Goal: Information Seeking & Learning: Learn about a topic

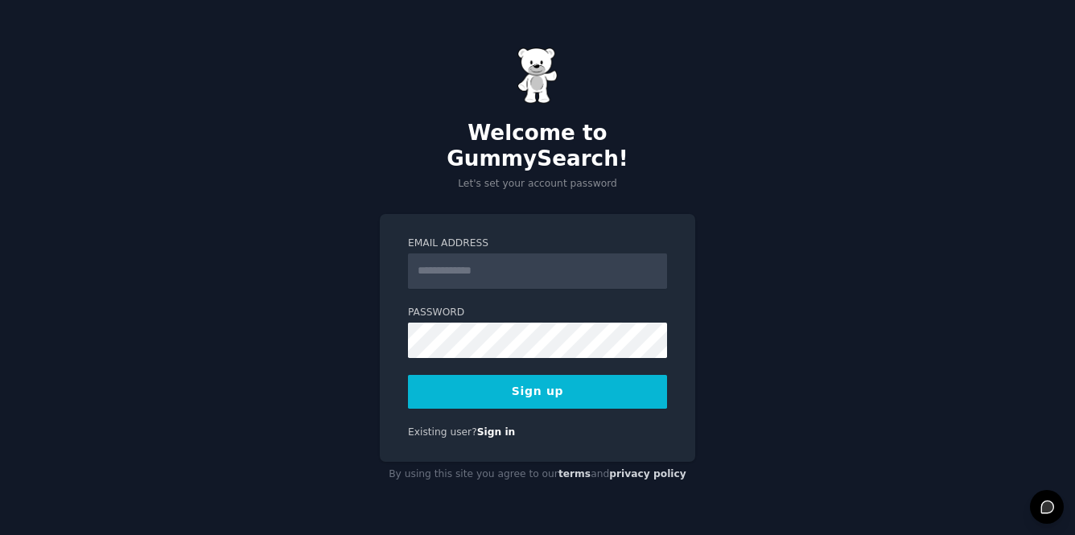
click at [507, 264] on input "Email Address" at bounding box center [537, 271] width 259 height 35
type input "**********"
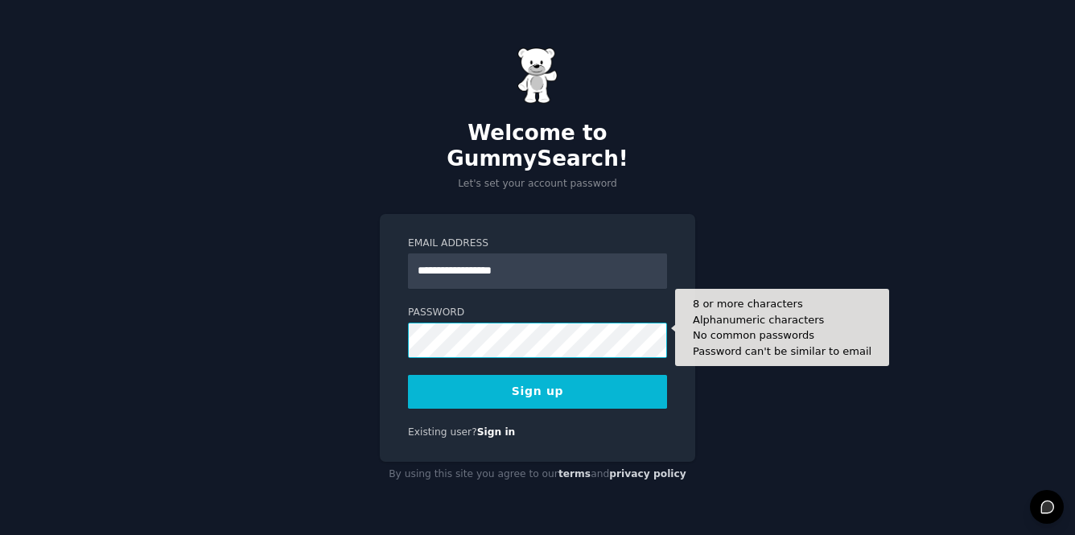
click at [408, 375] on button "Sign up" at bounding box center [537, 392] width 259 height 34
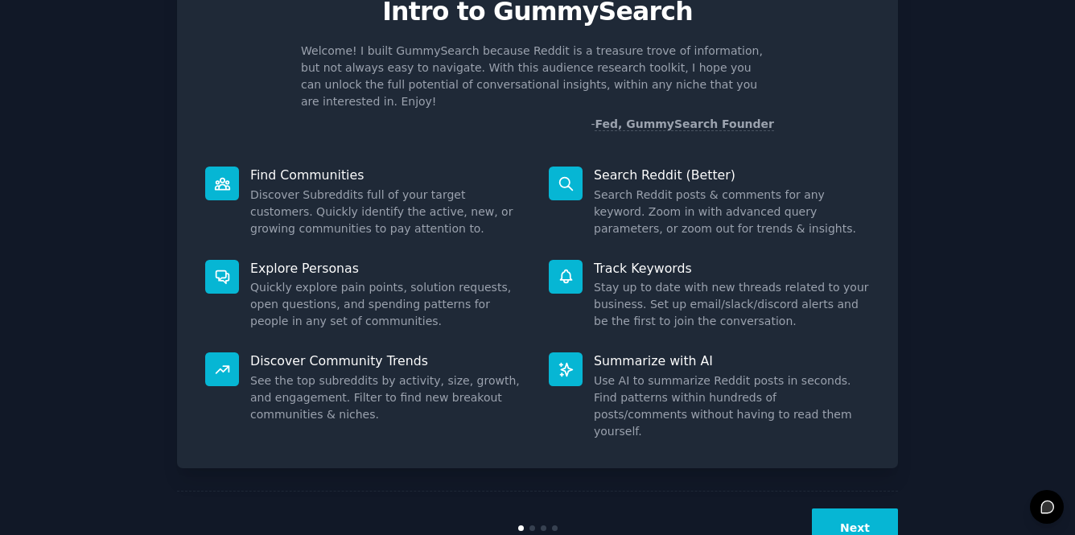
scroll to position [93, 0]
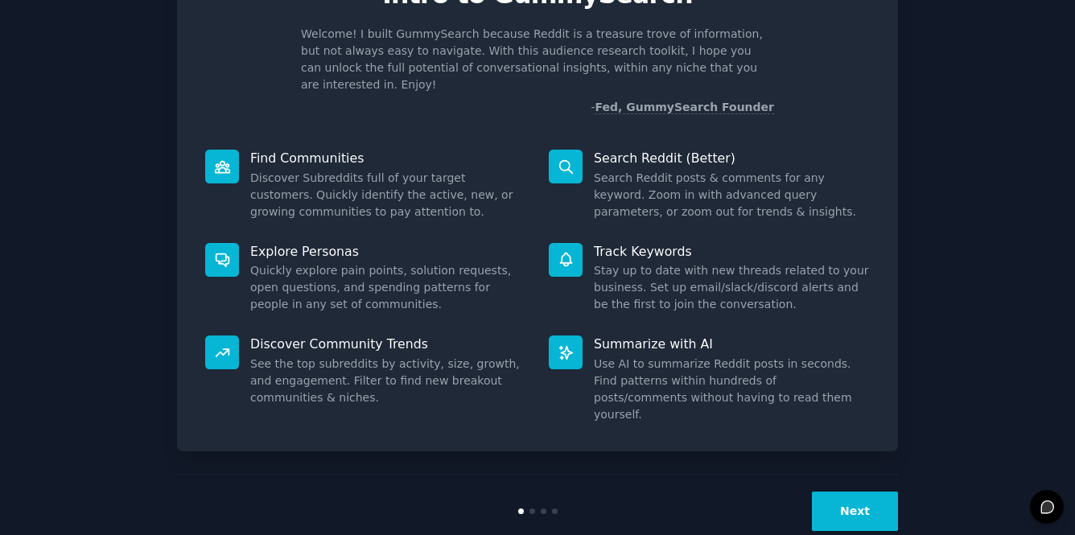
click at [321, 150] on p "Find Communities" at bounding box center [388, 158] width 276 height 17
click at [832, 492] on button "Next" at bounding box center [855, 511] width 86 height 39
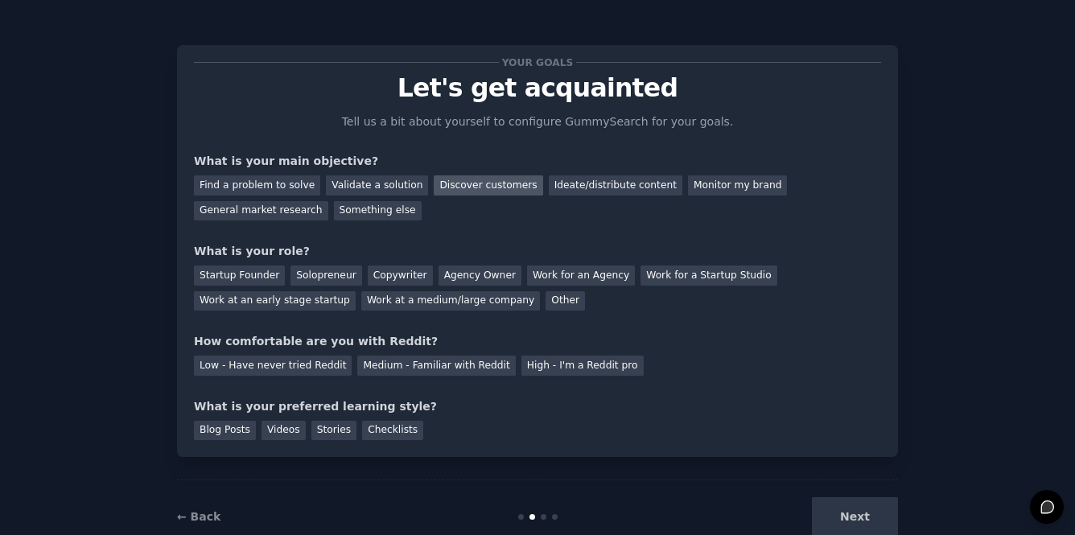
click at [466, 181] on div "Discover customers" at bounding box center [488, 185] width 109 height 20
click at [557, 193] on div "Ideate/distribute content" at bounding box center [616, 185] width 134 height 20
click at [491, 188] on div "Discover customers" at bounding box center [488, 185] width 109 height 20
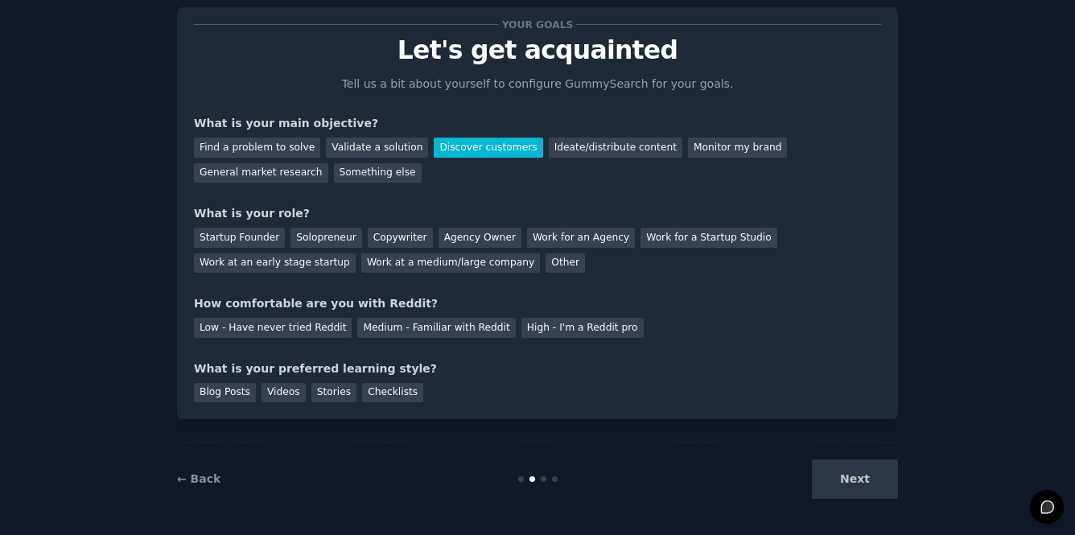
scroll to position [40, 0]
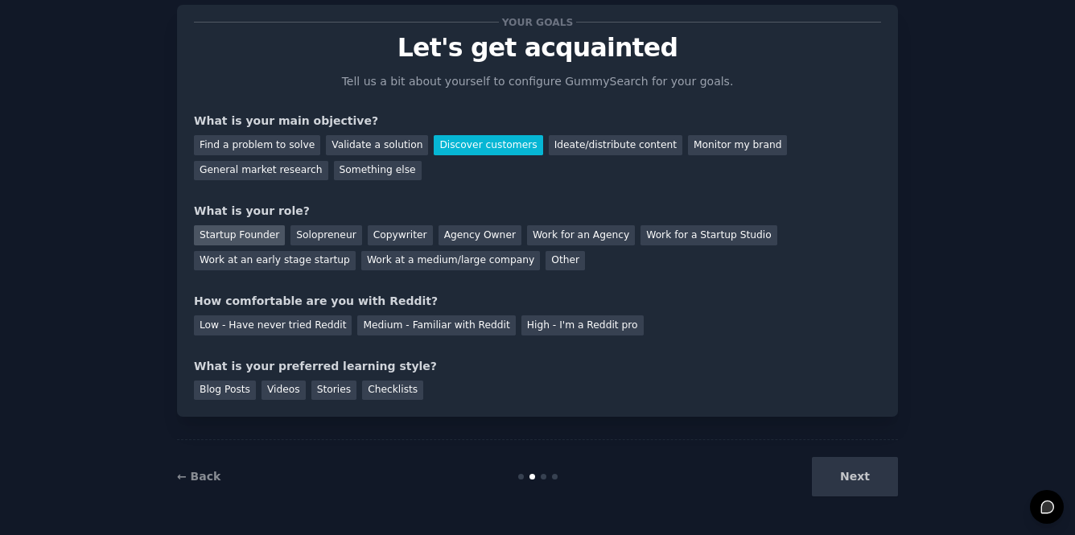
click at [265, 236] on div "Startup Founder" at bounding box center [239, 235] width 91 height 20
click at [307, 327] on div "Low - Have never tried Reddit" at bounding box center [273, 326] width 158 height 20
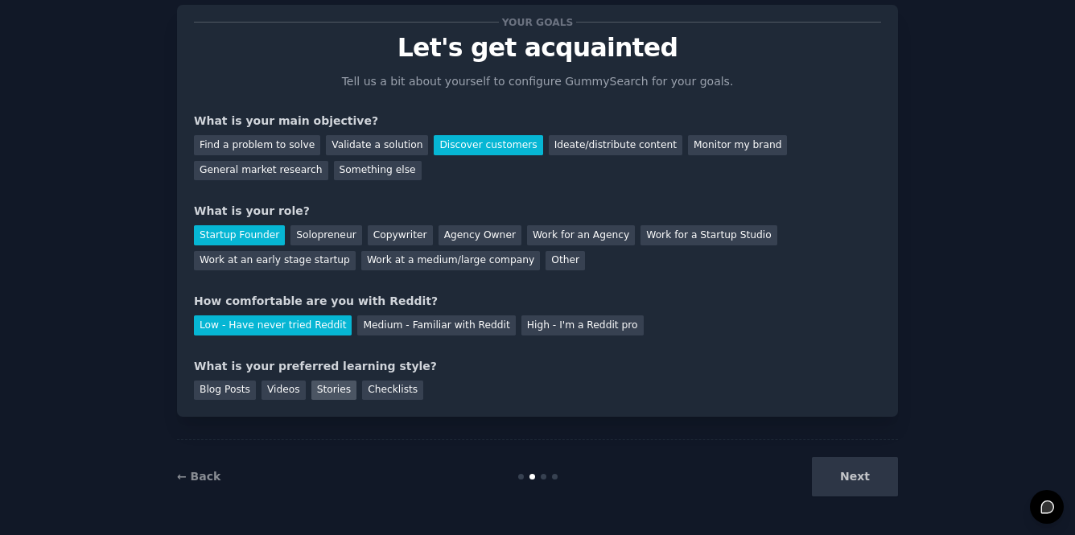
scroll to position [41, 0]
click at [275, 386] on div "Videos" at bounding box center [284, 390] width 44 height 20
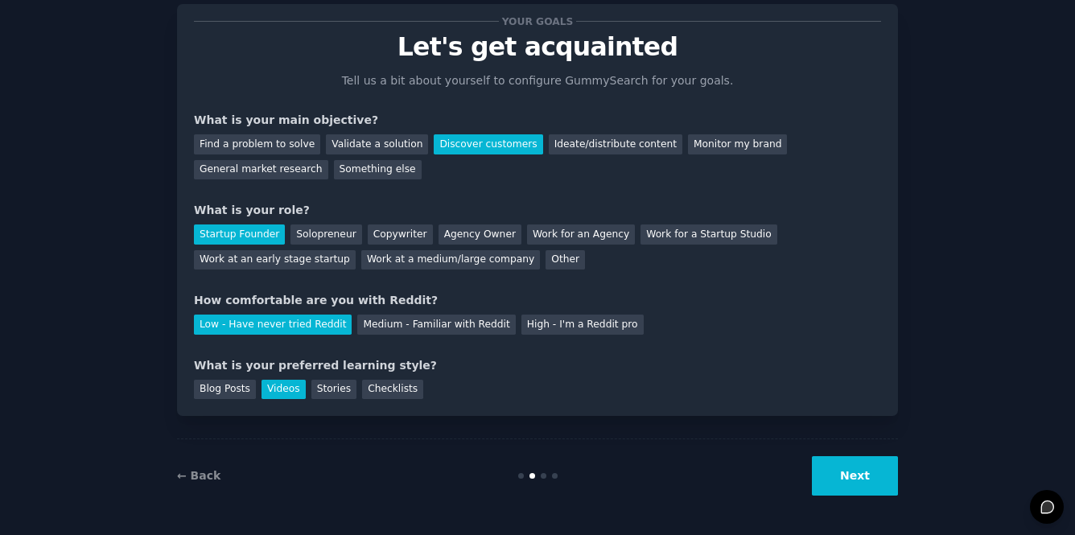
click at [850, 466] on button "Next" at bounding box center [855, 475] width 86 height 39
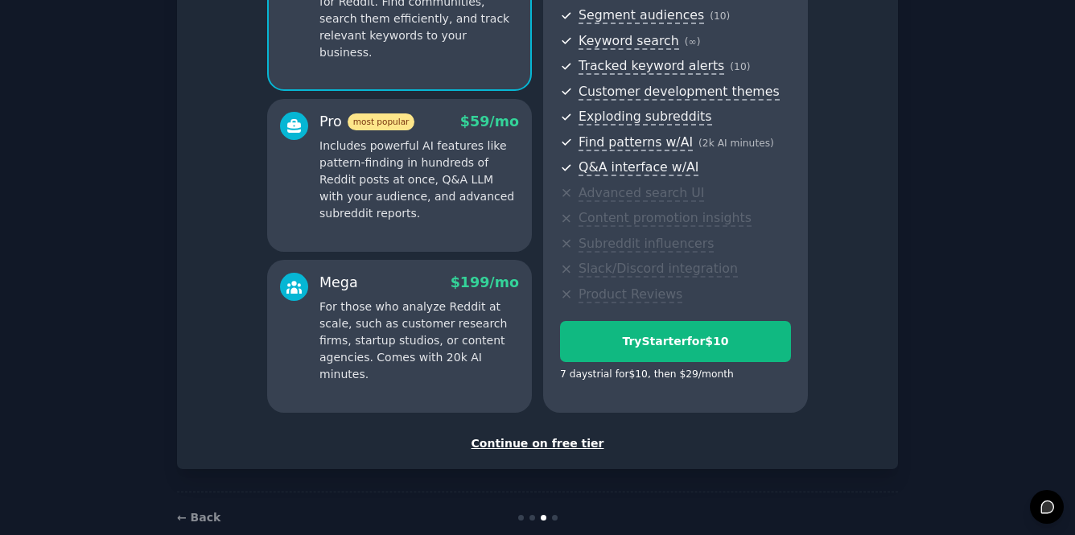
scroll to position [194, 0]
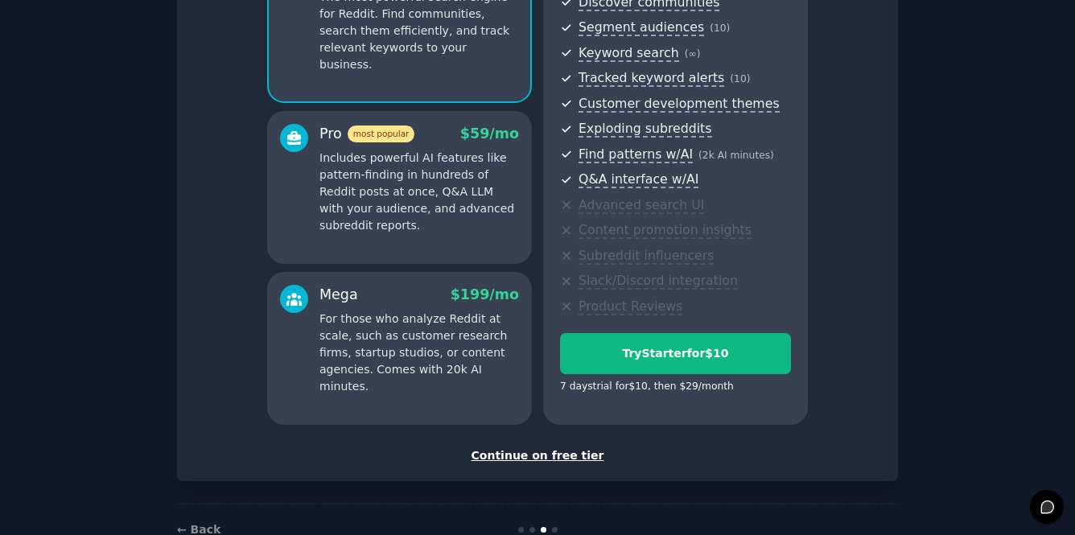
click at [563, 460] on div "Continue on free tier" at bounding box center [537, 456] width 687 height 17
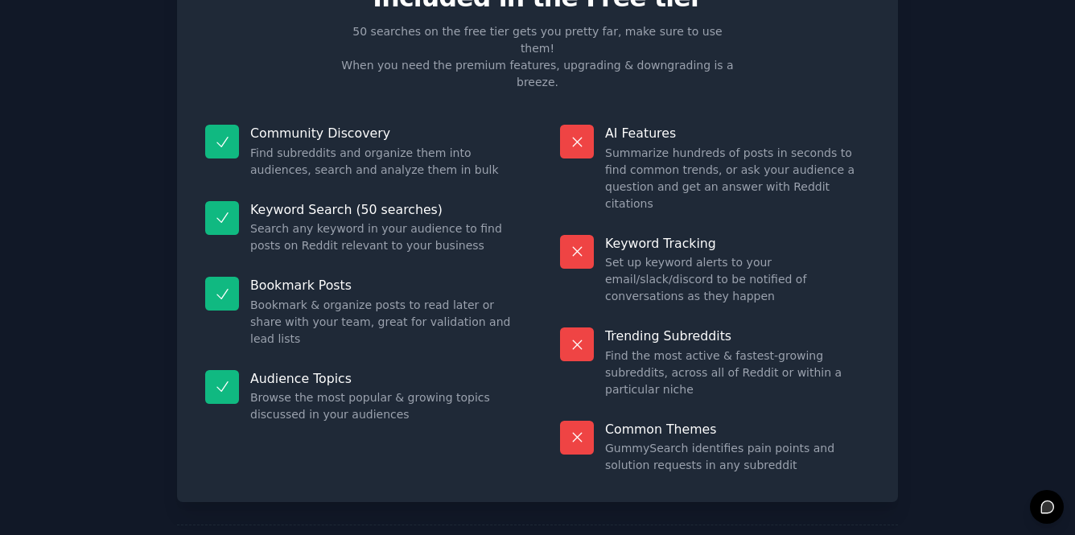
scroll to position [91, 0]
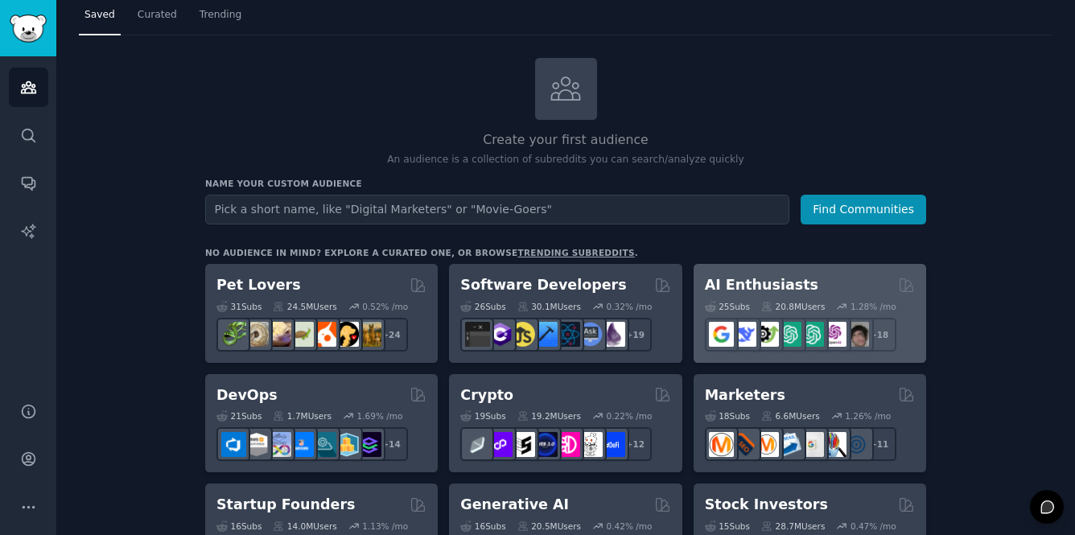
scroll to position [24, 0]
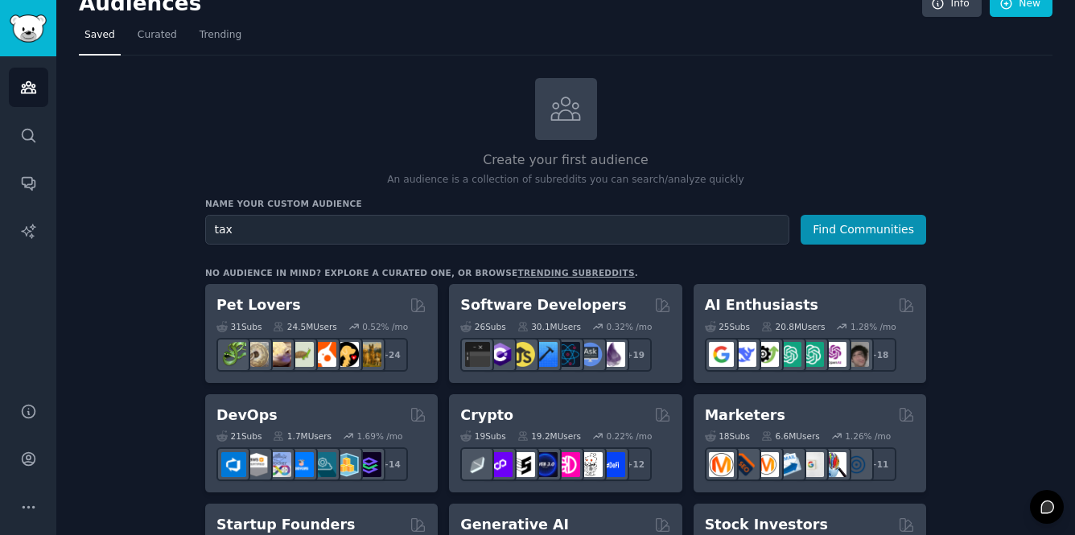
click at [801, 215] on button "Find Communities" at bounding box center [864, 230] width 126 height 30
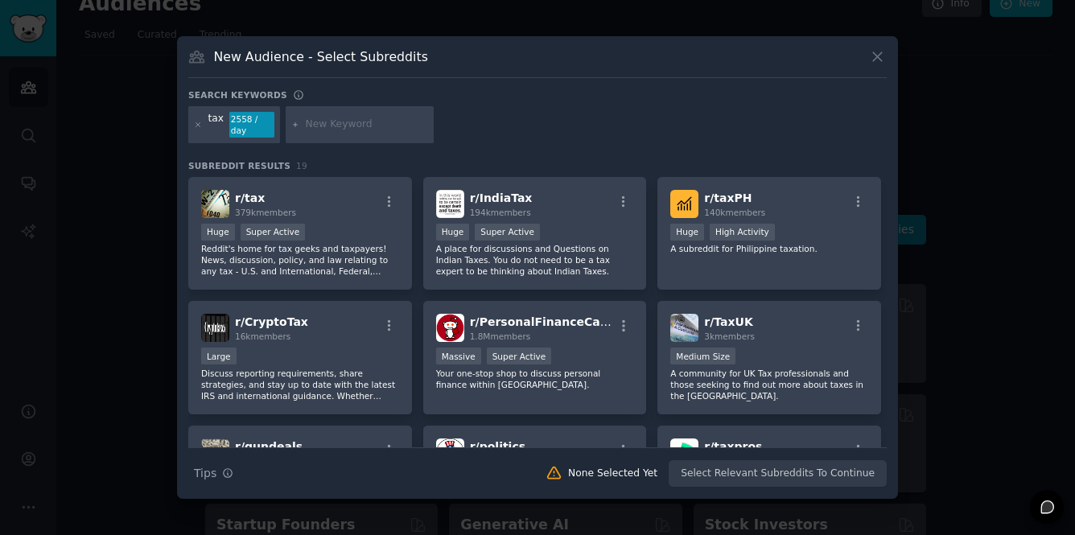
click at [872, 62] on icon at bounding box center [877, 56] width 17 height 17
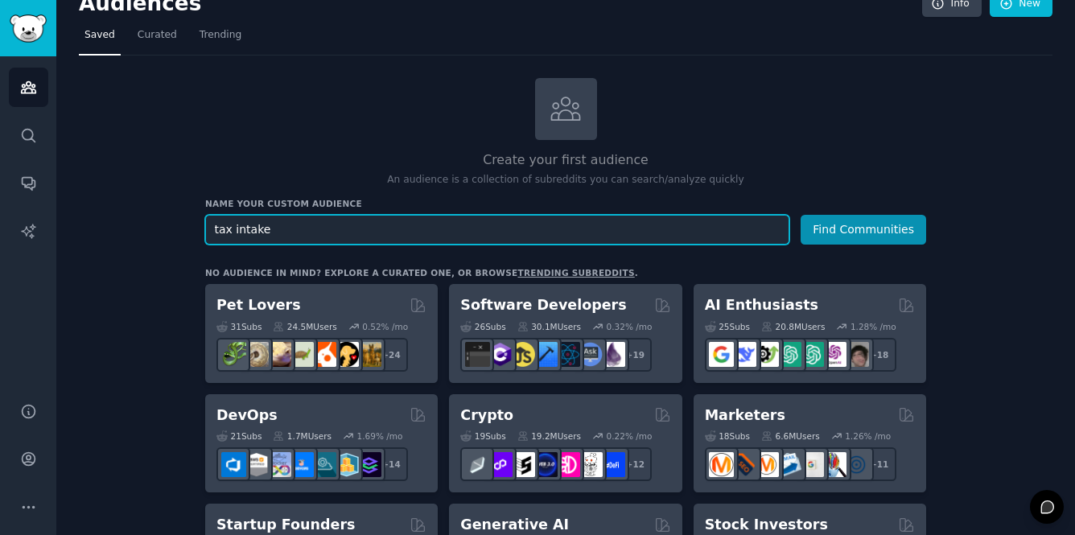
type input "tax intake"
click at [801, 215] on button "Find Communities" at bounding box center [864, 230] width 126 height 30
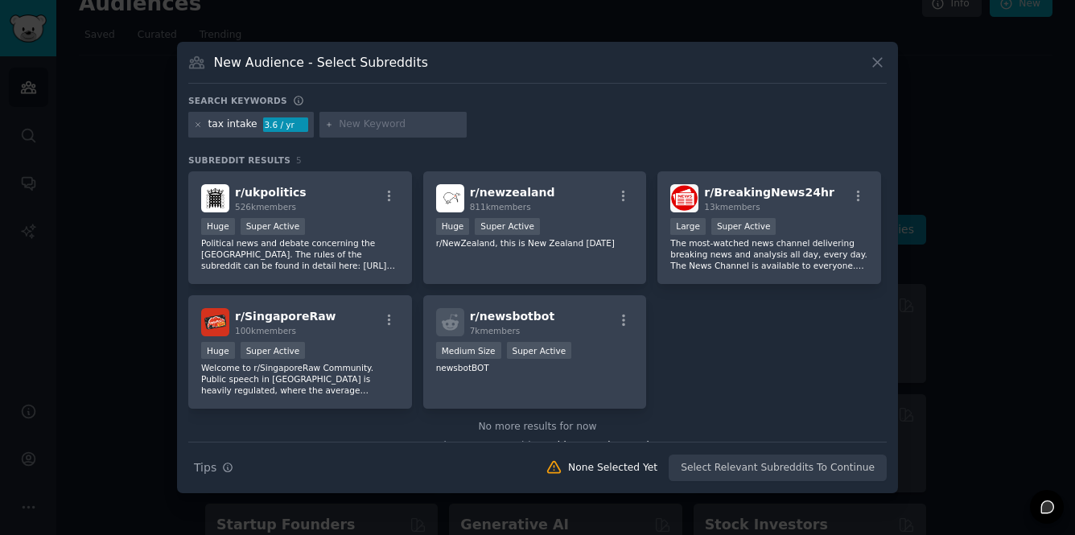
click at [887, 51] on div "New Audience - Select Subreddits Search keywords tax intake 3.6 / yr Subreddit …" at bounding box center [537, 268] width 721 height 452
click at [881, 68] on icon at bounding box center [877, 62] width 17 height 17
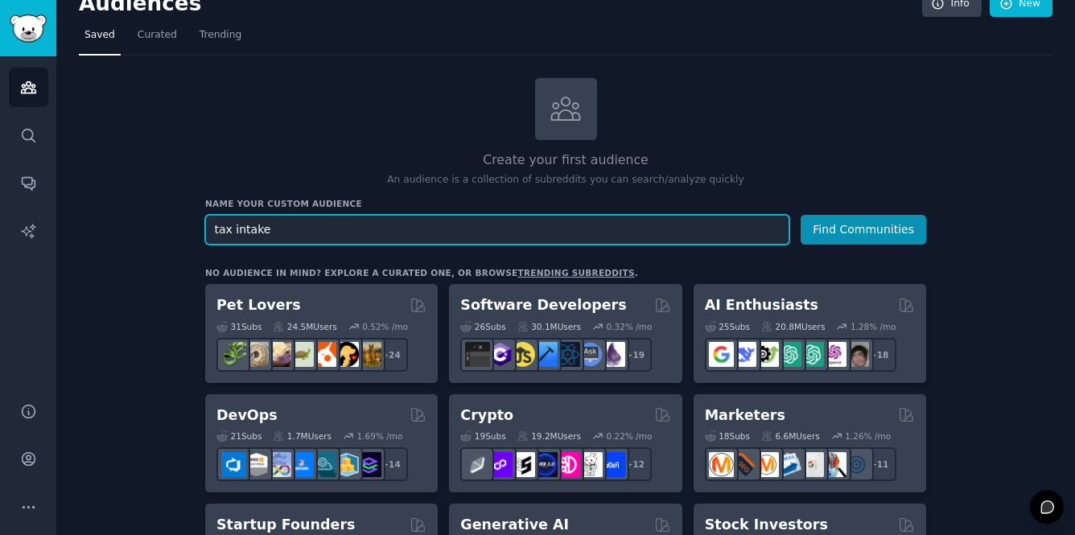
click at [249, 233] on input "tax intake" at bounding box center [497, 230] width 584 height 30
click at [801, 215] on button "Find Communities" at bounding box center [864, 230] width 126 height 30
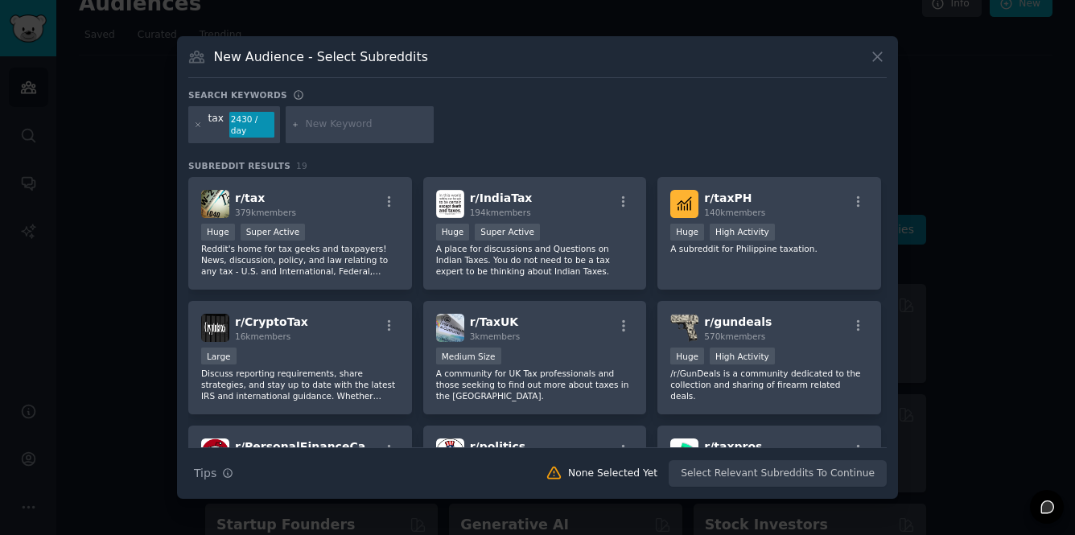
click at [878, 52] on icon at bounding box center [877, 56] width 17 height 17
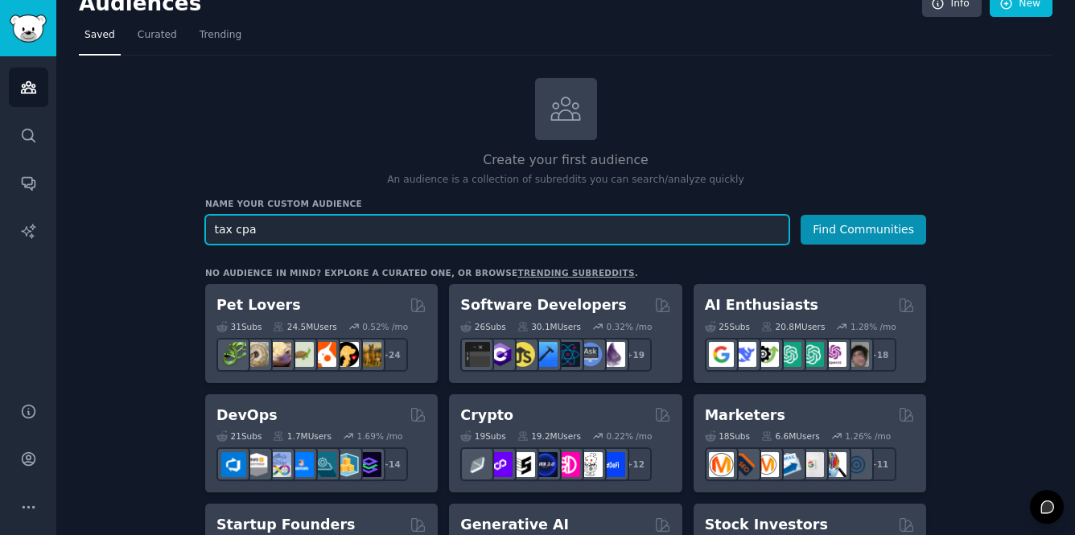
type input "tax cpa"
click at [801, 215] on button "Find Communities" at bounding box center [864, 230] width 126 height 30
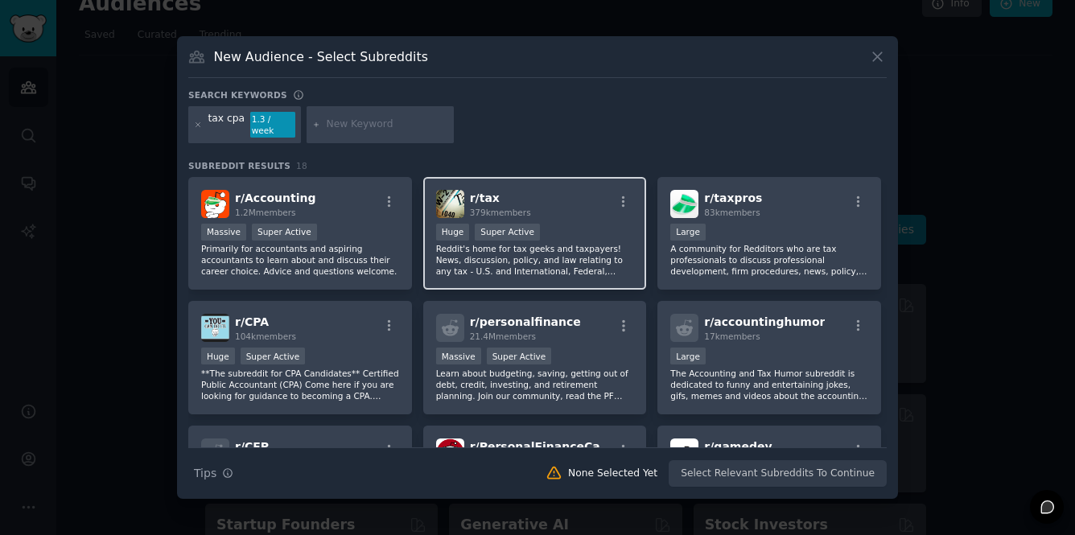
click at [581, 253] on p "Reddit's home for tax geeks and taxpayers! News, discussion, policy, and law re…" at bounding box center [535, 260] width 198 height 34
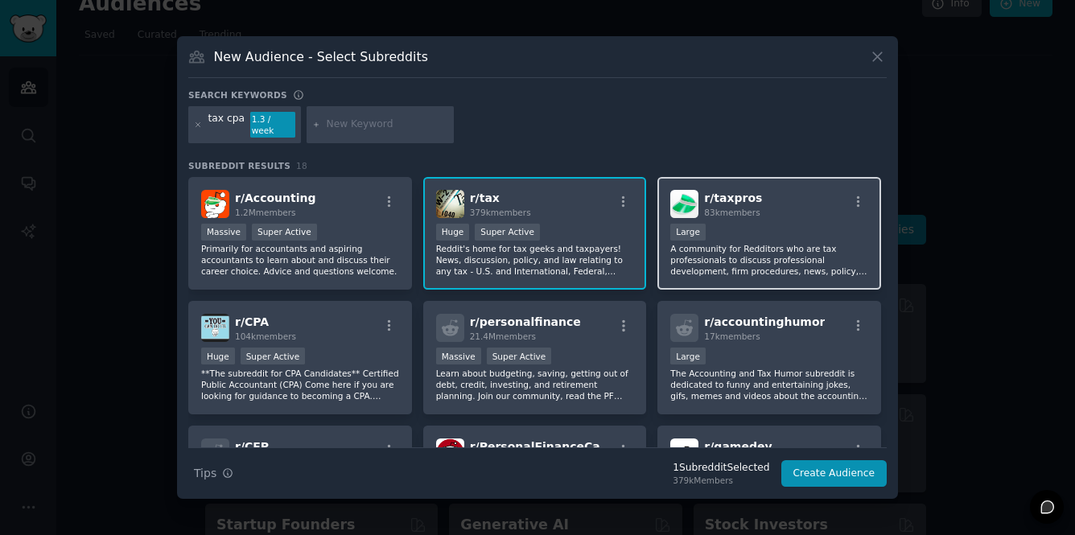
click at [700, 261] on p "A community for Redditors who are tax professionals to discuss professional dev…" at bounding box center [770, 260] width 198 height 34
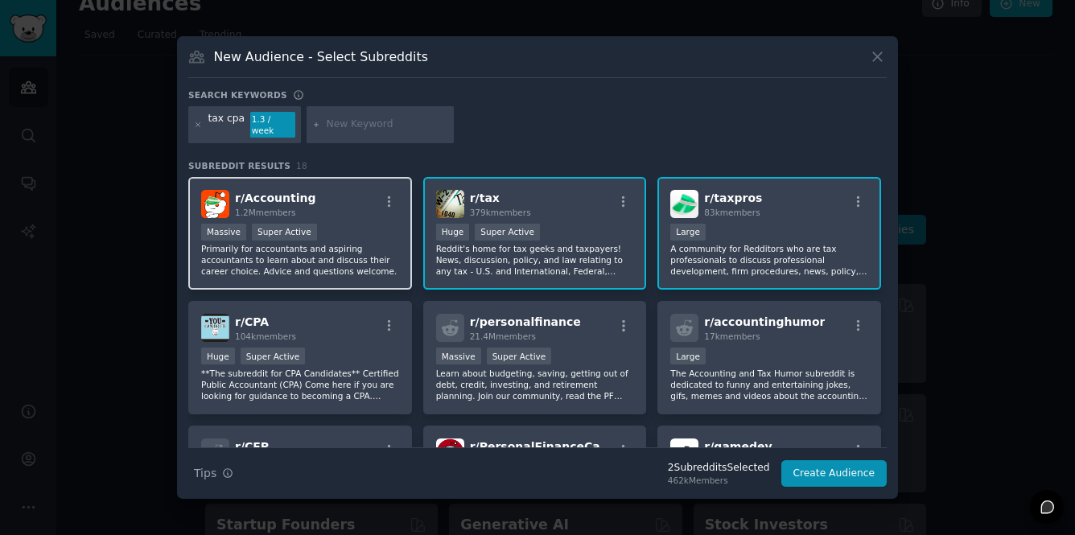
click at [397, 266] on p "Primarily for accountants and aspiring accountants to learn about and discuss t…" at bounding box center [300, 260] width 198 height 34
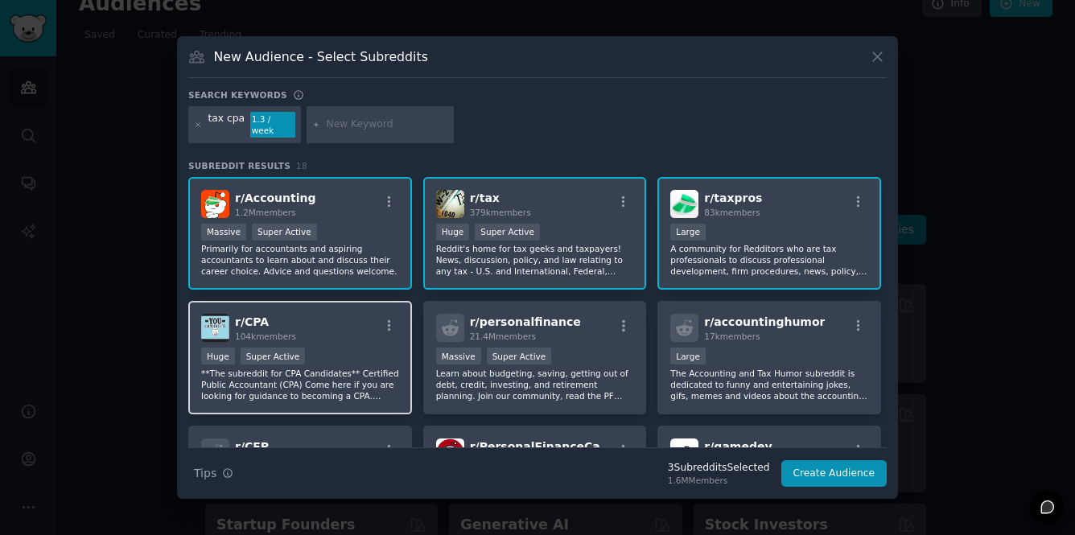
click at [394, 337] on div "r/ CPA 104k members Huge Super Active **The subreddit for CPA Candidates** Cert…" at bounding box center [300, 358] width 224 height 114
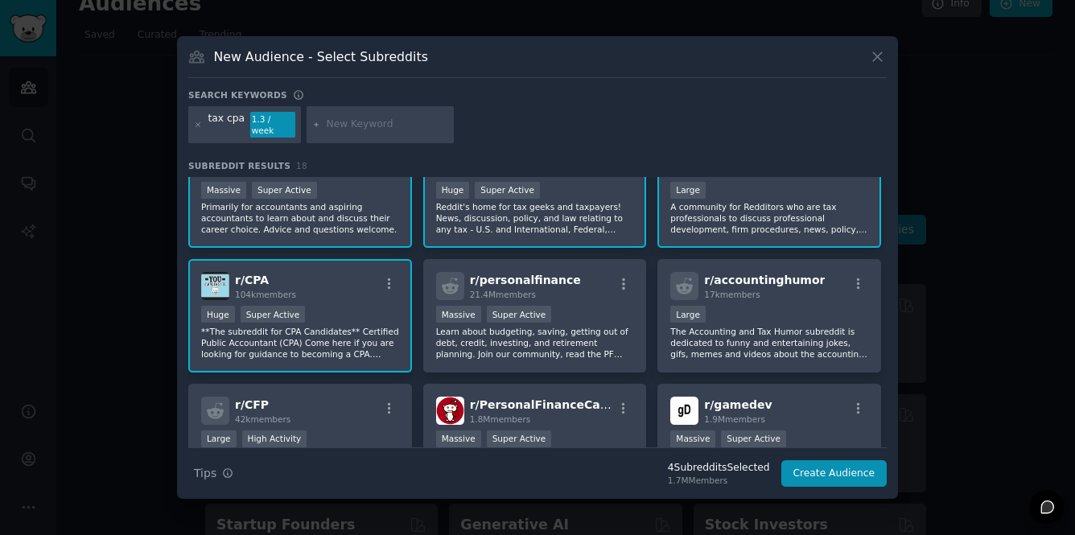
scroll to position [45, 0]
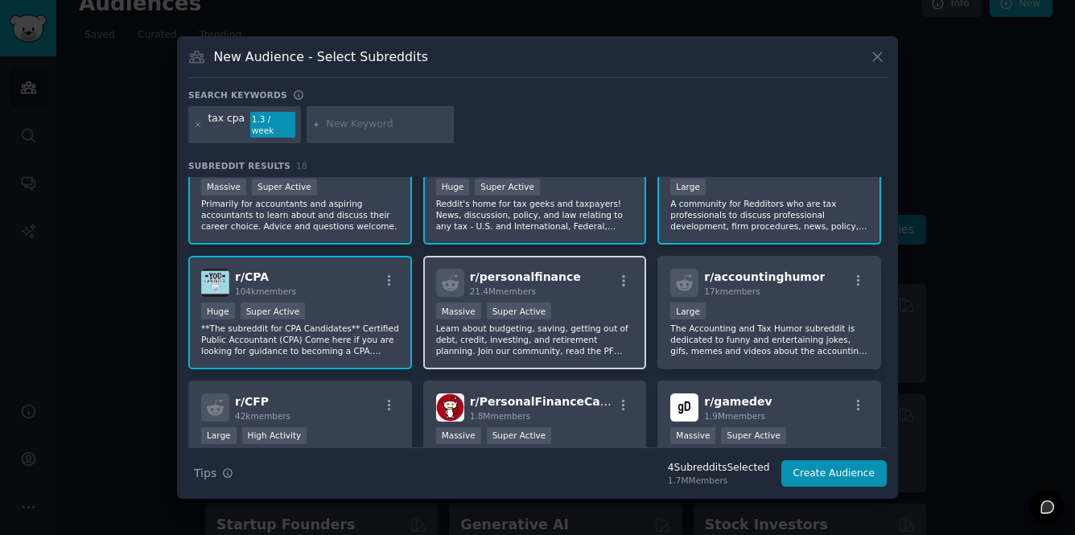
click at [493, 336] on p "Learn about budgeting, saving, getting out of debt, credit, investing, and reti…" at bounding box center [535, 340] width 198 height 34
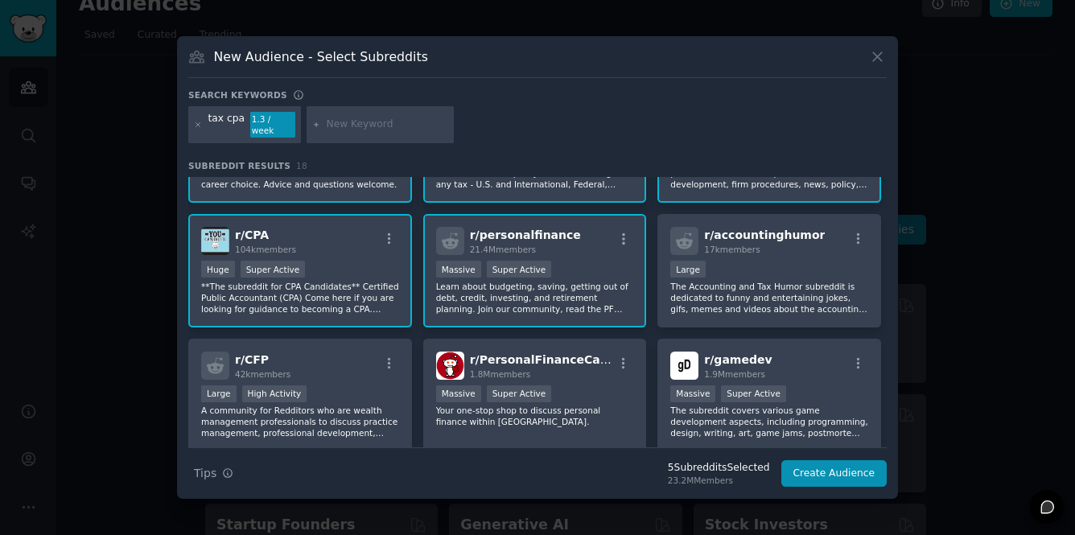
scroll to position [89, 0]
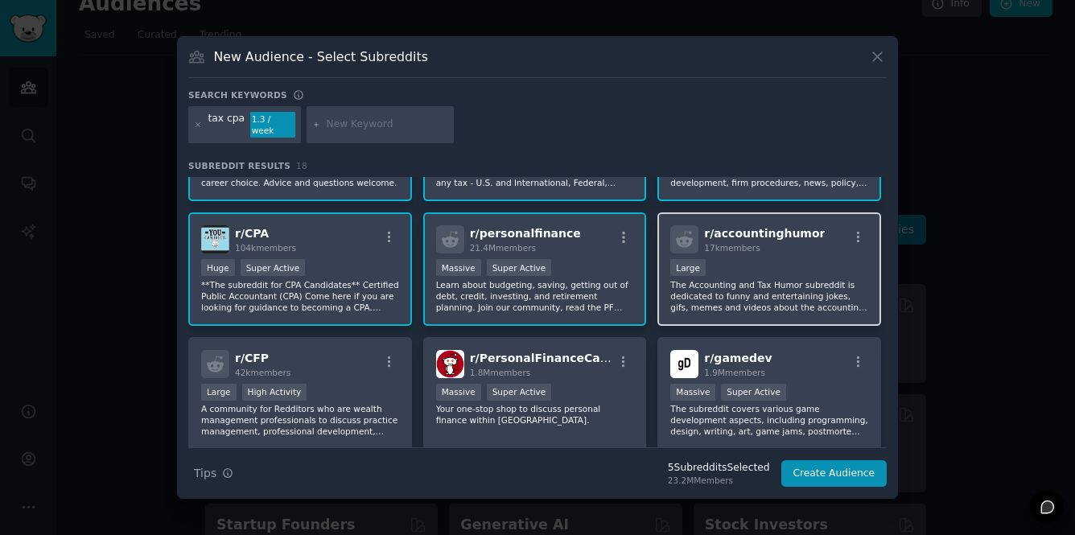
click at [737, 283] on p "The Accounting and Tax Humor subreddit is dedicated to funny and entertaining j…" at bounding box center [770, 296] width 198 height 34
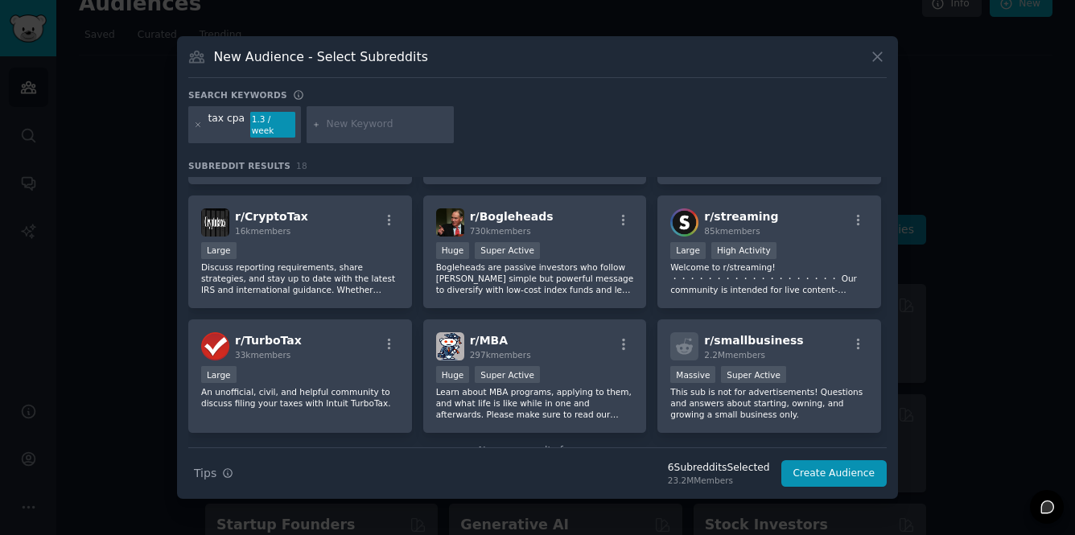
scroll to position [483, 0]
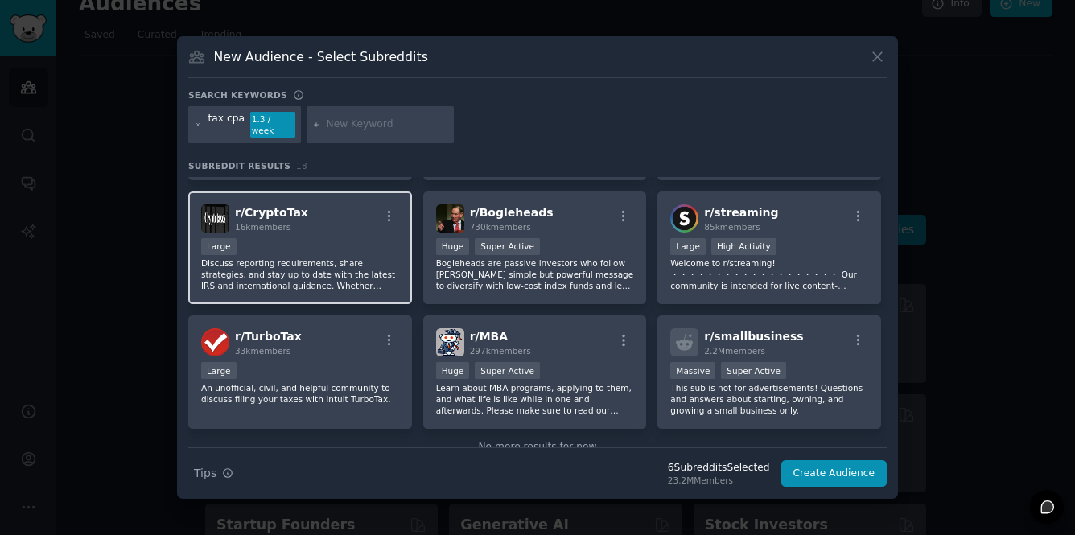
click at [398, 255] on div "r/ CryptoTax 16k members Large Discuss reporting requirements, share strategies…" at bounding box center [300, 249] width 224 height 114
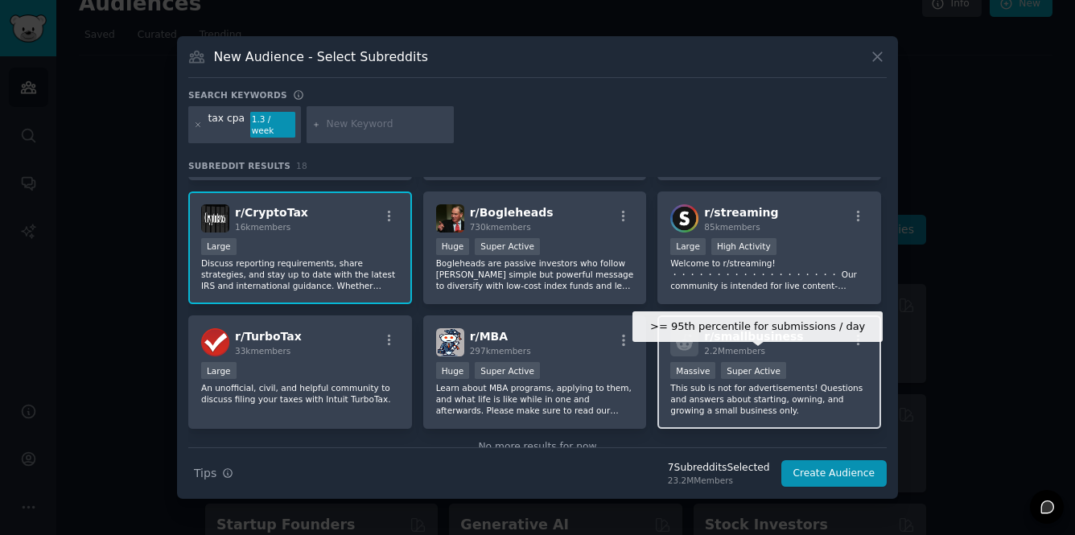
click at [780, 372] on div ">= 95th percentile for submissions / day Massive Super Active" at bounding box center [770, 372] width 198 height 20
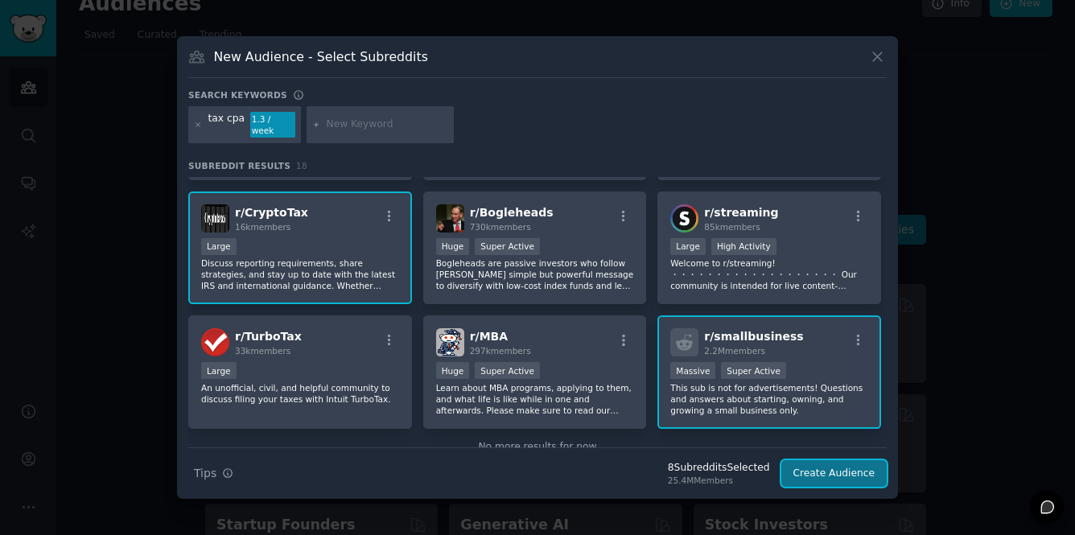
click at [850, 468] on button "Create Audience" at bounding box center [835, 473] width 106 height 27
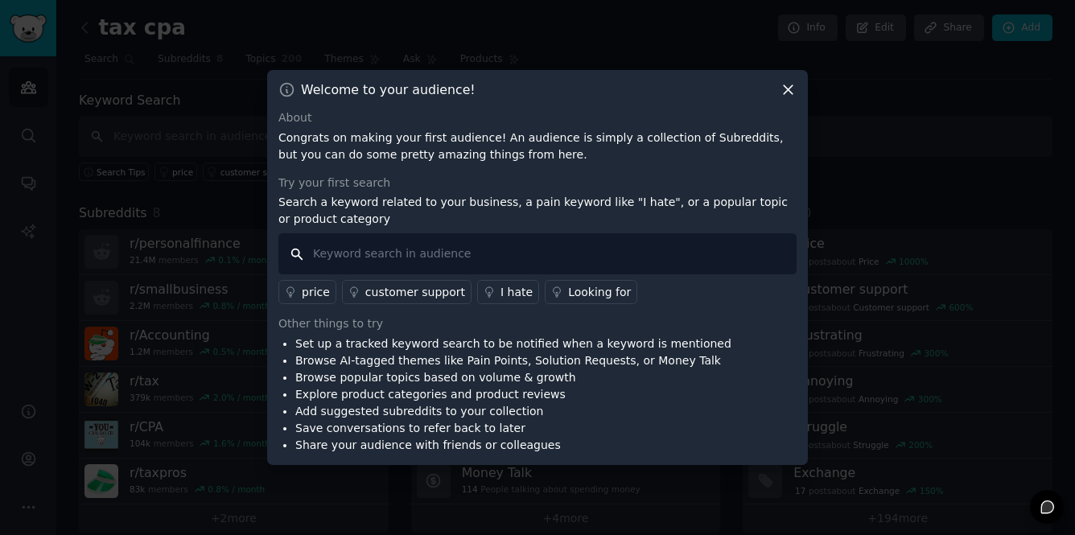
click at [691, 245] on input "text" at bounding box center [538, 253] width 518 height 41
type input "tax intake"
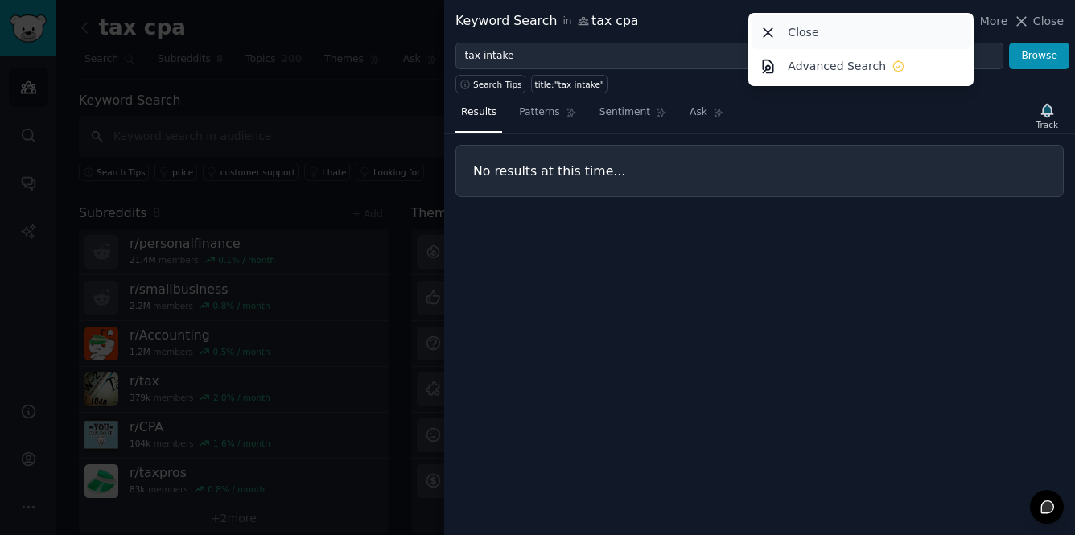
click at [761, 33] on div "Close" at bounding box center [862, 32] width 220 height 34
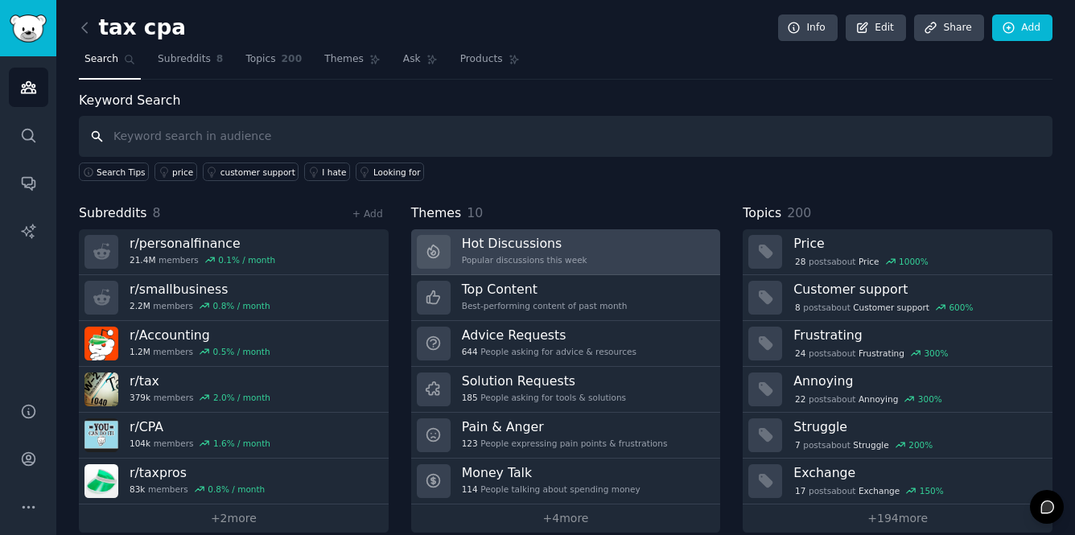
scroll to position [19, 0]
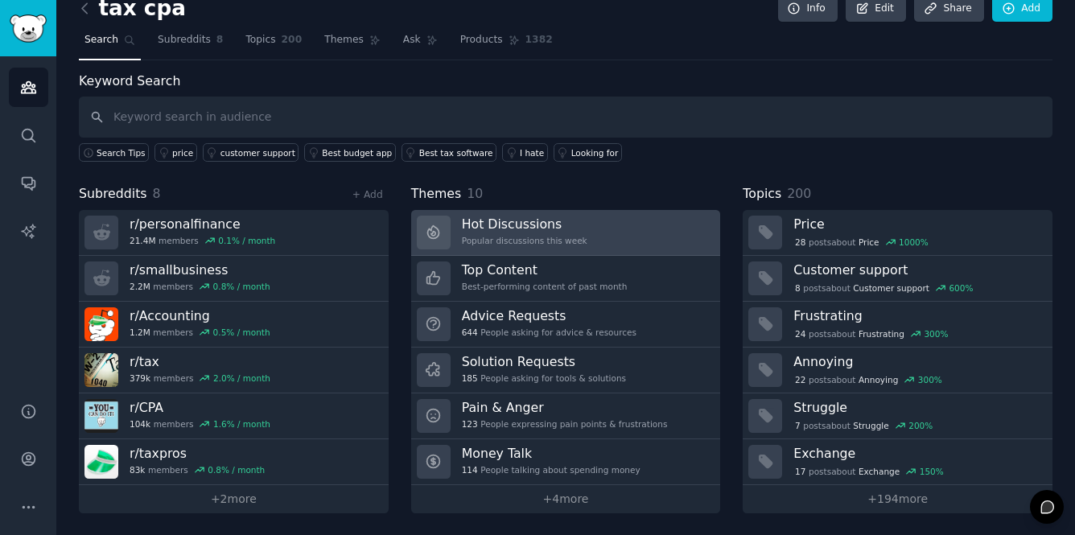
click at [575, 245] on div "Popular discussions this week" at bounding box center [525, 240] width 126 height 11
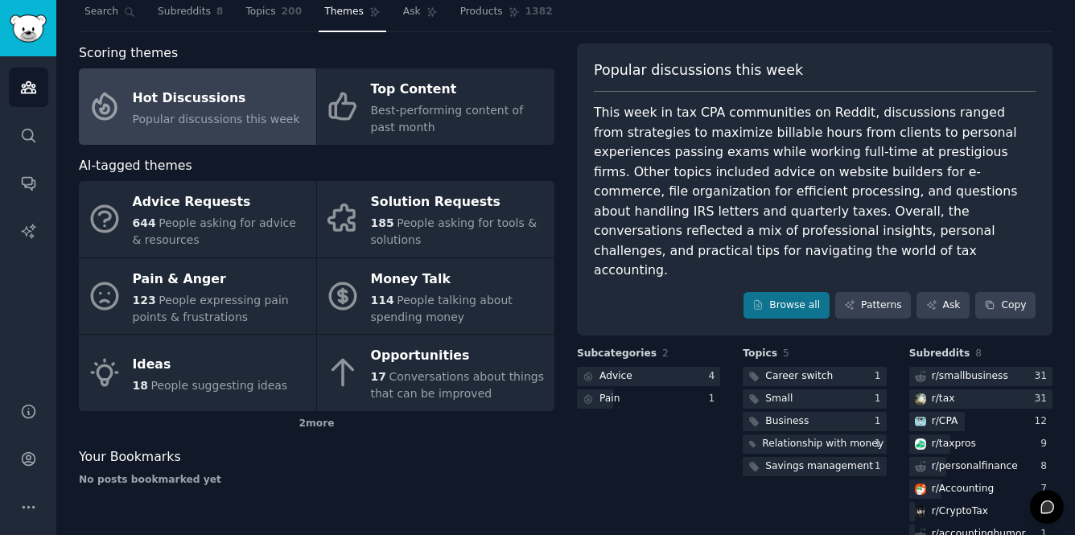
scroll to position [44, 0]
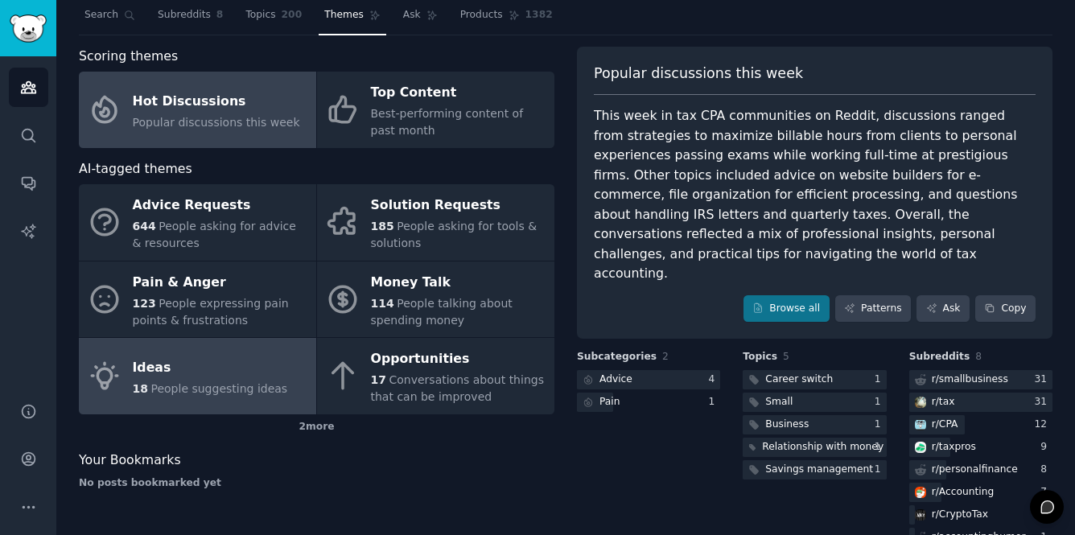
click at [246, 375] on div "Ideas" at bounding box center [210, 368] width 155 height 26
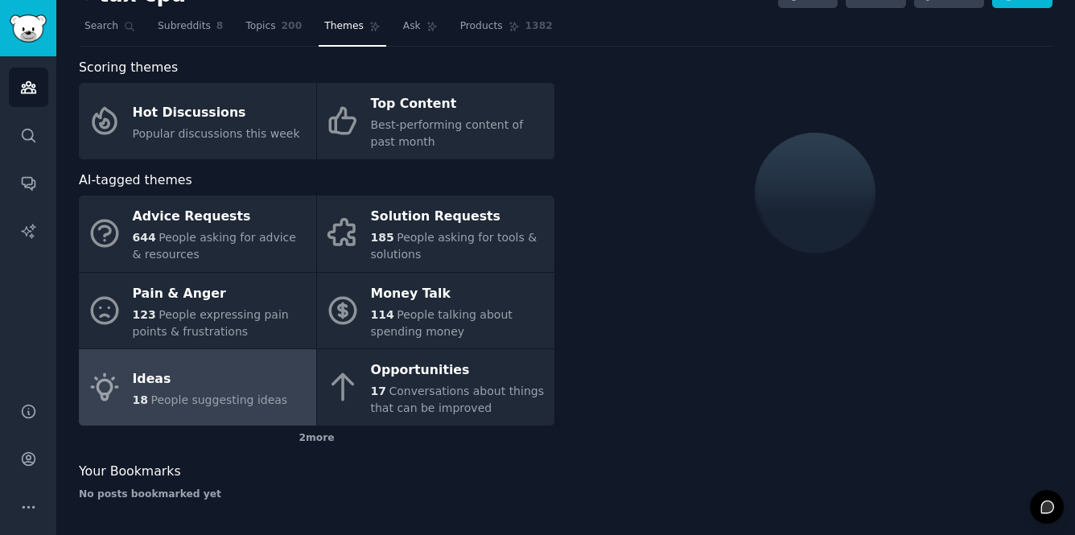
scroll to position [44, 0]
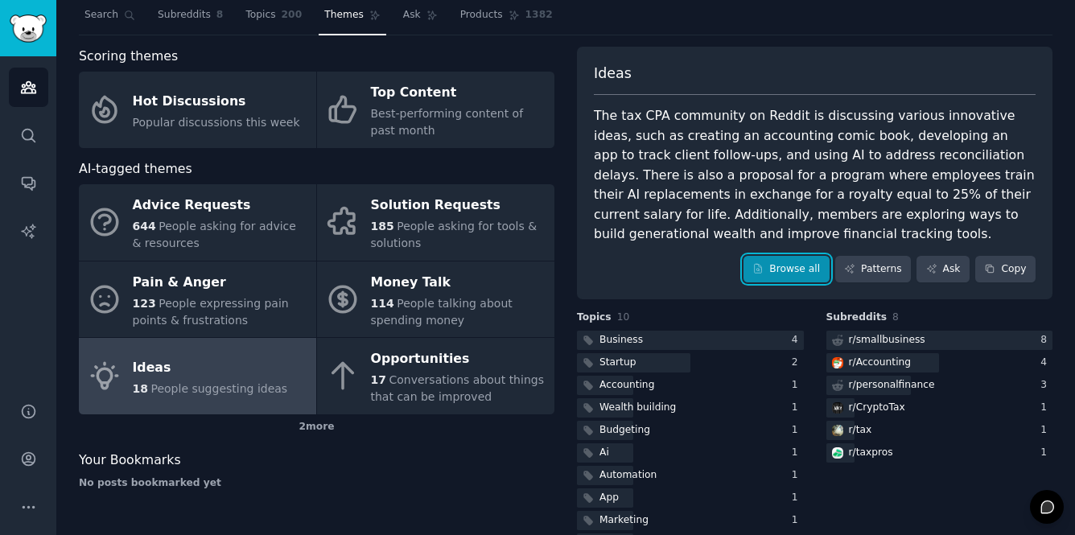
click at [795, 262] on link "Browse all" at bounding box center [787, 269] width 86 height 27
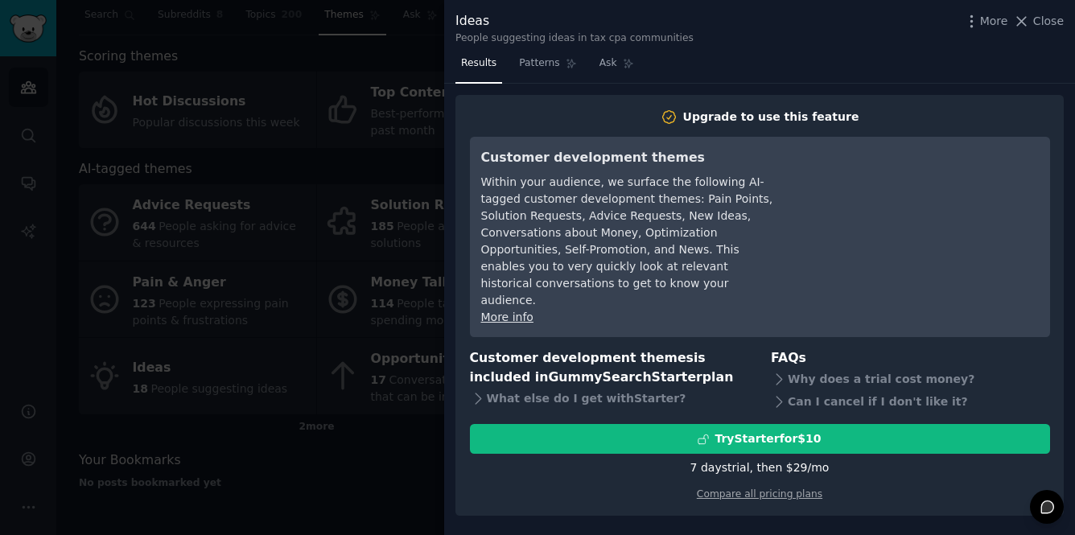
click at [339, 426] on div at bounding box center [537, 267] width 1075 height 535
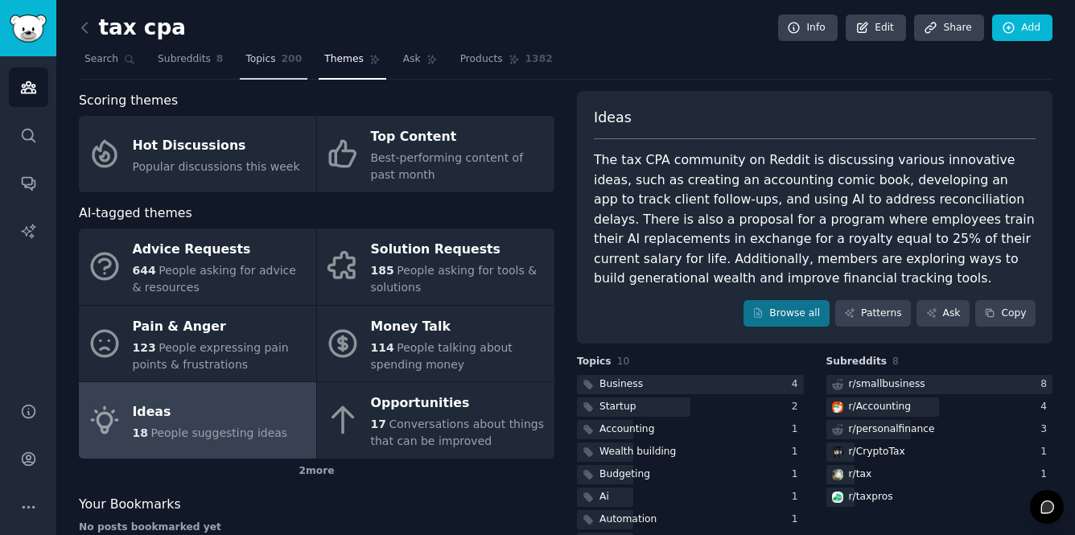
click at [289, 57] on span "200" at bounding box center [292, 59] width 21 height 14
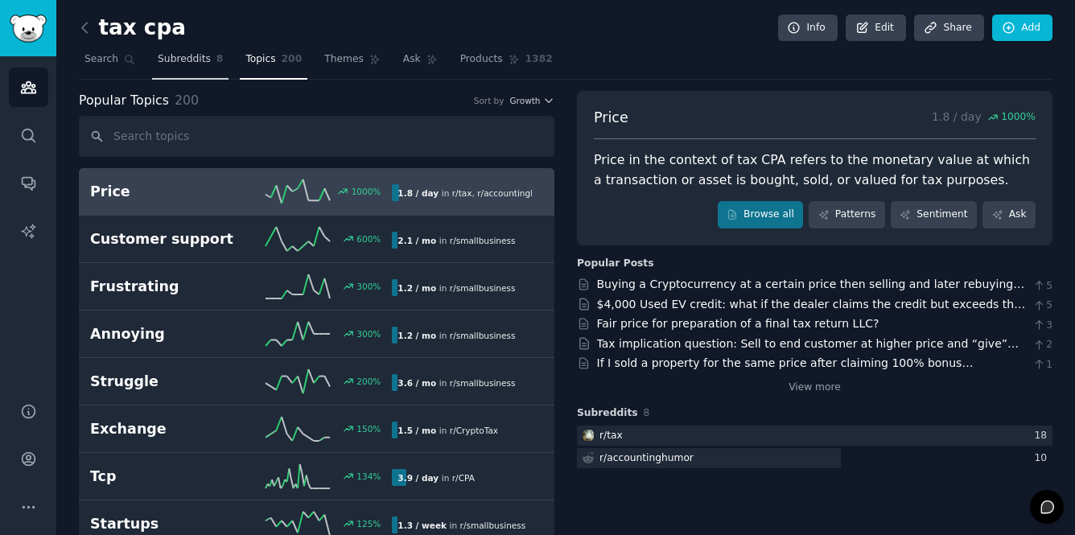
click at [218, 60] on span "8" at bounding box center [220, 59] width 7 height 14
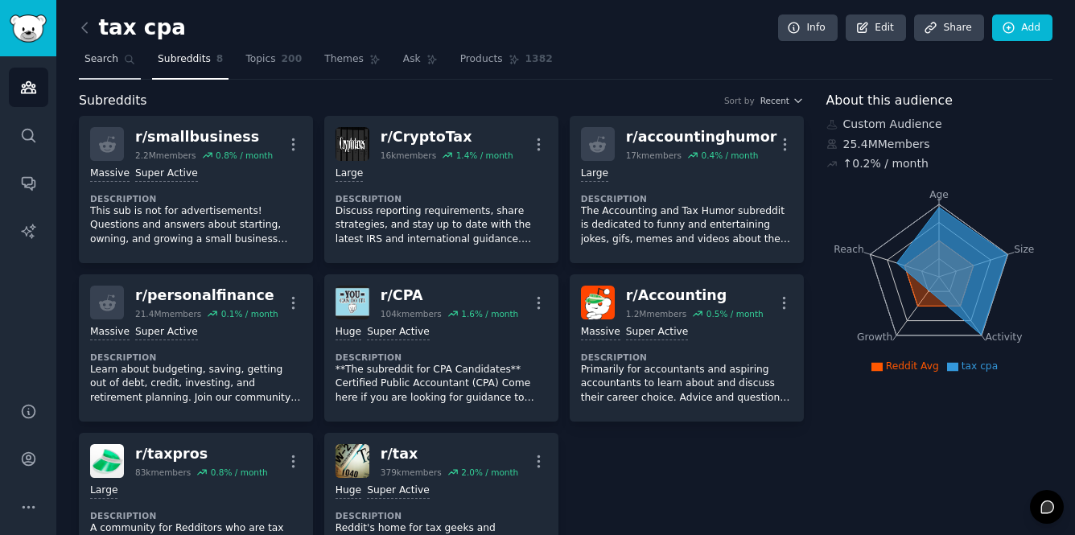
click at [114, 60] on span "Search" at bounding box center [102, 59] width 34 height 14
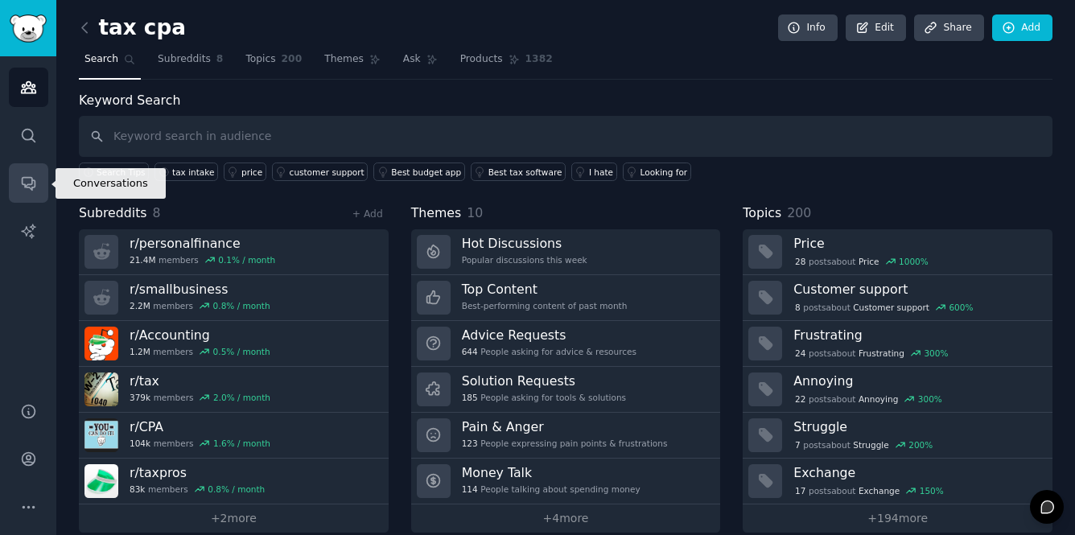
click at [34, 178] on icon "Sidebar" at bounding box center [28, 183] width 17 height 17
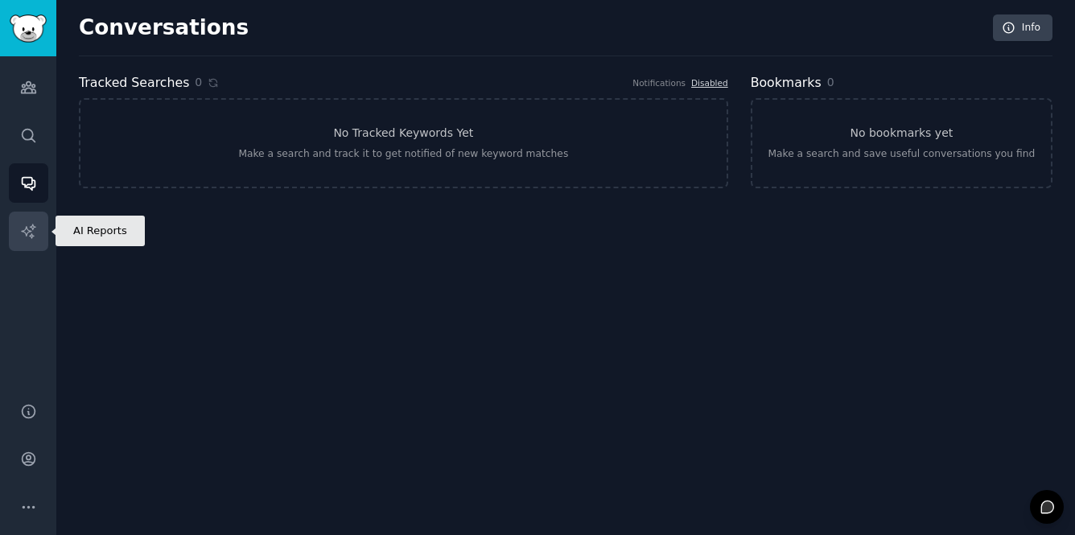
click at [31, 225] on icon "Sidebar" at bounding box center [28, 231] width 14 height 14
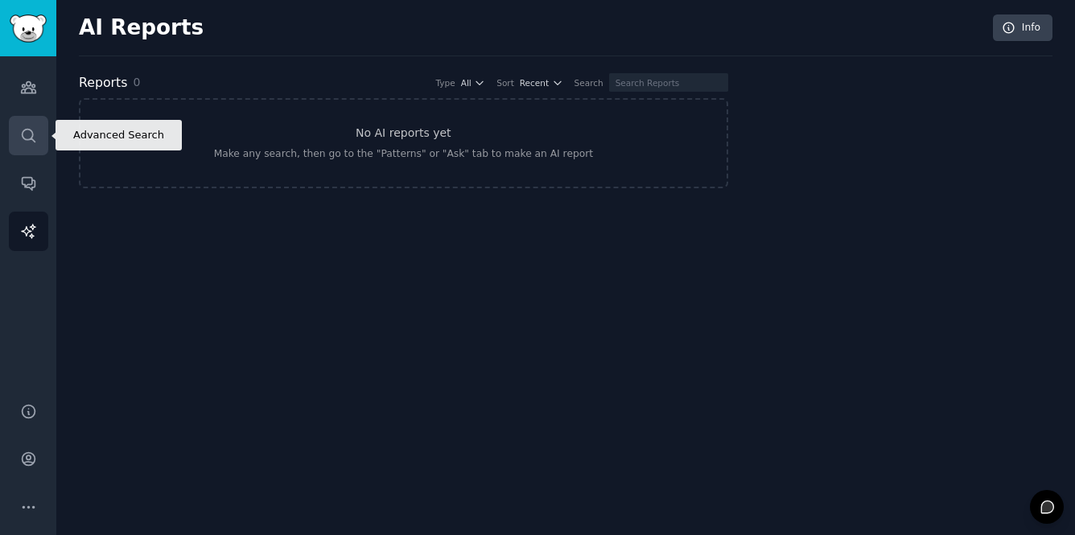
click at [38, 124] on link "Search" at bounding box center [28, 135] width 39 height 39
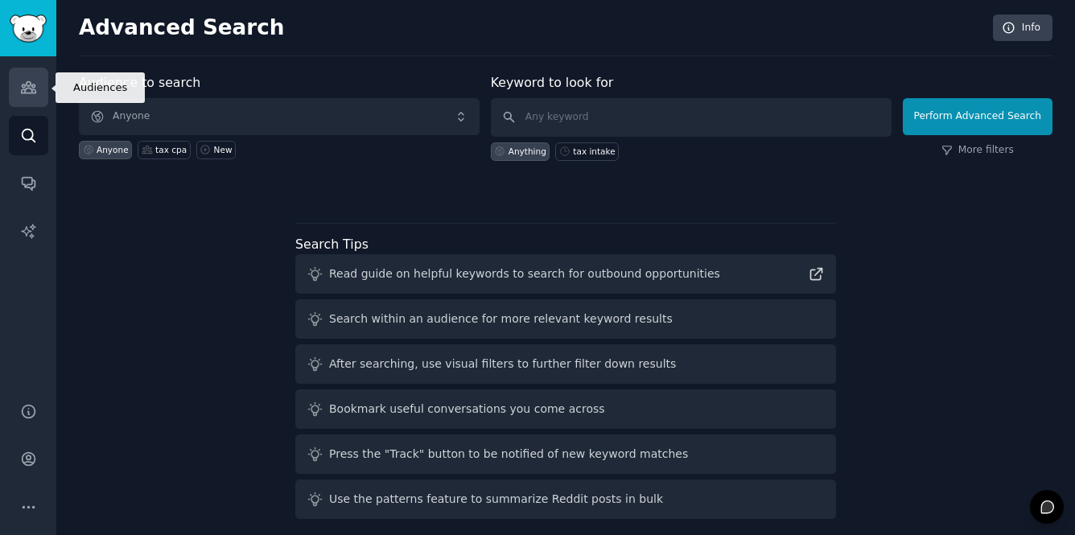
click at [32, 100] on link "Audiences" at bounding box center [28, 87] width 39 height 39
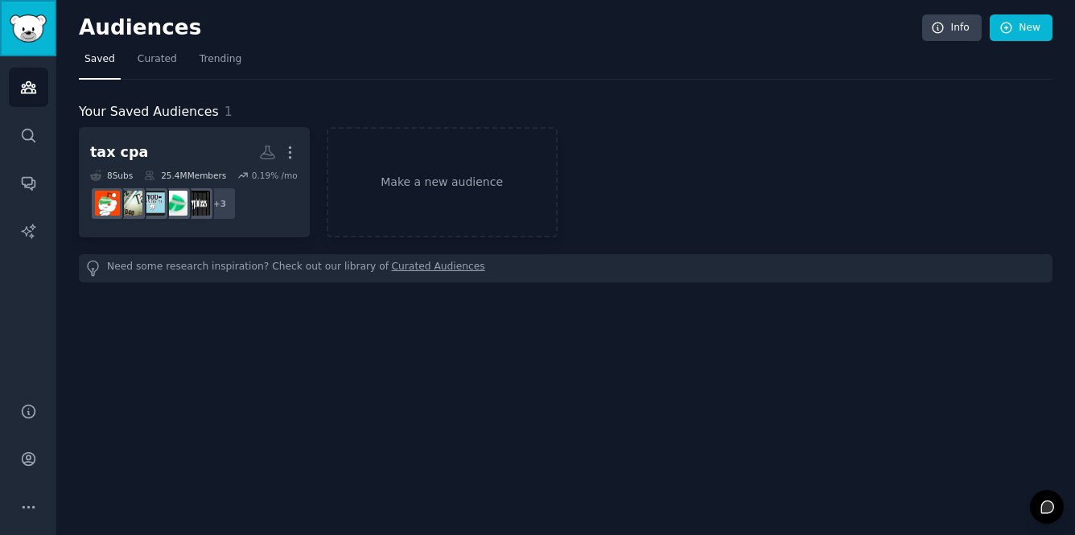
click at [32, 43] on link "Sidebar" at bounding box center [28, 28] width 56 height 56
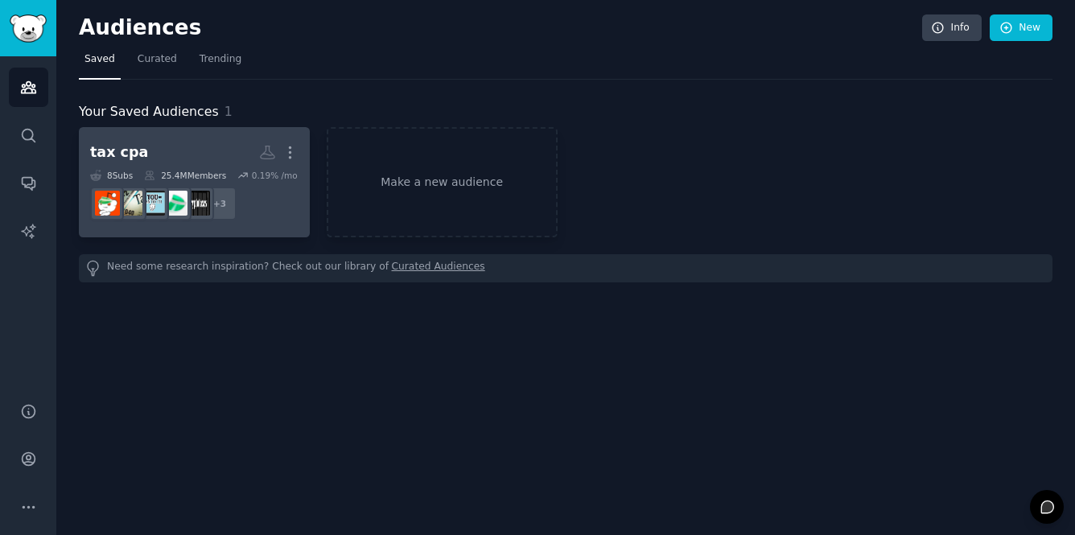
click at [150, 144] on h2 "tax cpa Custom Audience More" at bounding box center [194, 152] width 208 height 28
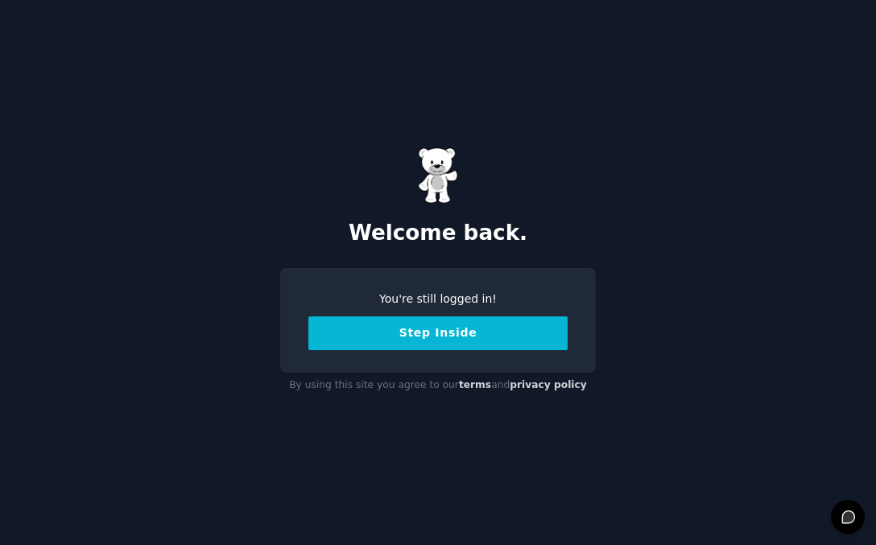
click at [411, 339] on button "Step Inside" at bounding box center [437, 333] width 259 height 34
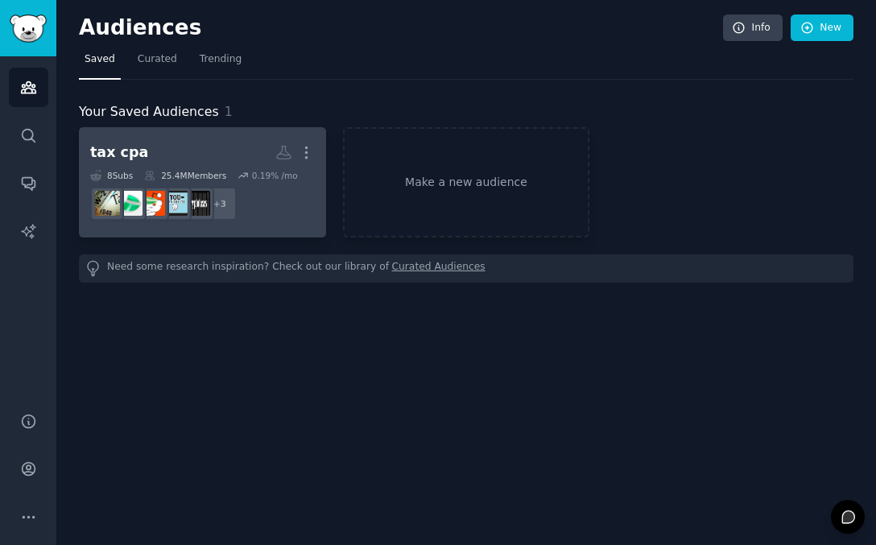
click at [215, 159] on h2 "tax cpa More" at bounding box center [202, 152] width 225 height 28
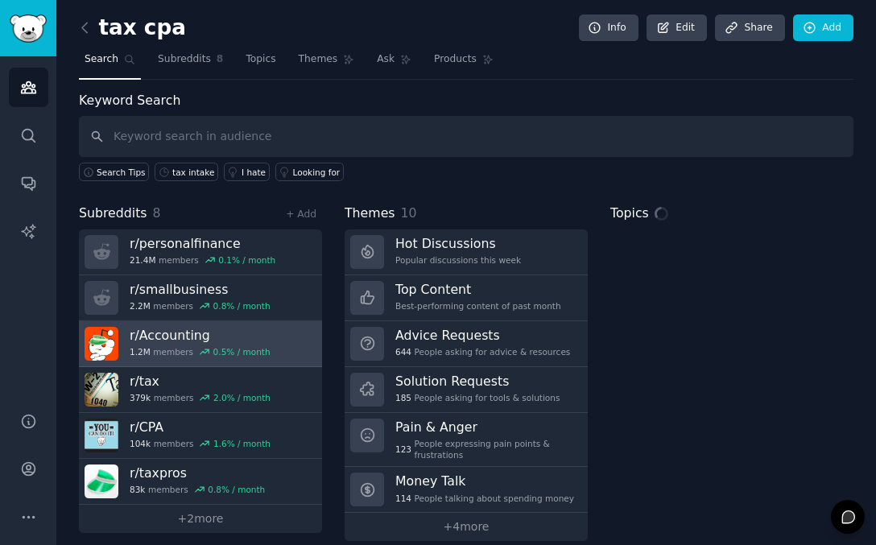
scroll to position [19, 0]
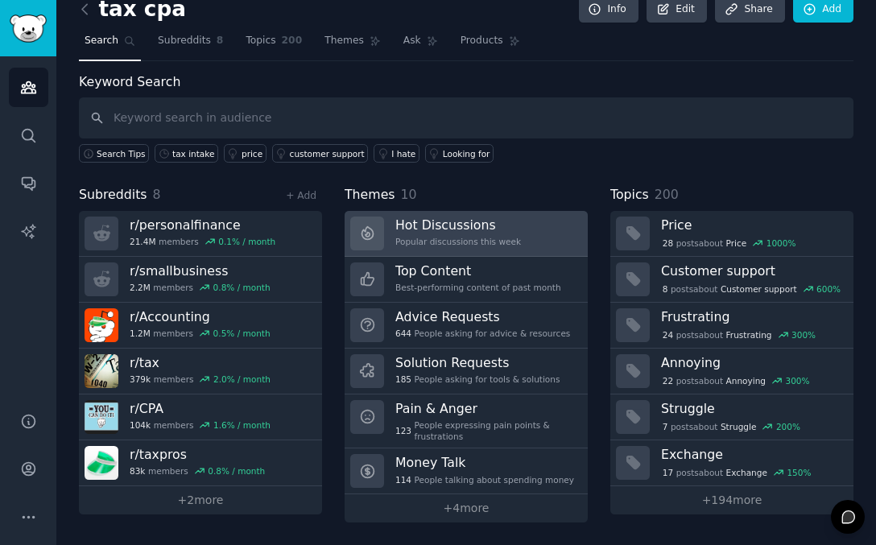
click at [395, 244] on div "Popular discussions this week" at bounding box center [458, 241] width 126 height 11
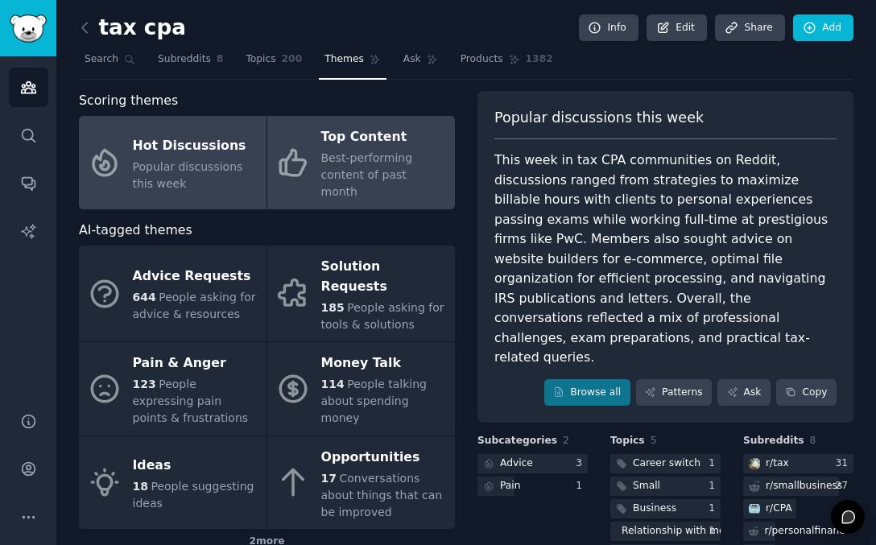
click at [354, 167] on div "Best-performing content of past month" at bounding box center [384, 175] width 126 height 51
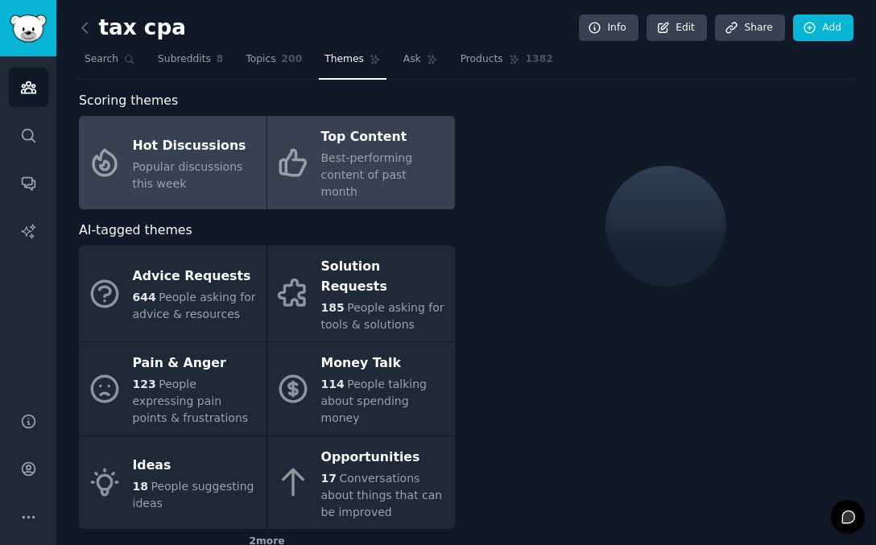
click at [188, 180] on div "Popular discussions this week" at bounding box center [196, 176] width 126 height 34
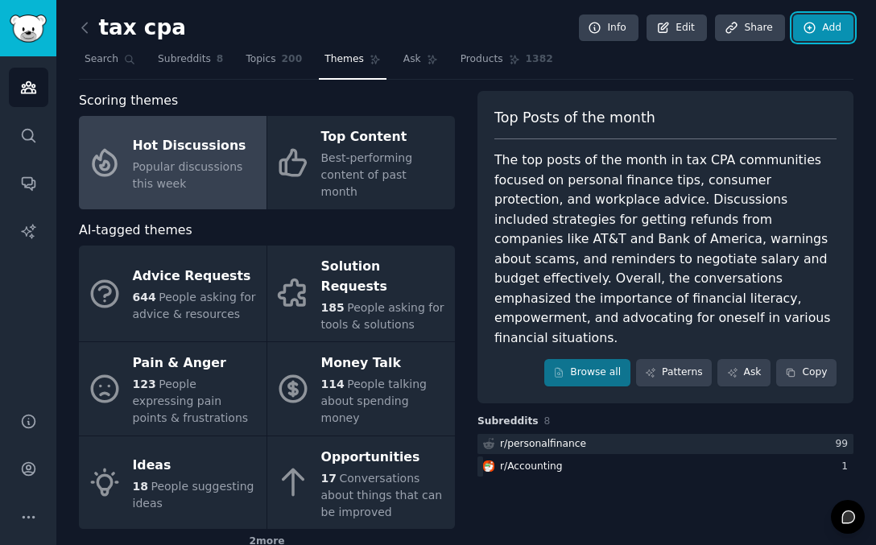
click at [807, 29] on icon at bounding box center [810, 28] width 14 height 14
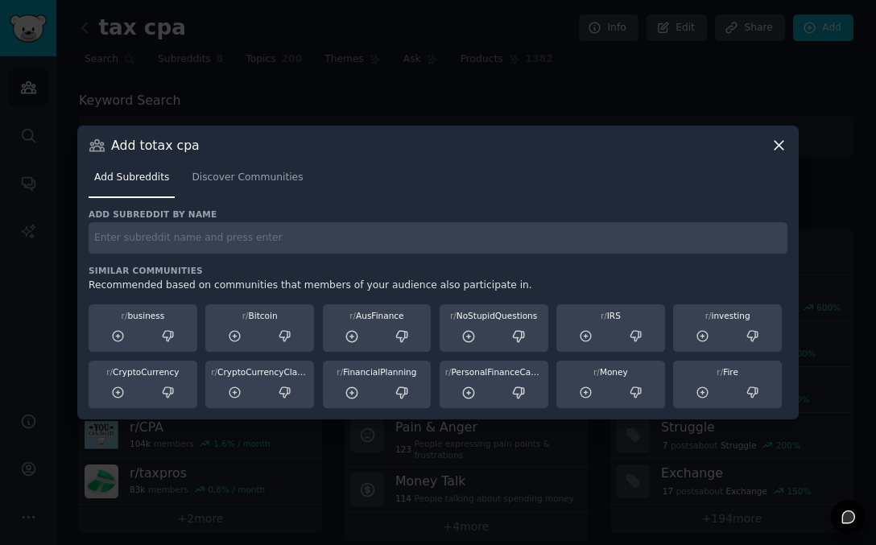
click at [782, 142] on icon at bounding box center [778, 145] width 9 height 9
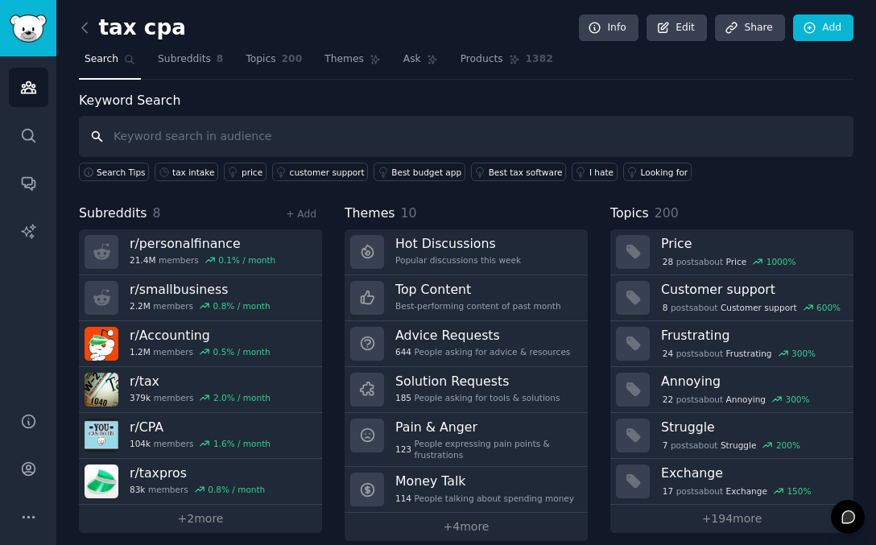
click at [246, 138] on input "text" at bounding box center [466, 136] width 774 height 41
click at [32, 97] on link "Audiences" at bounding box center [28, 87] width 39 height 39
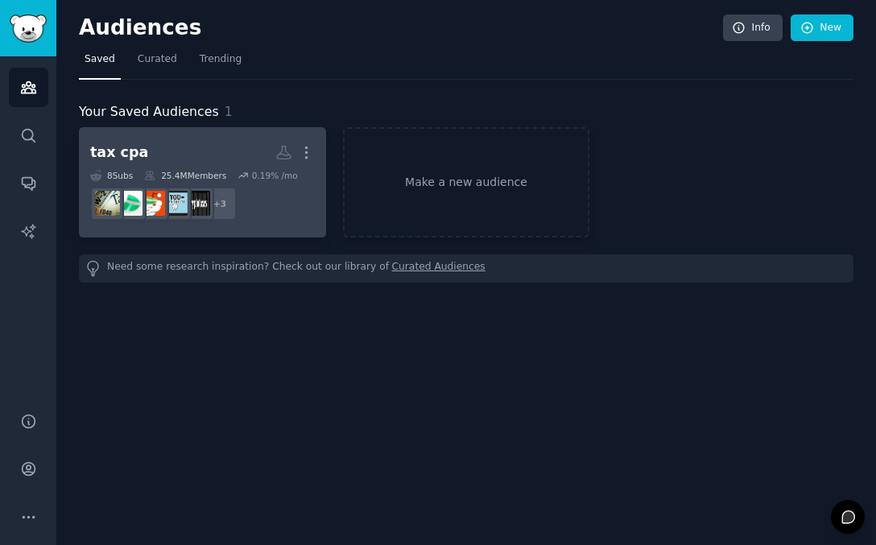
click at [208, 131] on link "tax cpa More 8 Sub s 25.4M Members 0.19 % /mo + 3" at bounding box center [202, 182] width 247 height 110
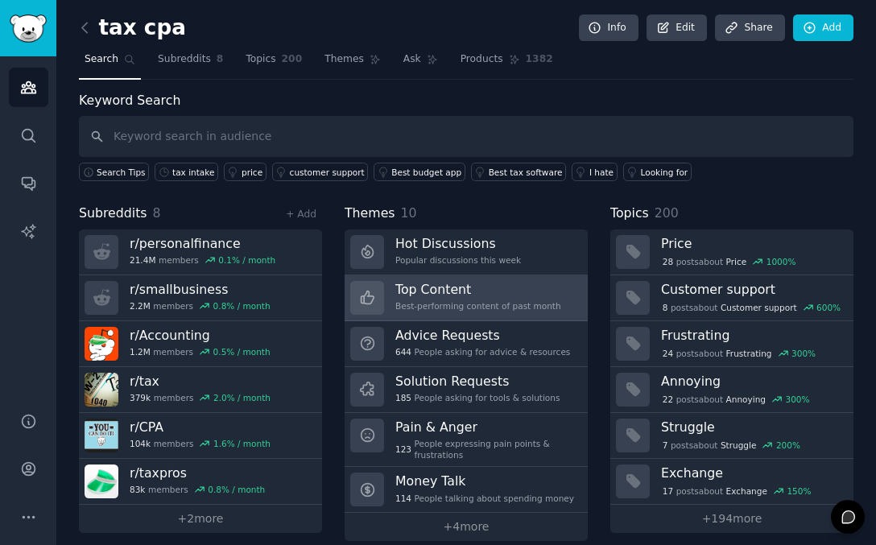
click at [443, 297] on h3 "Top Content" at bounding box center [478, 289] width 166 height 17
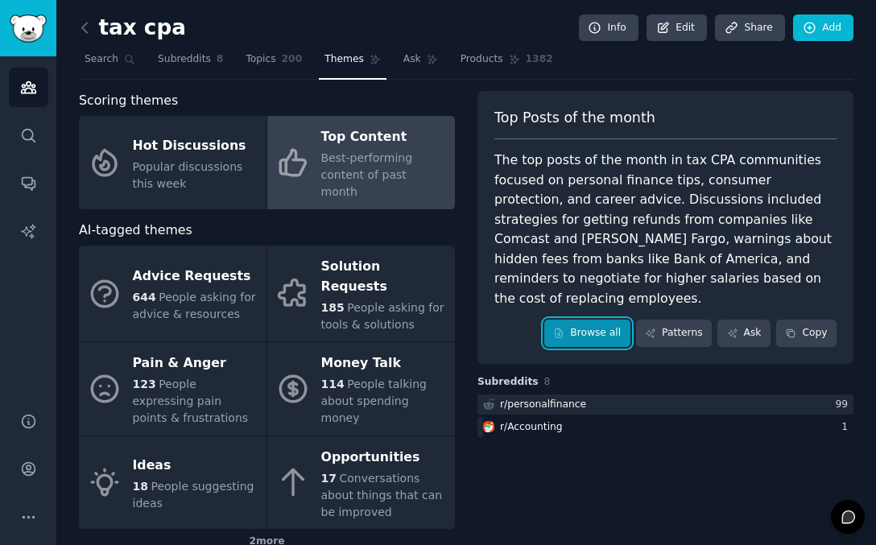
click at [604, 320] on link "Browse all" at bounding box center [587, 333] width 86 height 27
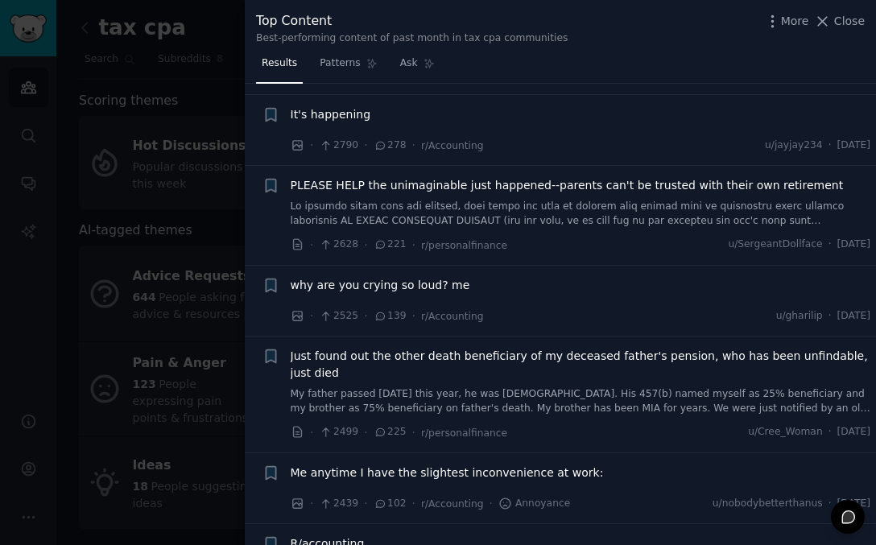
scroll to position [266, 0]
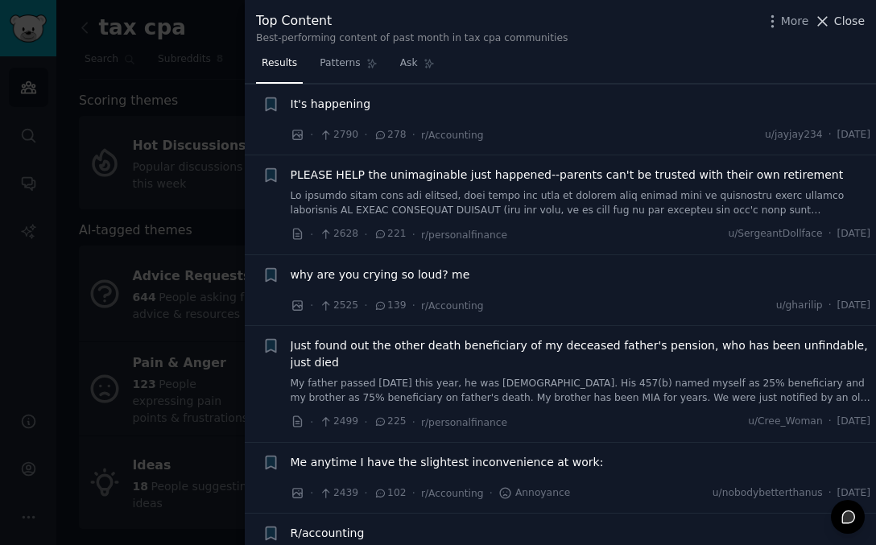
click at [849, 25] on span "Close" at bounding box center [849, 21] width 31 height 17
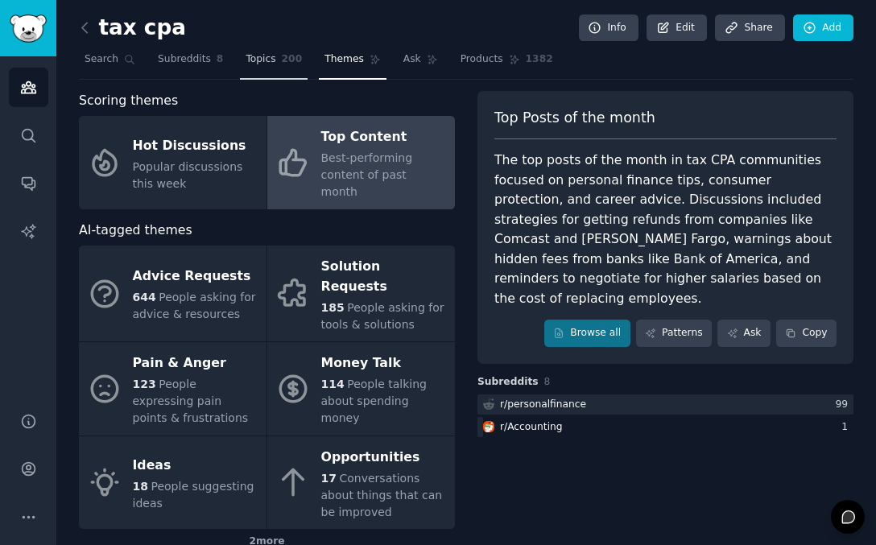
click at [264, 60] on span "Topics" at bounding box center [261, 59] width 30 height 14
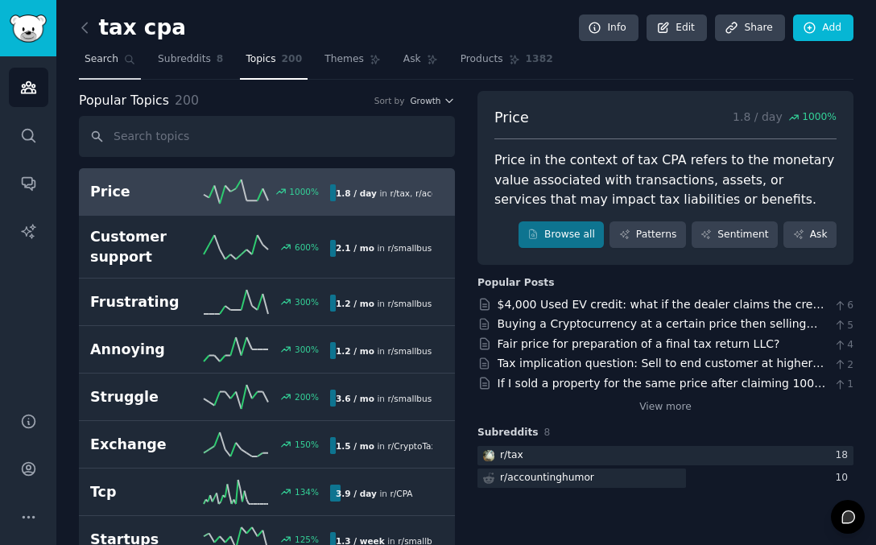
click at [95, 63] on span "Search" at bounding box center [102, 59] width 34 height 14
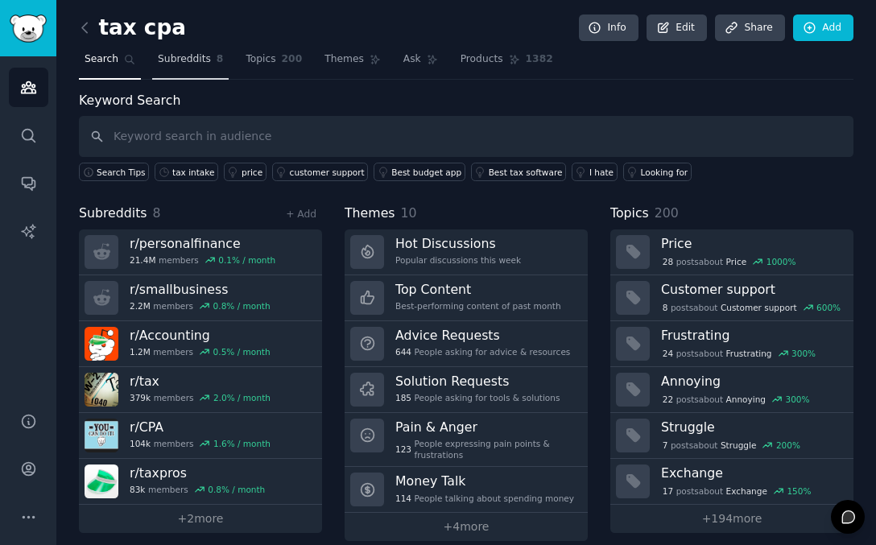
click at [176, 58] on span "Subreddits" at bounding box center [184, 59] width 53 height 14
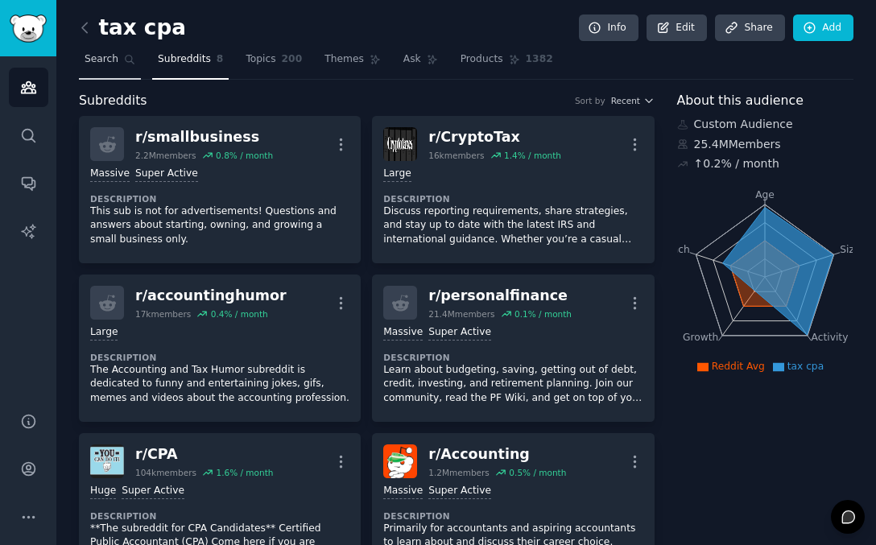
click at [93, 64] on span "Search" at bounding box center [102, 59] width 34 height 14
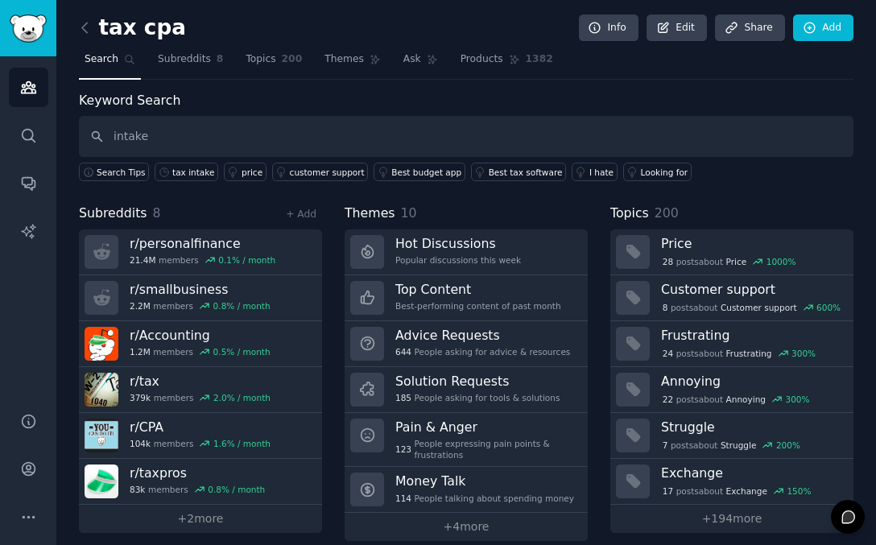
type input "intake"
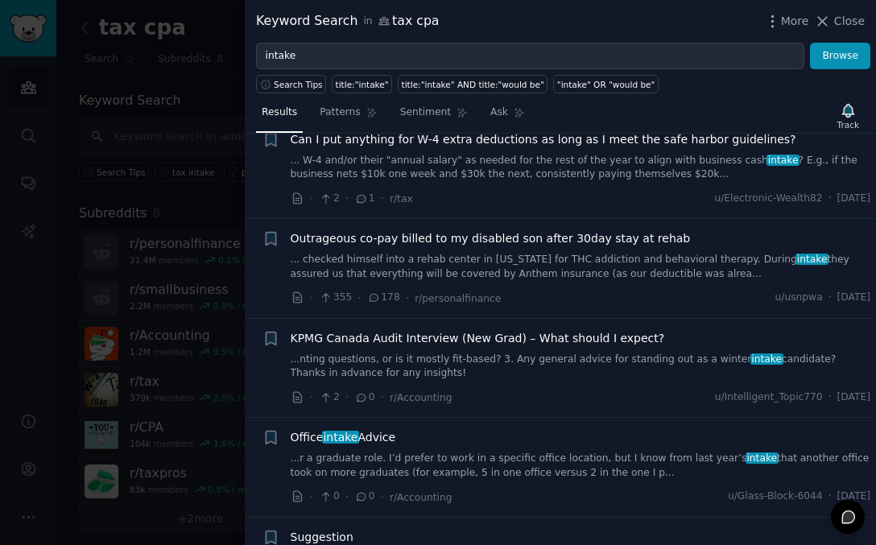
scroll to position [62, 0]
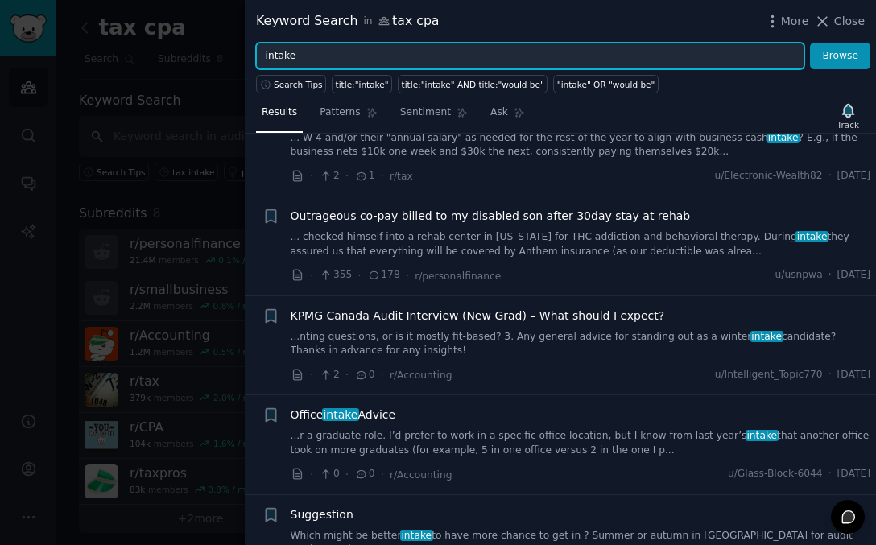
click at [282, 50] on input "intake" at bounding box center [530, 56] width 548 height 27
type input "stanford tax"
click at [810, 43] on button "Browse" at bounding box center [840, 56] width 60 height 27
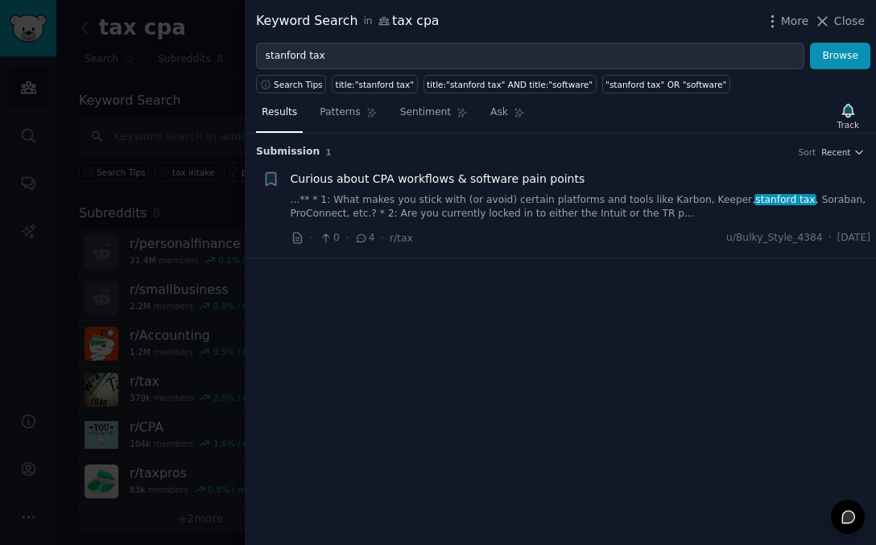
click at [332, 204] on link "...** * 1: What makes you stick with (or avoid) certain platforms and tools lik…" at bounding box center [581, 207] width 580 height 28
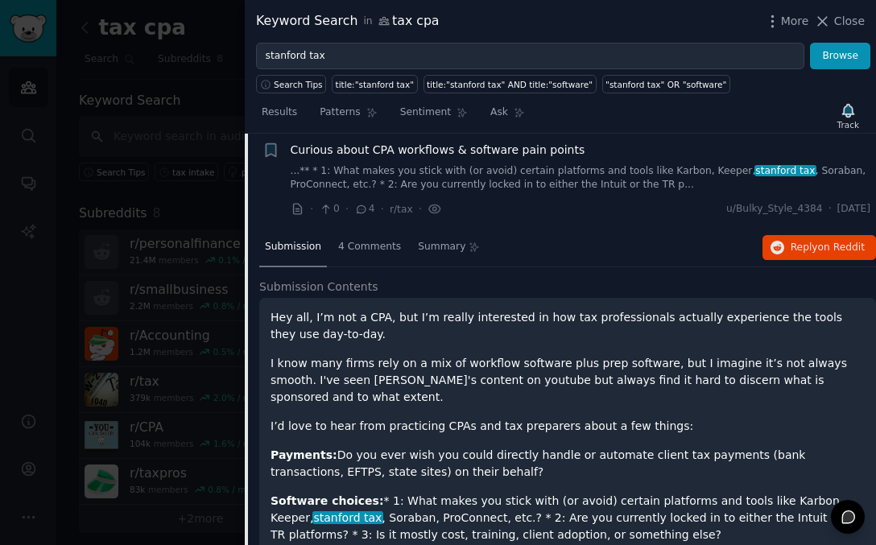
scroll to position [63, 0]
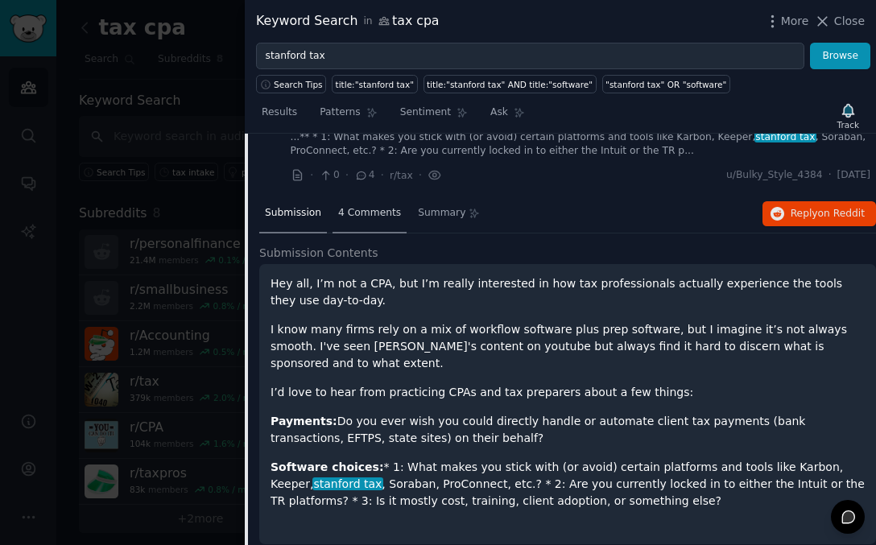
click at [354, 215] on span "4 Comments" at bounding box center [369, 213] width 63 height 14
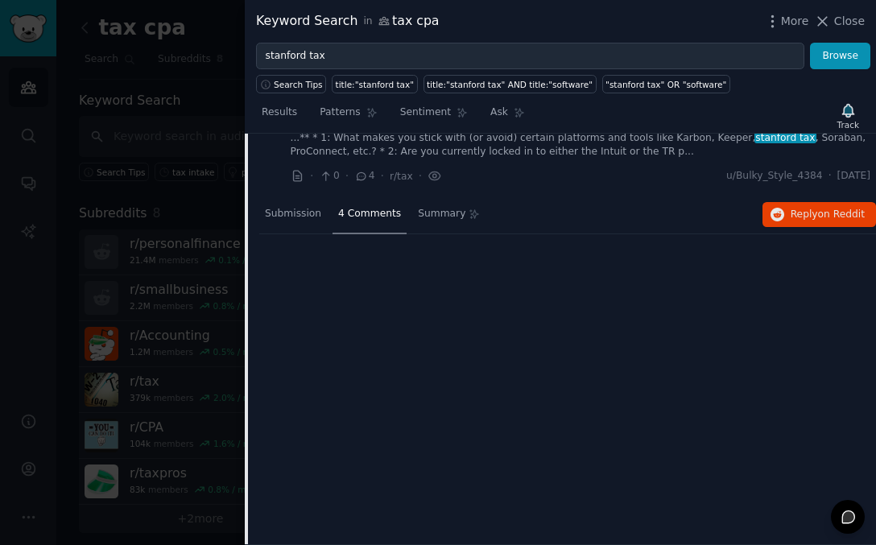
scroll to position [0, 0]
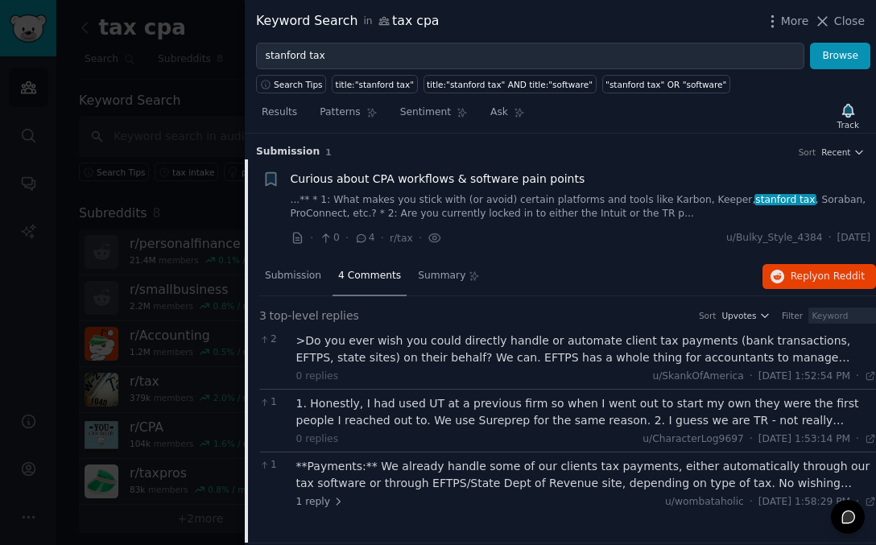
click at [370, 358] on div ">Do you ever wish you could directly handle or automate client tax payments (ba…" at bounding box center [586, 349] width 580 height 34
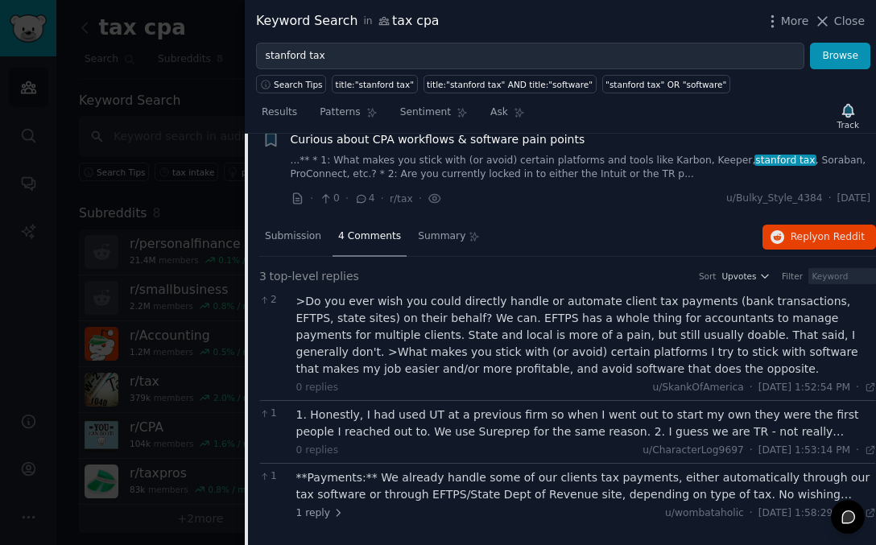
scroll to position [49, 0]
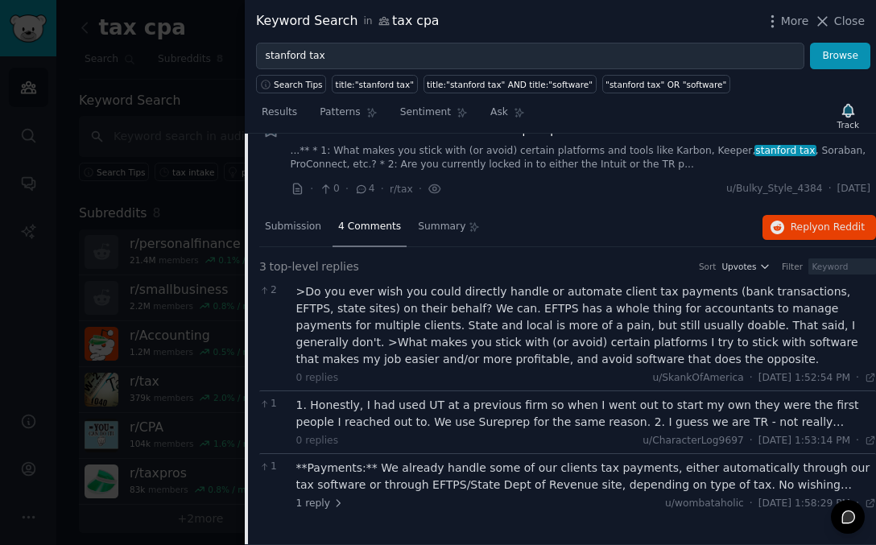
click at [376, 407] on div "1. Honestly, I had used UT at a previous firm so when I went out to start my ow…" at bounding box center [586, 414] width 580 height 34
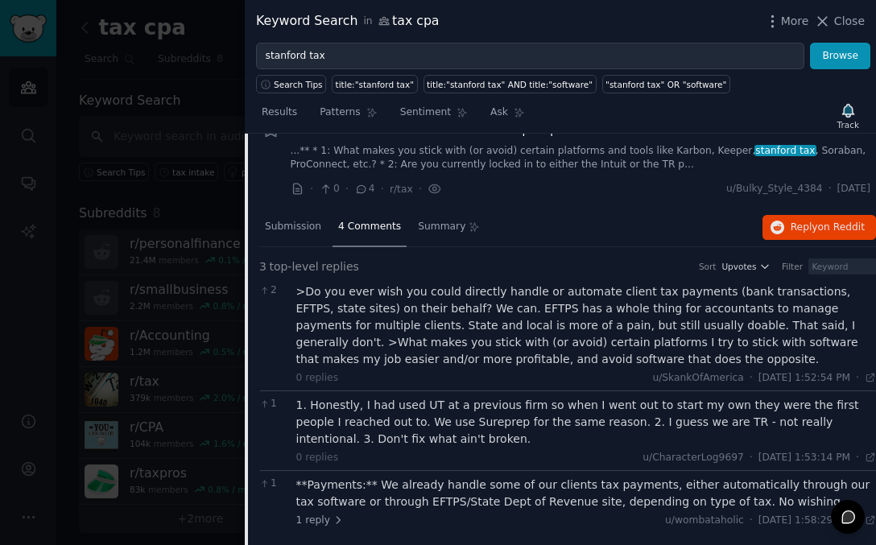
scroll to position [66, 0]
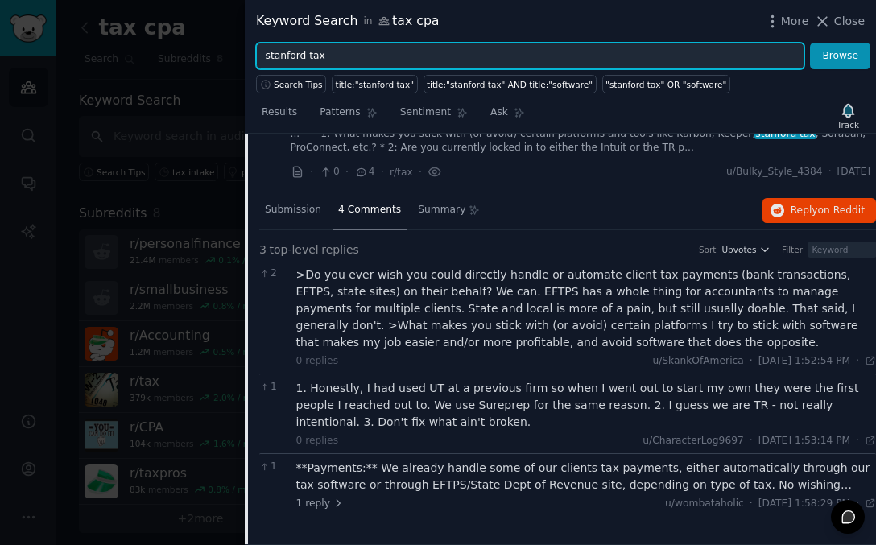
click at [293, 54] on input "stanford tax" at bounding box center [530, 56] width 548 height 27
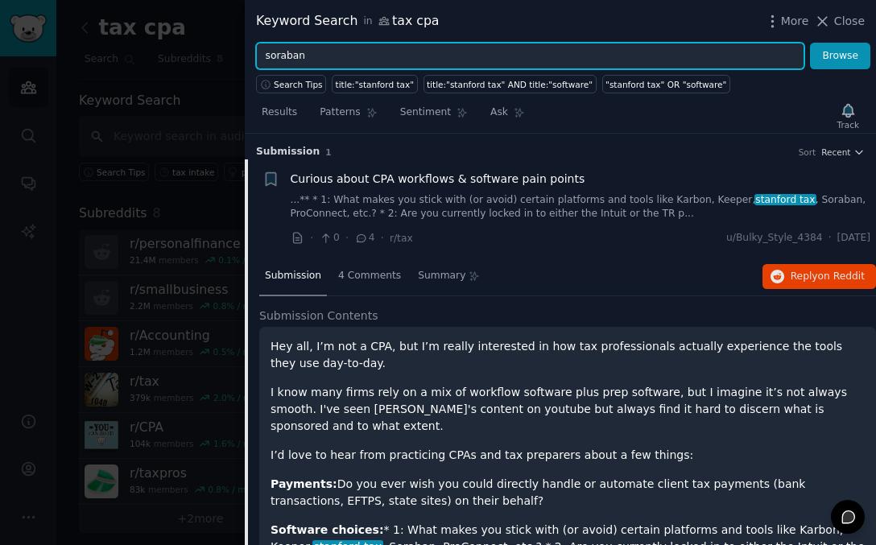
type input "soraban"
click at [810, 43] on button "Browse" at bounding box center [840, 56] width 60 height 27
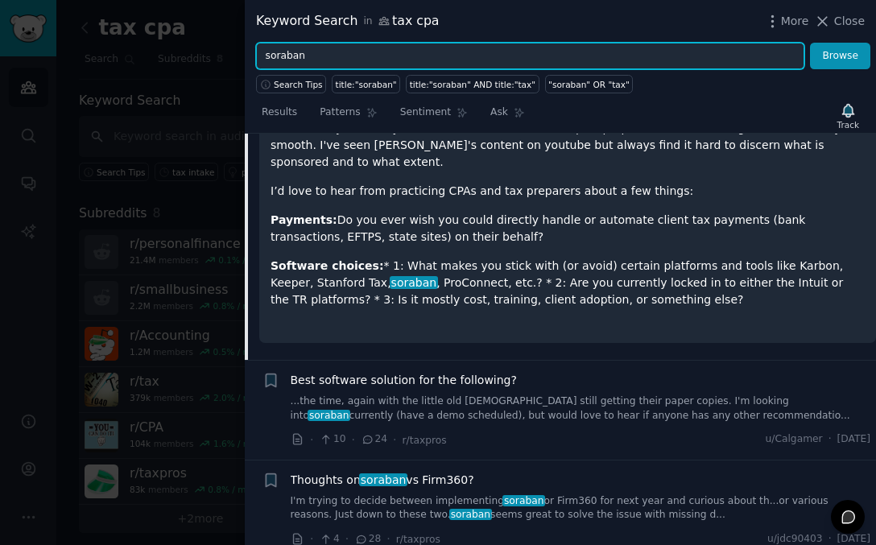
scroll to position [347, 0]
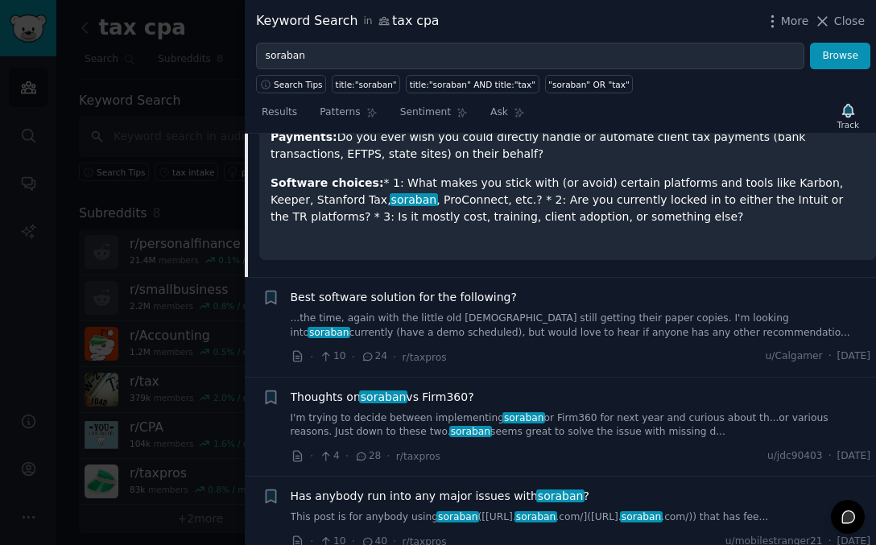
click at [429, 389] on div "Thoughts on soraban vs Firm360? I'm trying to decide between implementing sorab…" at bounding box center [581, 414] width 580 height 51
click at [440, 389] on span "Thoughts on soraban vs Firm360?" at bounding box center [383, 397] width 184 height 17
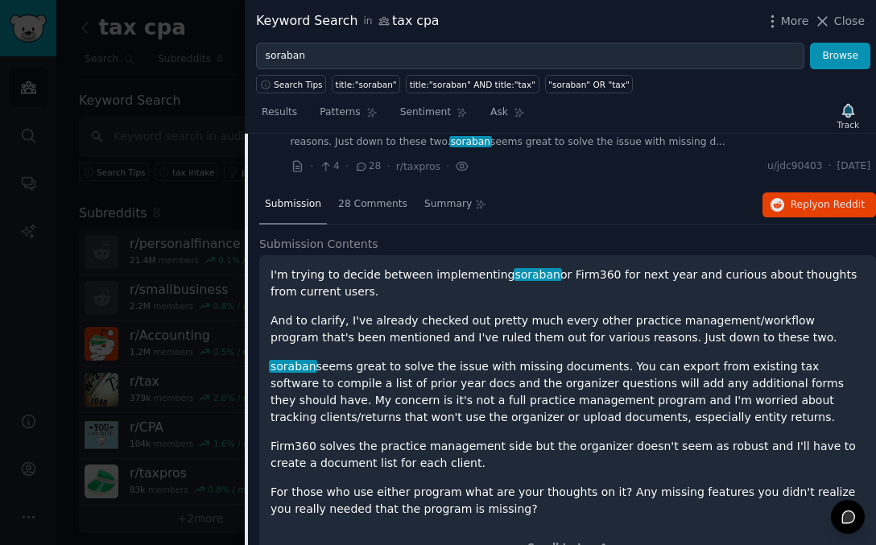
scroll to position [311, 0]
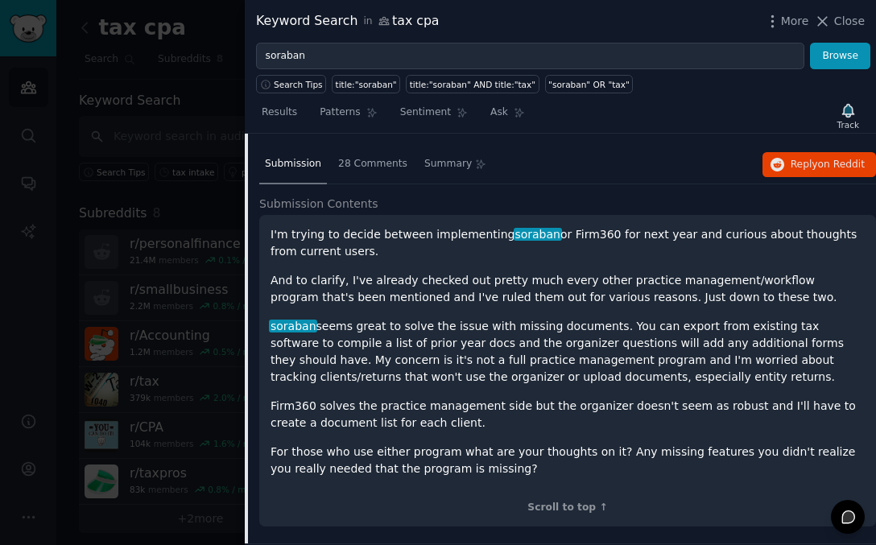
click at [431, 263] on div "I'm trying to decide between implementing soraban or Firm360 for next year and …" at bounding box center [567, 351] width 594 height 251
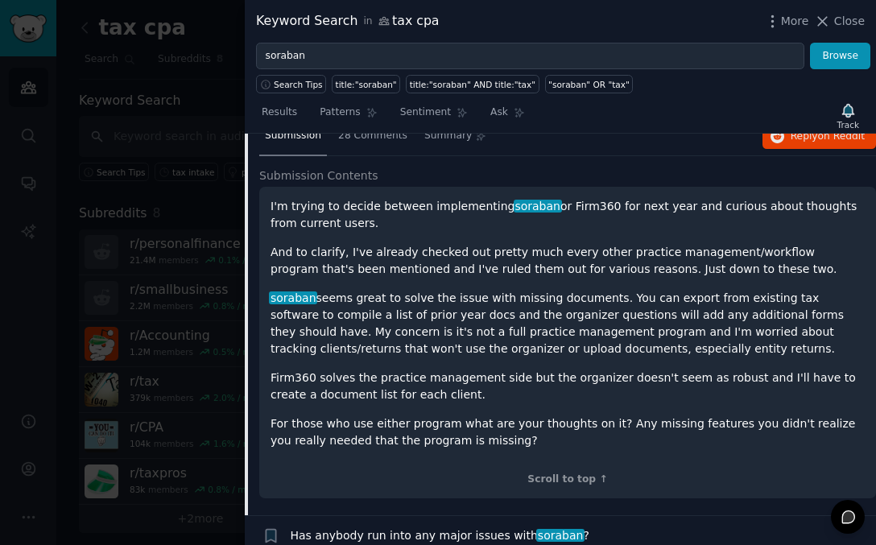
scroll to position [394, 0]
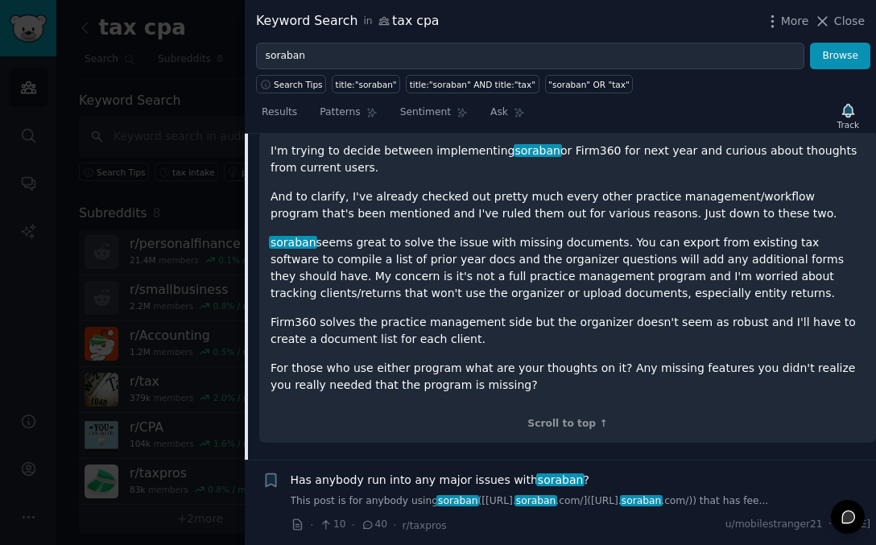
click at [506, 472] on span "Has anybody run into any major issues with [PERSON_NAME] ?" at bounding box center [440, 480] width 299 height 17
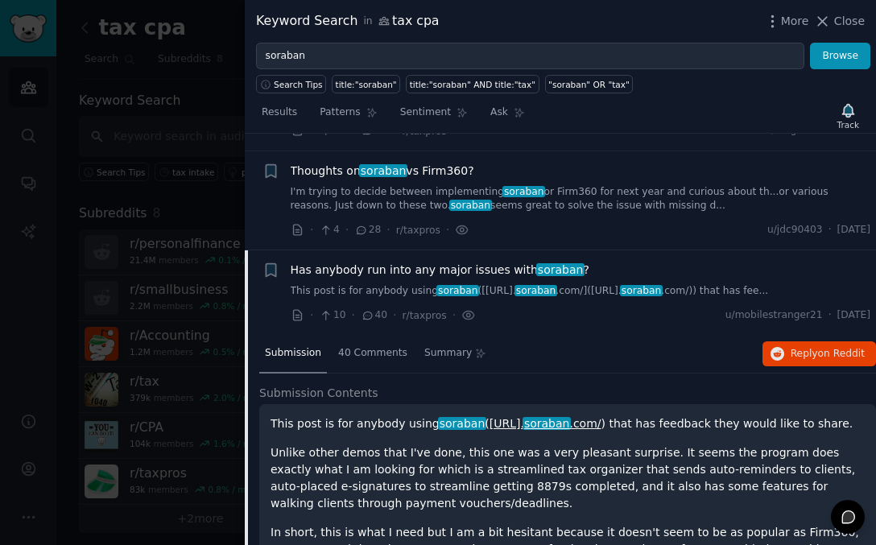
scroll to position [204, 0]
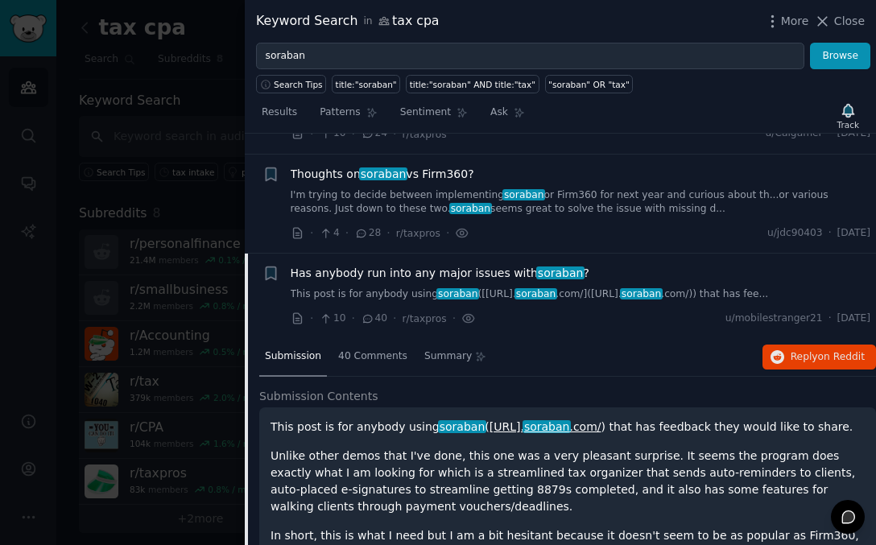
click at [368, 315] on icon at bounding box center [368, 318] width 9 height 7
click at [372, 320] on span "40" at bounding box center [374, 319] width 27 height 14
click at [364, 315] on icon at bounding box center [368, 318] width 9 height 7
click at [308, 332] on li "+ Has anybody run into any major issues with [PERSON_NAME] ? This post is for a…" at bounding box center [560, 296] width 631 height 85
click at [365, 357] on span "40 Comments" at bounding box center [372, 356] width 69 height 14
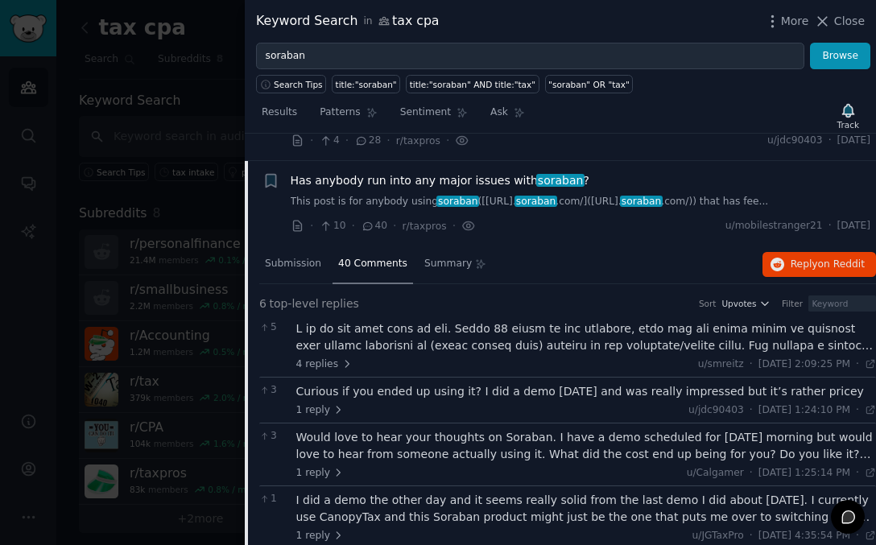
scroll to position [289, 0]
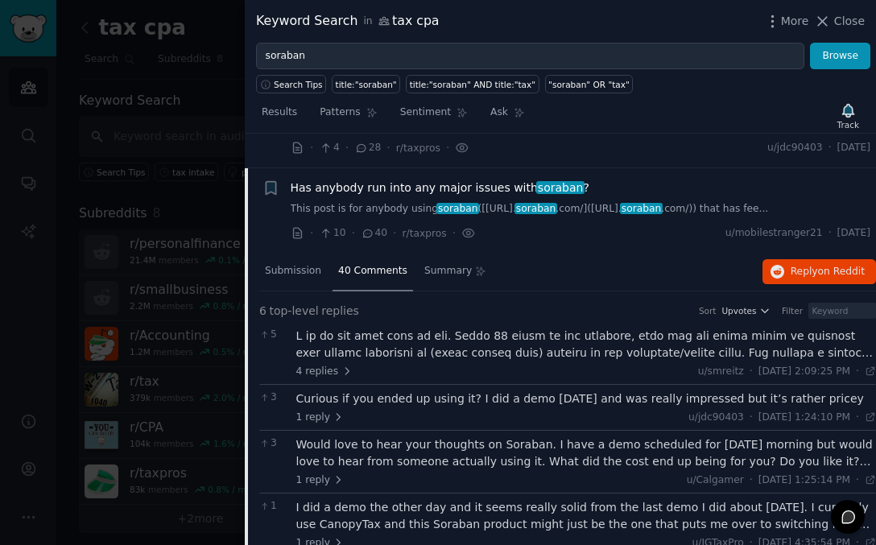
click at [365, 357] on div at bounding box center [586, 345] width 580 height 34
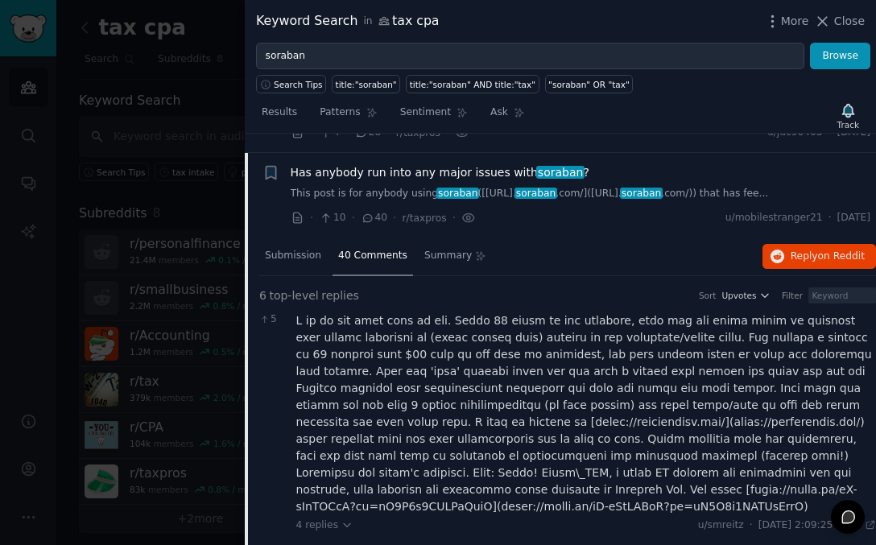
scroll to position [286, 0]
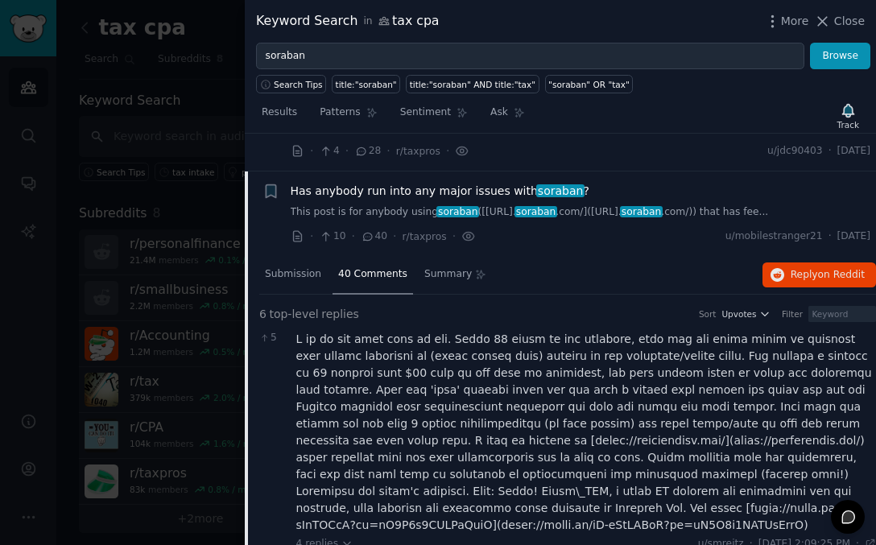
click at [423, 190] on span "Has anybody run into any major issues with [PERSON_NAME] ?" at bounding box center [440, 191] width 299 height 17
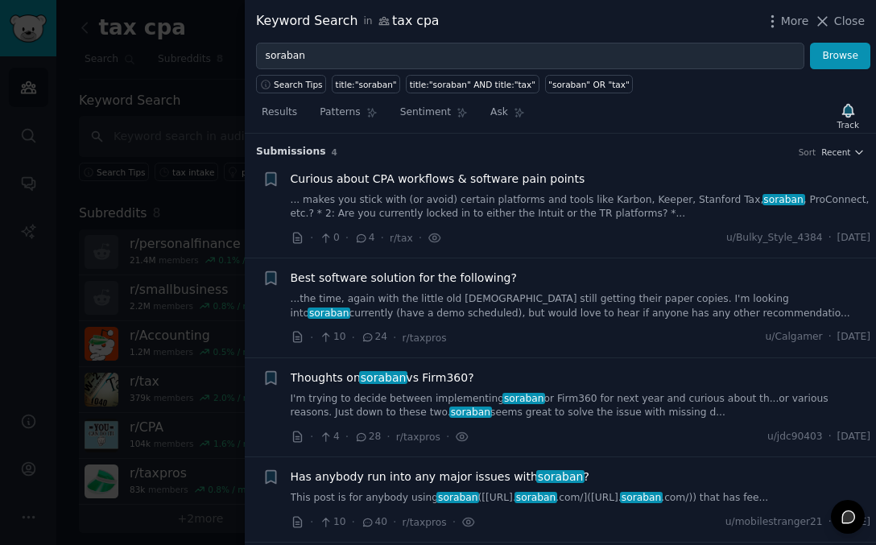
click at [423, 190] on div "Curious about CPA workflows & software pain points ... makes you stick with (or…" at bounding box center [581, 196] width 580 height 51
click at [427, 480] on span "Has anybody run into any major issues with [PERSON_NAME] ?" at bounding box center [440, 477] width 299 height 17
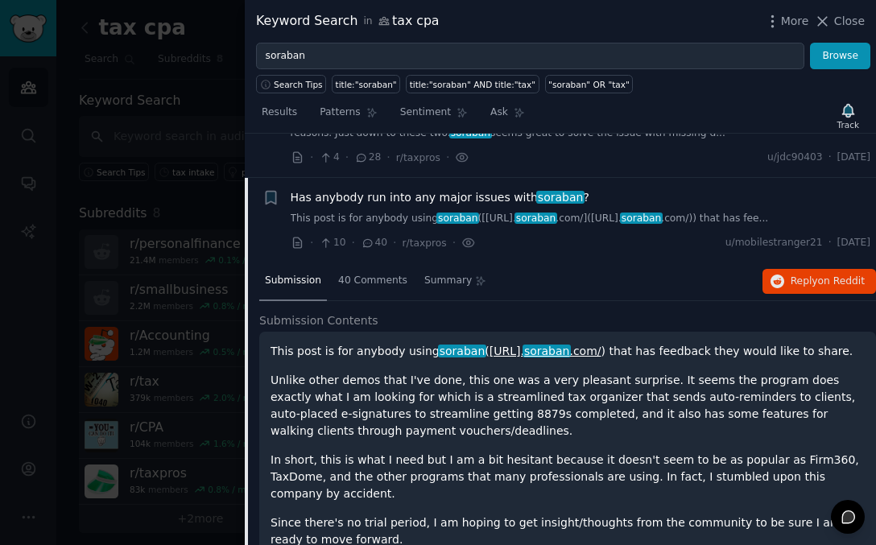
scroll to position [254, 0]
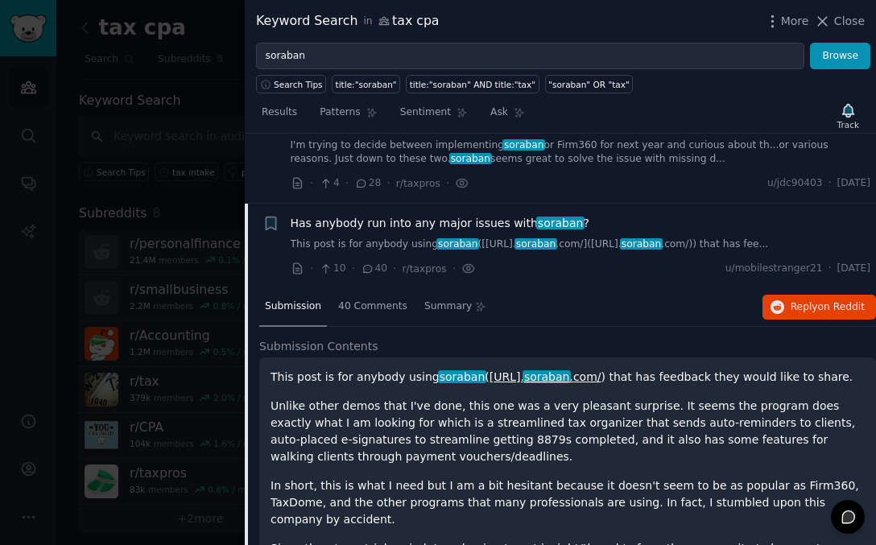
click at [332, 220] on span "Has anybody run into any major issues with [PERSON_NAME] ?" at bounding box center [440, 223] width 299 height 17
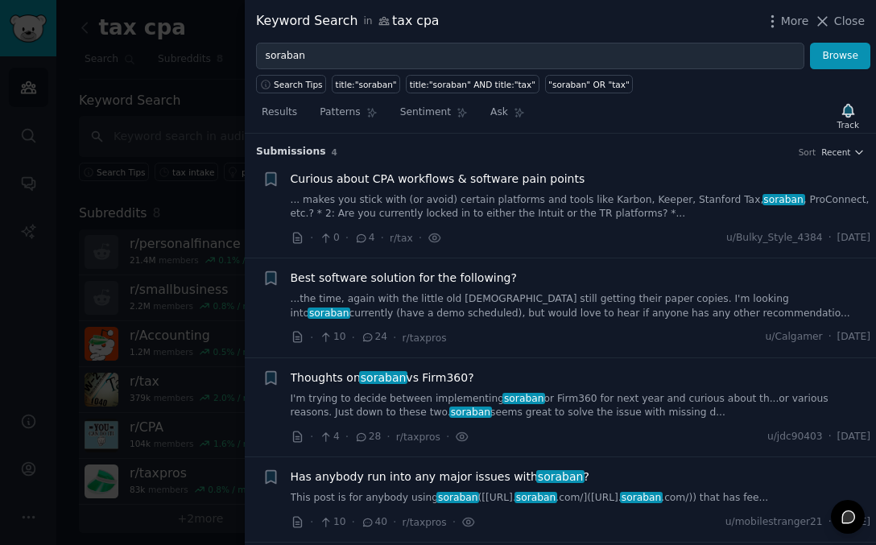
click at [370, 469] on span "Has anybody run into any major issues with [PERSON_NAME] ?" at bounding box center [440, 477] width 299 height 17
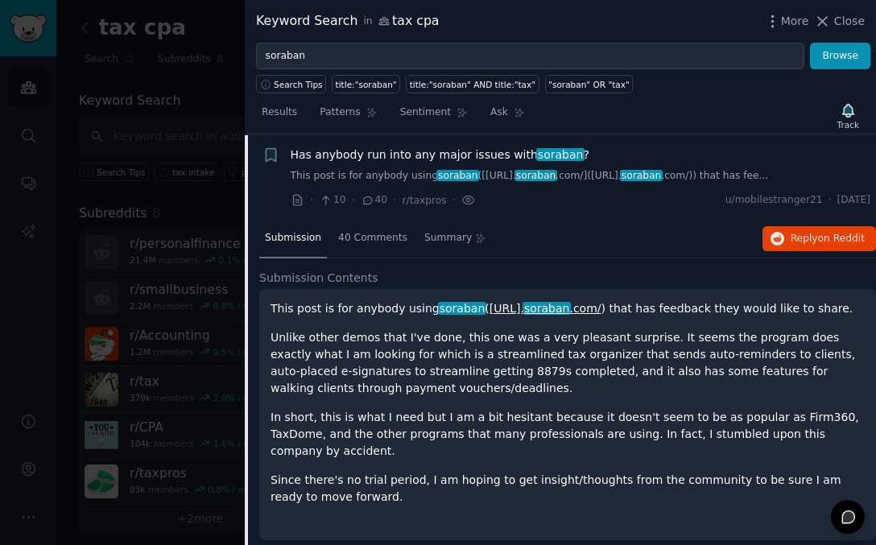
scroll to position [324, 0]
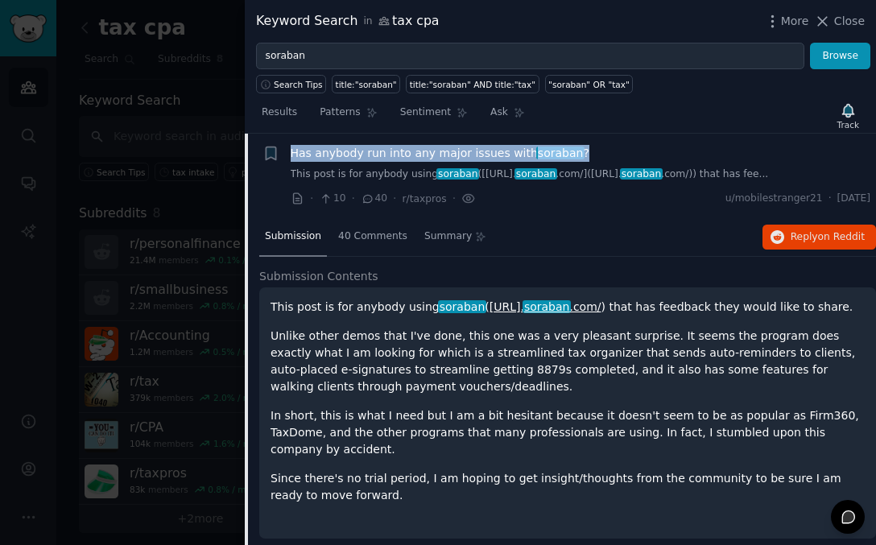
drag, startPoint x: 289, startPoint y: 150, endPoint x: 601, endPoint y: 150, distance: 312.3
click at [601, 150] on div "Reddit text submission Bookmark this conversation + Has anybody run into any ma…" at bounding box center [566, 176] width 609 height 62
copy span "Has anybody run into any major issues with [PERSON_NAME] ?"
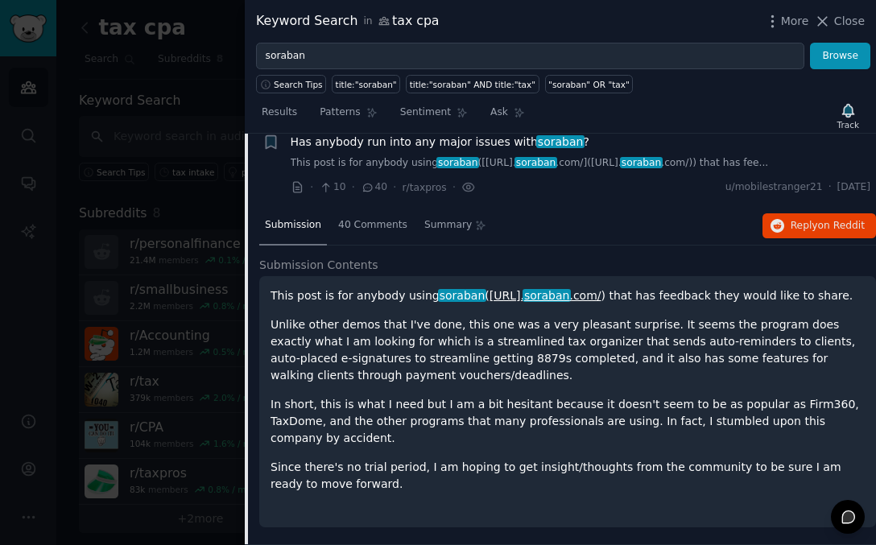
click at [193, 360] on div at bounding box center [438, 272] width 876 height 545
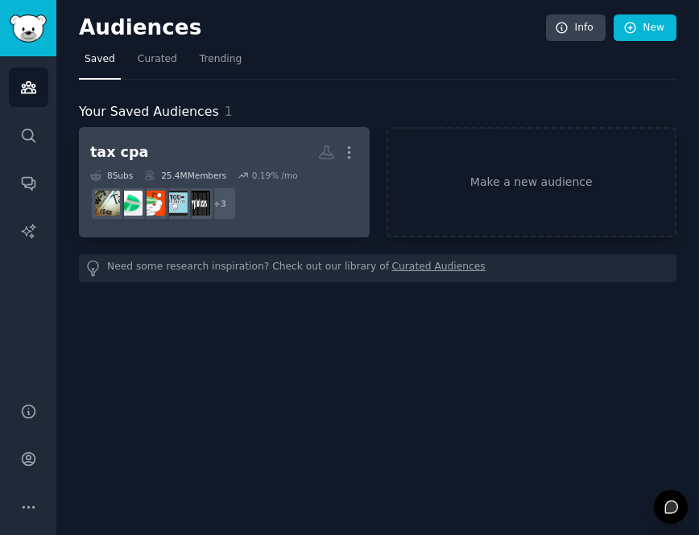
click at [264, 167] on div "tax cpa More 8 Sub s 25.4M Members 0.19 % /mo + 3" at bounding box center [224, 182] width 268 height 88
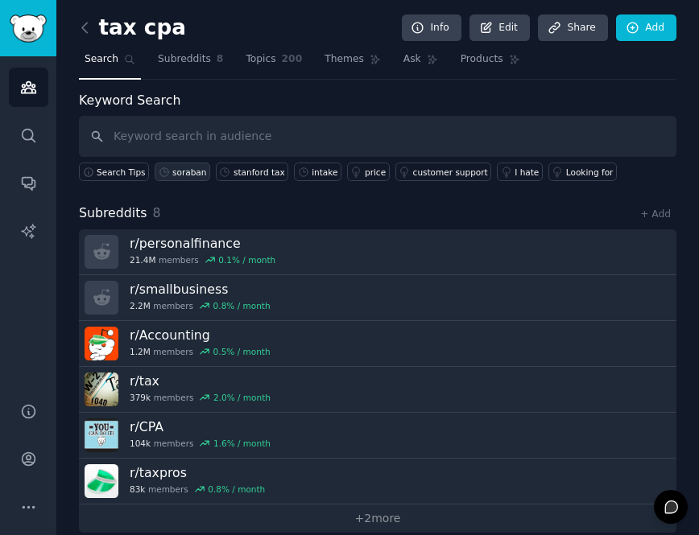
click at [192, 167] on div "soraban" at bounding box center [189, 172] width 34 height 11
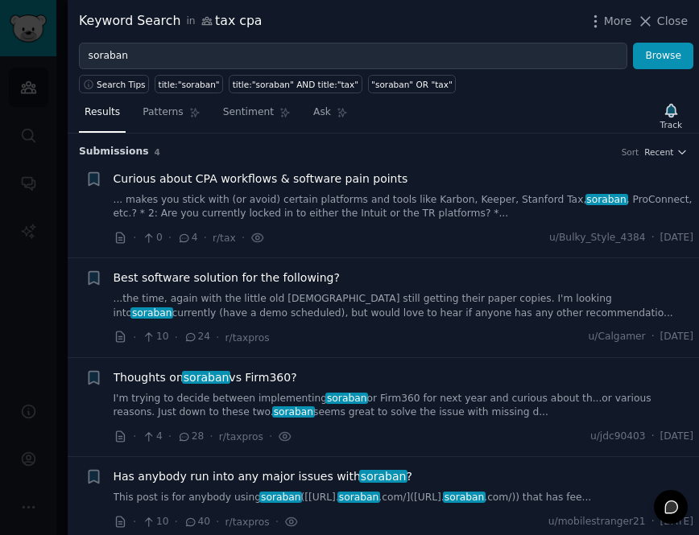
click at [318, 324] on div "Best software solution for the following? ...the time, again with the little ol…" at bounding box center [404, 308] width 580 height 76
click at [321, 280] on span "Best software solution for the following?" at bounding box center [227, 278] width 226 height 17
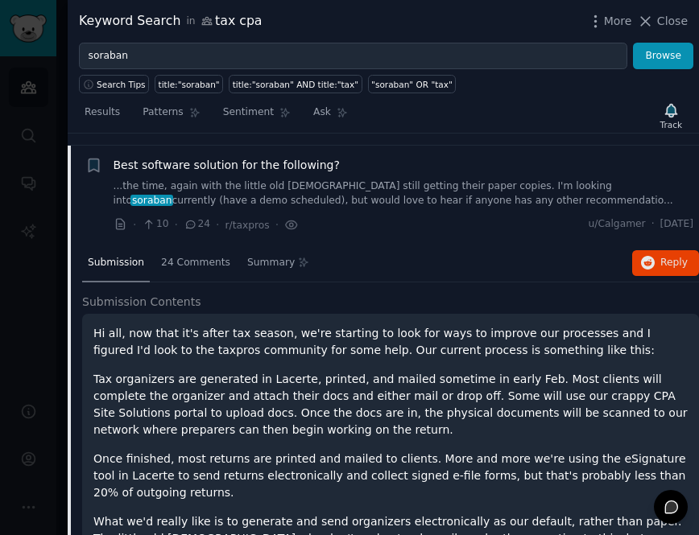
scroll to position [125, 0]
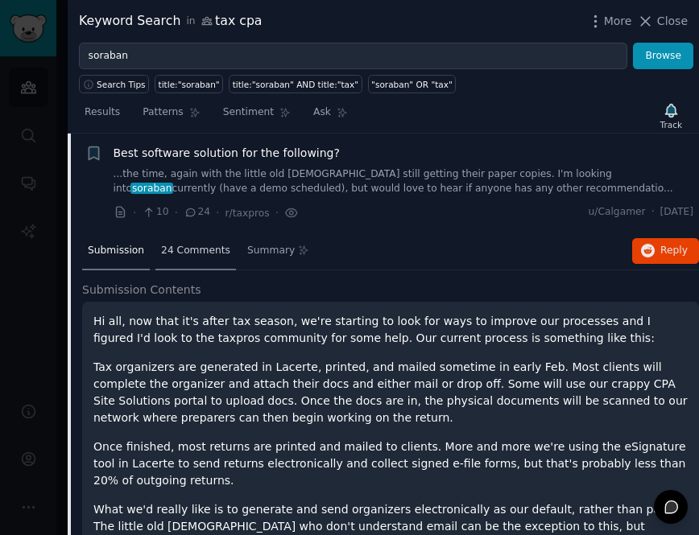
click at [209, 246] on span "24 Comments" at bounding box center [195, 251] width 69 height 14
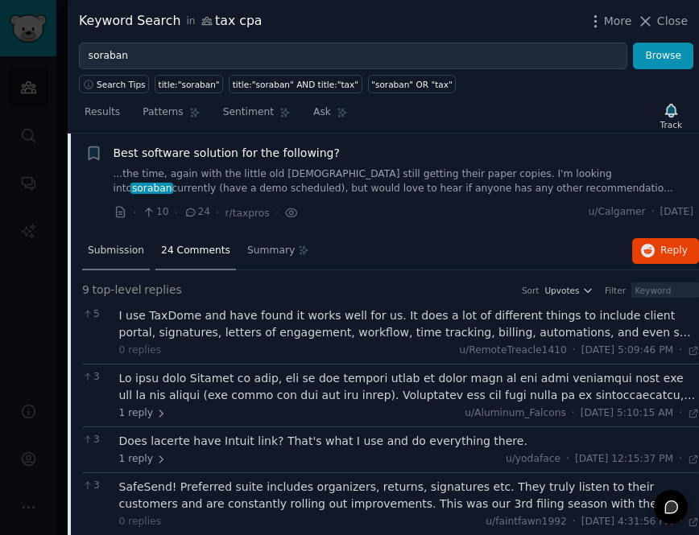
click at [118, 248] on span "Submission" at bounding box center [116, 251] width 56 height 14
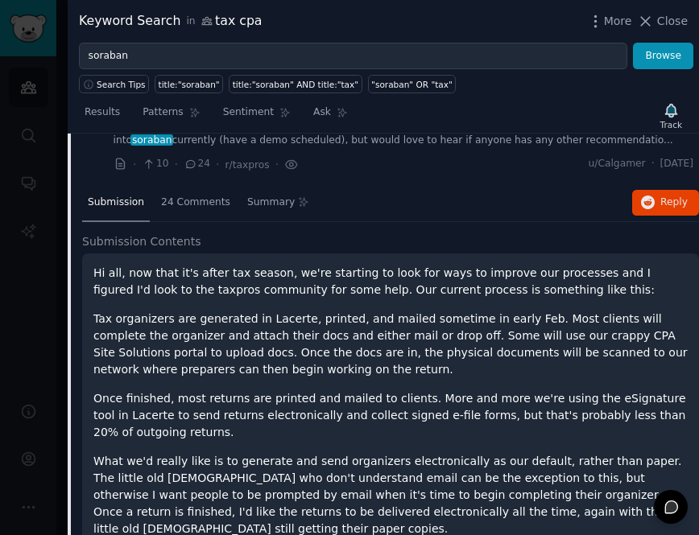
scroll to position [115, 0]
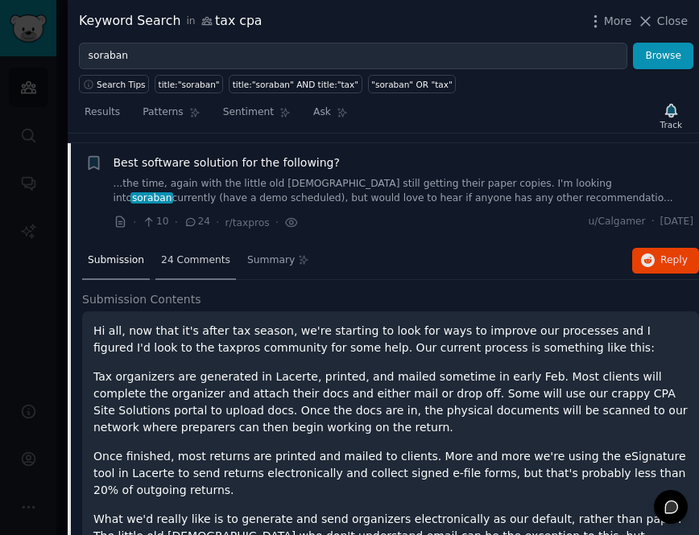
click at [196, 262] on span "24 Comments" at bounding box center [195, 261] width 69 height 14
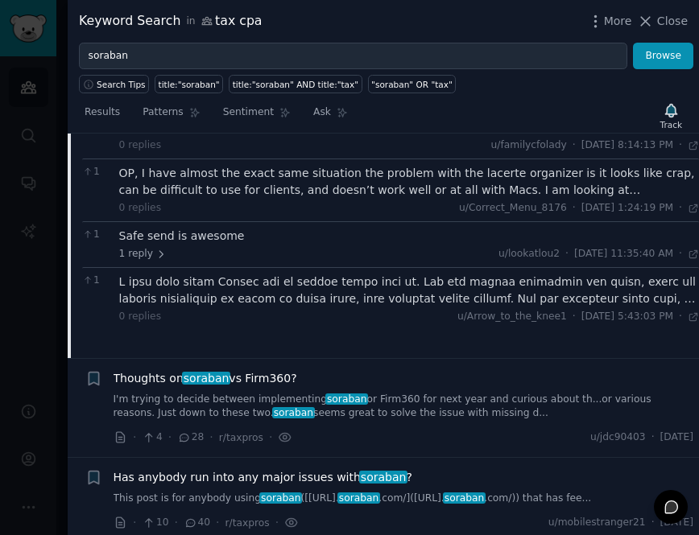
scroll to position [635, 0]
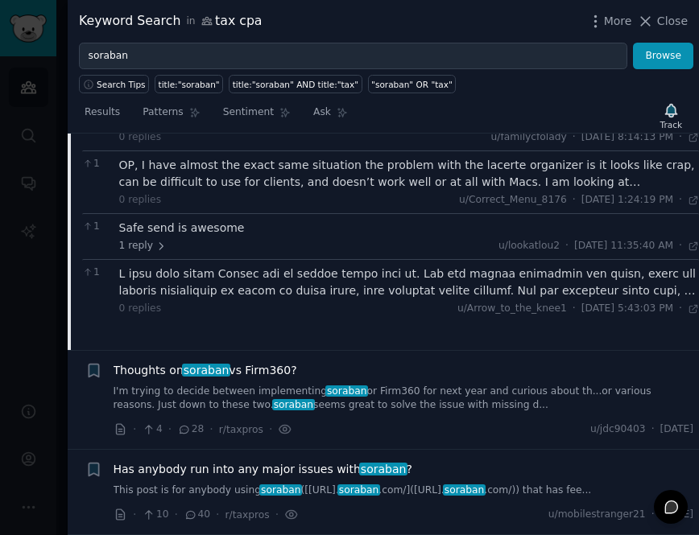
click at [242, 478] on div "Has anybody run into any major issues with soraban ? This post is for anybody u…" at bounding box center [404, 479] width 580 height 37
click at [184, 424] on icon at bounding box center [184, 429] width 14 height 11
click at [188, 431] on icon at bounding box center [184, 429] width 14 height 11
click at [328, 397] on link "I'm trying to decide between implementing soraban or Firm360 for next year and …" at bounding box center [404, 399] width 580 height 28
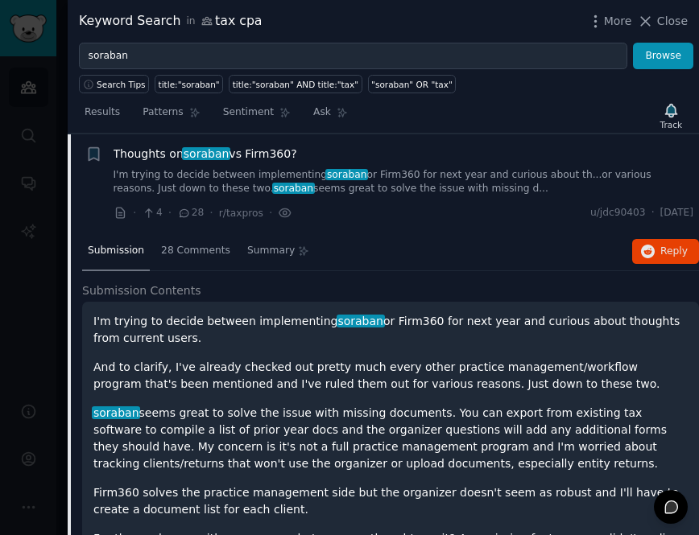
scroll to position [404, 0]
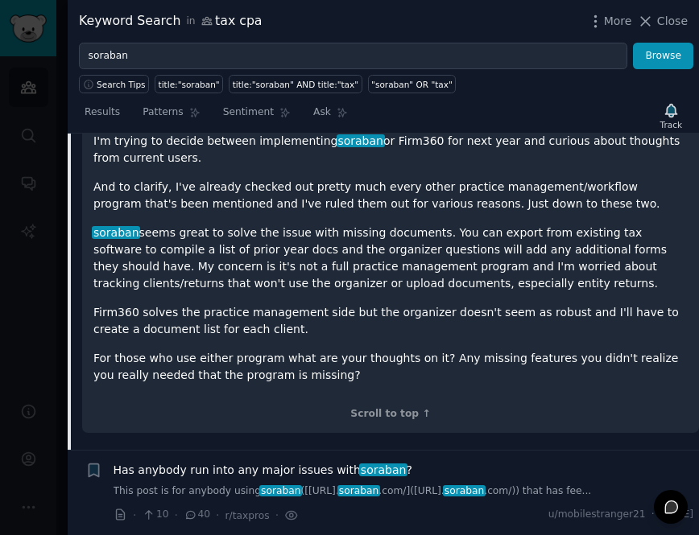
click at [388, 421] on div "I'm trying to decide between implementing soraban or Firm360 for next year and …" at bounding box center [390, 278] width 617 height 312
click at [392, 411] on div "Scroll to top ↑" at bounding box center [390, 414] width 594 height 14
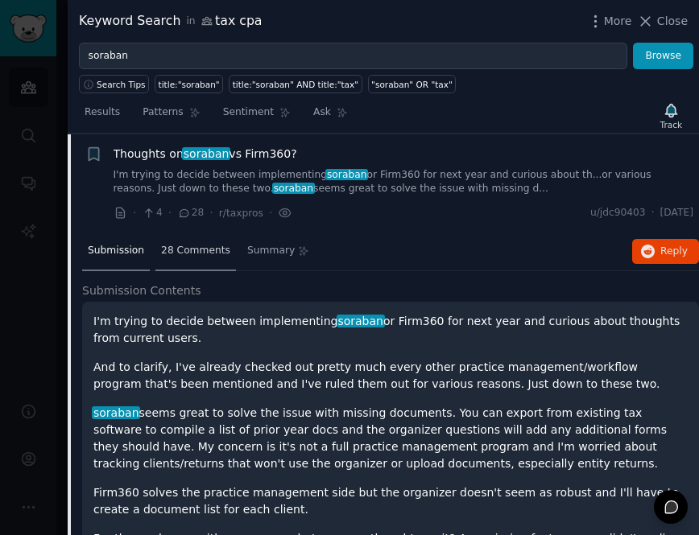
click at [199, 245] on span "28 Comments" at bounding box center [195, 251] width 69 height 14
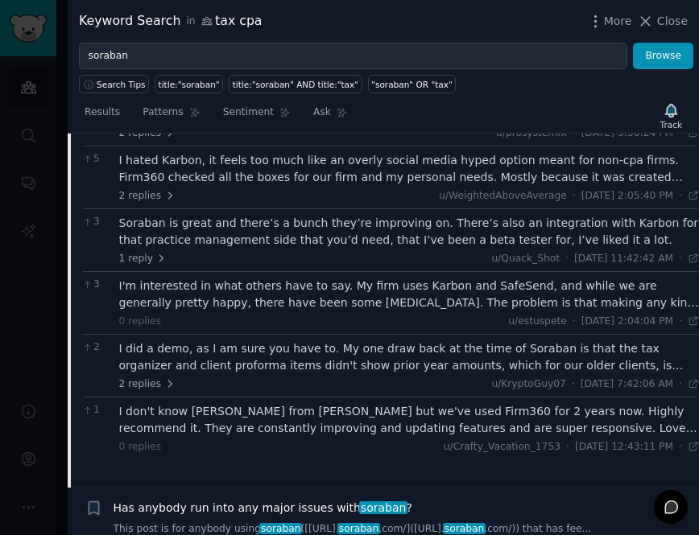
scroll to position [464, 0]
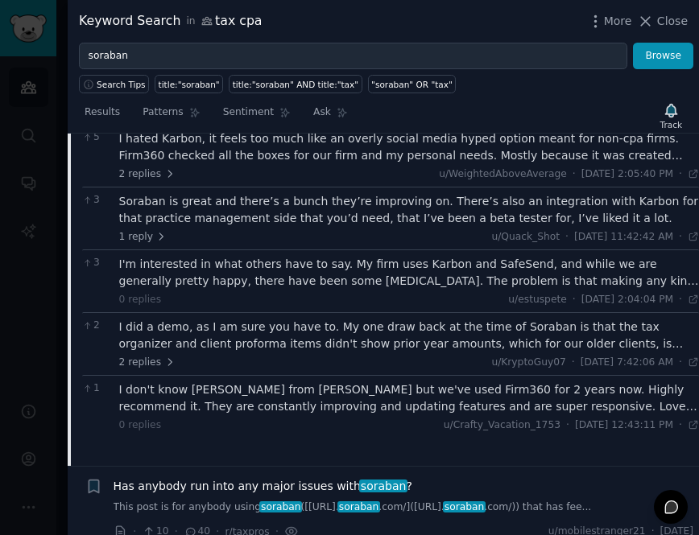
click at [314, 329] on div "I did a demo, as I am sure you have to. My one draw back at the time of Soraban…" at bounding box center [409, 336] width 580 height 34
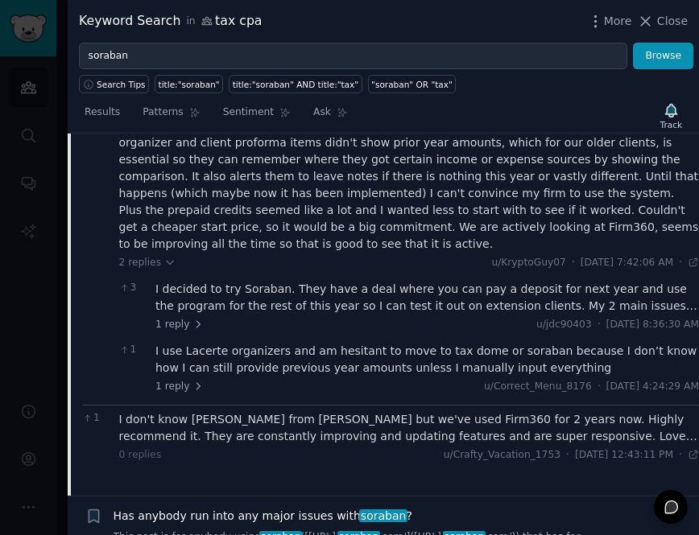
scroll to position [666, 0]
click at [178, 317] on span "1 reply" at bounding box center [179, 324] width 48 height 14
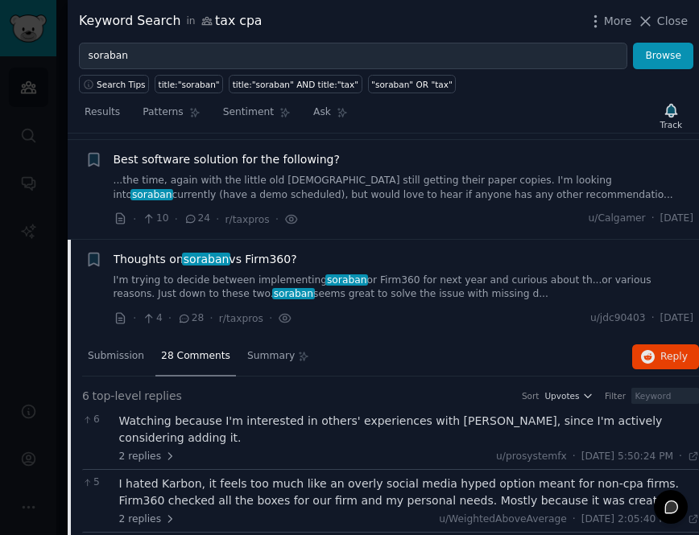
scroll to position [0, 0]
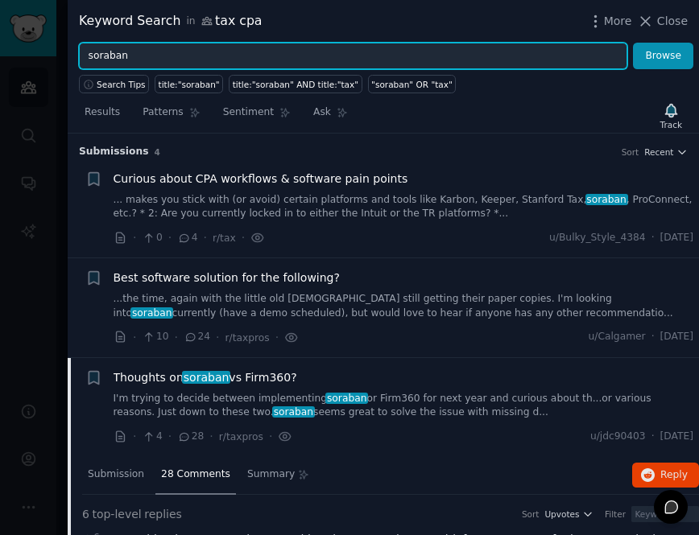
click at [165, 51] on input "soraban" at bounding box center [353, 56] width 548 height 27
click at [633, 43] on button "Browse" at bounding box center [663, 56] width 60 height 27
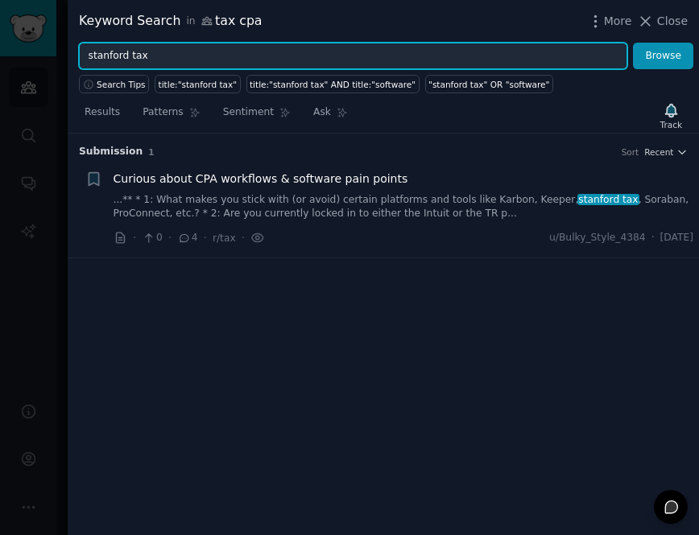
click at [132, 54] on input "stanford tax" at bounding box center [353, 56] width 548 height 27
type input "canopy"
click at [633, 43] on button "Browse" at bounding box center [663, 56] width 60 height 27
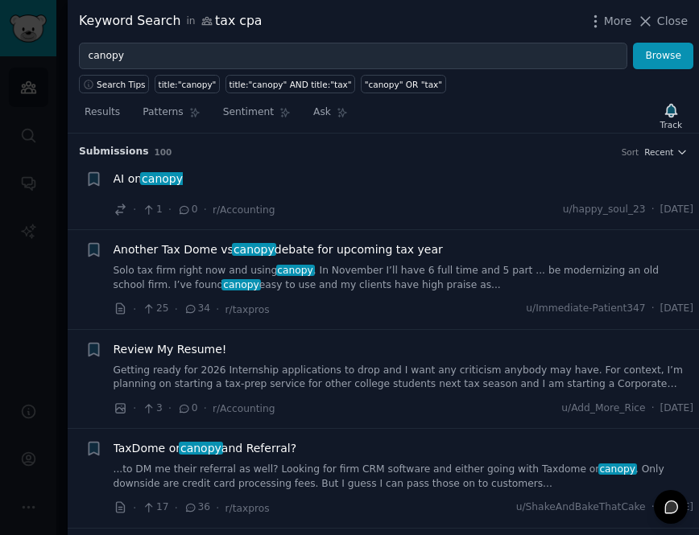
click at [193, 308] on icon at bounding box center [191, 308] width 9 height 7
click at [224, 252] on span "Another Tax Dome vs canopy debate for upcoming tax year" at bounding box center [278, 250] width 329 height 17
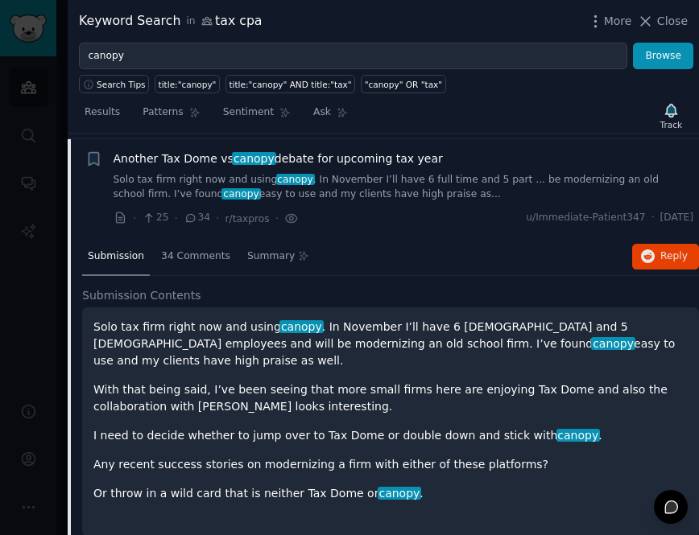
scroll to position [97, 0]
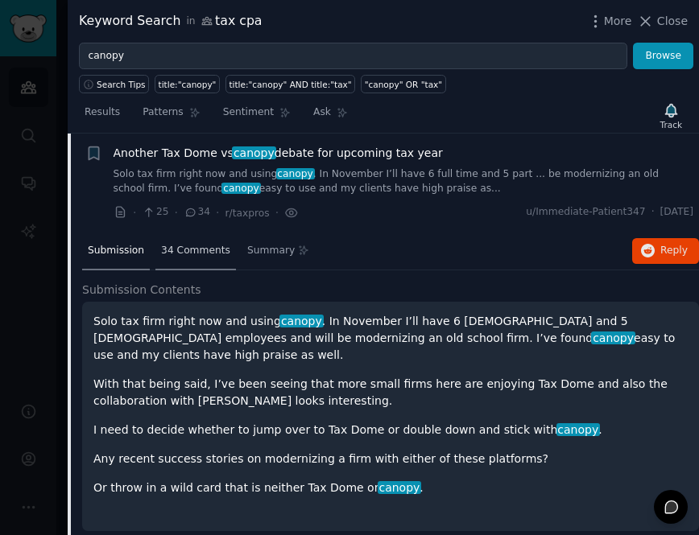
click at [201, 257] on span "34 Comments" at bounding box center [195, 251] width 69 height 14
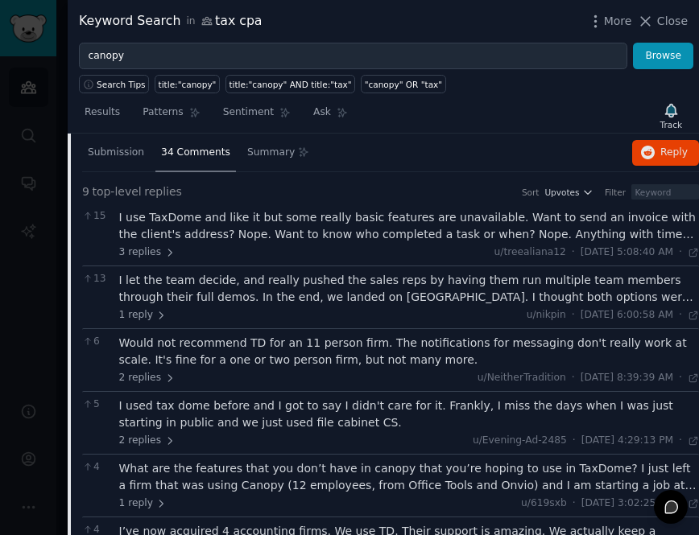
scroll to position [196, 0]
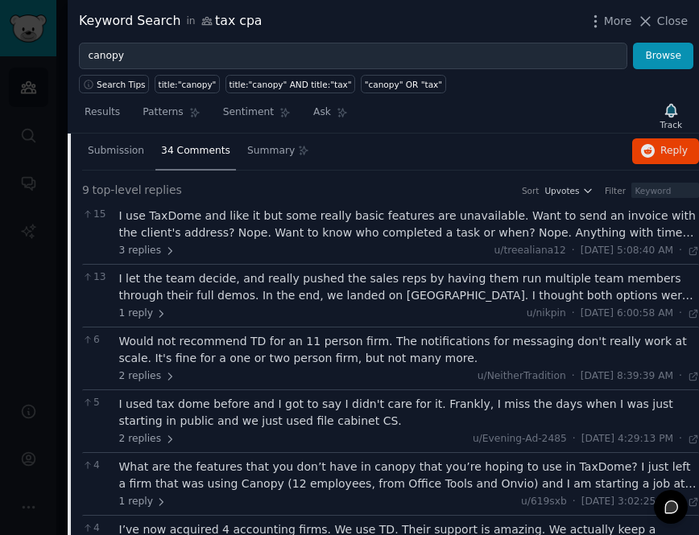
click at [208, 237] on div "I use TaxDome and like it but some really basic features are unavailable. Want …" at bounding box center [409, 225] width 580 height 34
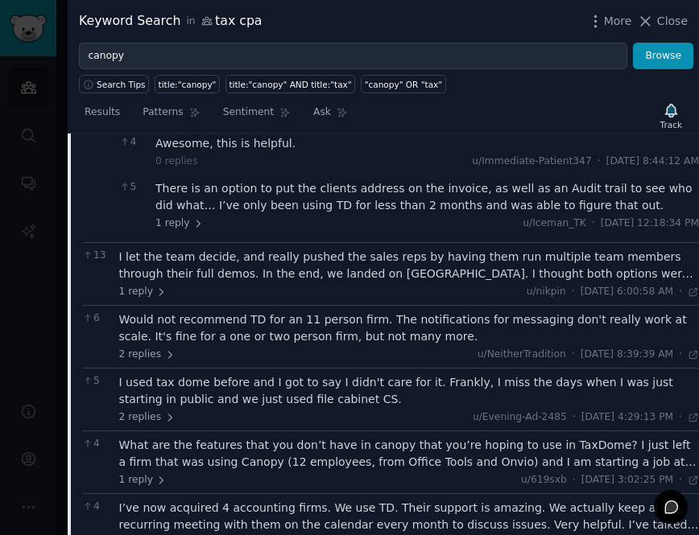
scroll to position [465, 0]
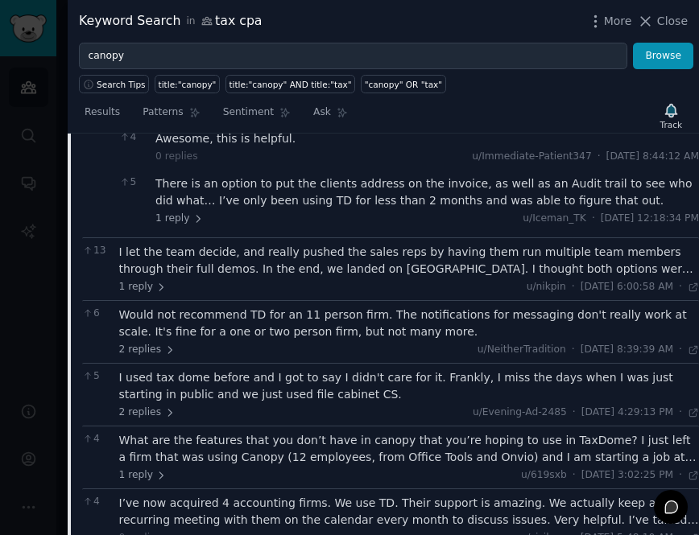
click at [303, 283] on div "1 reply u/nikpin · Sat 8/16/2025, 6:00:58 AM Sat 8/16/2025 ·" at bounding box center [409, 287] width 580 height 14
click at [140, 278] on div "I let the team decide, and really pushed the sales reps by having them run mult…" at bounding box center [409, 269] width 580 height 51
click at [140, 283] on span "1 reply" at bounding box center [143, 287] width 48 height 14
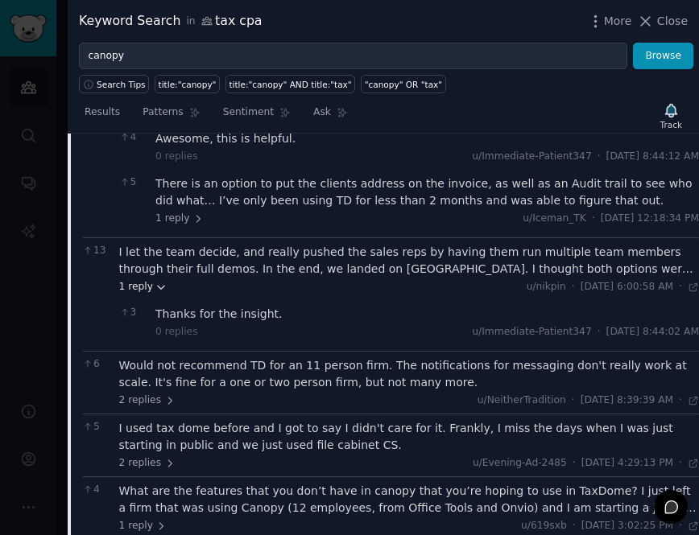
click at [151, 287] on span "1 reply" at bounding box center [143, 287] width 48 height 14
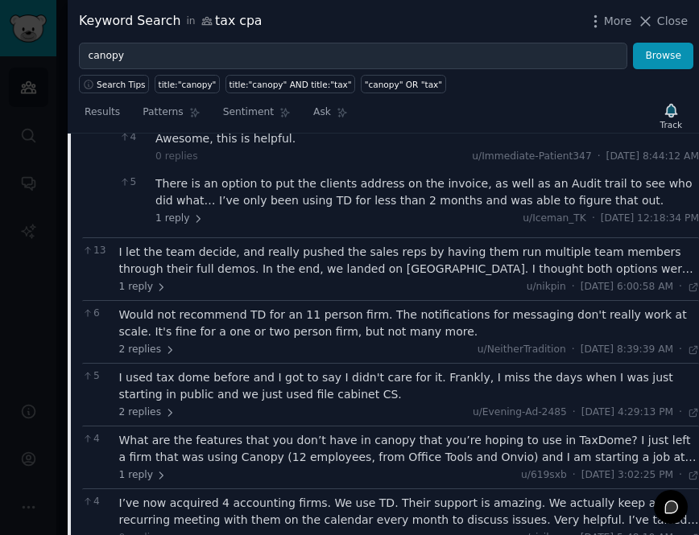
click at [580, 280] on span "Sat 8/16/2025, 6:00:58 AM" at bounding box center [626, 287] width 93 height 14
click at [578, 266] on div "I let the team decide, and really pushed the sales reps by having them run mult…" at bounding box center [409, 261] width 580 height 34
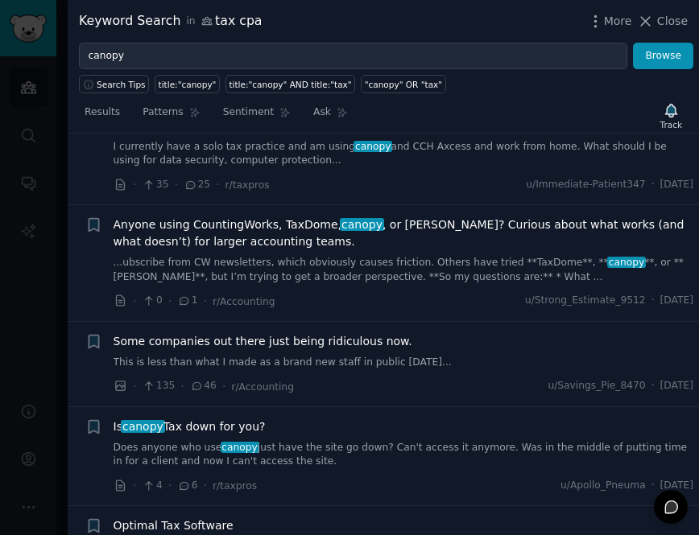
scroll to position [1417, 0]
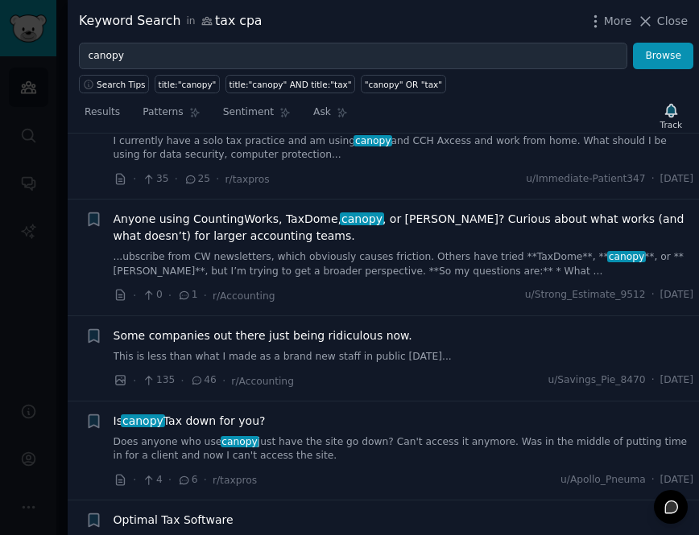
click at [395, 346] on div "Some companies out there just being ridiculous now. This is less than what I ma…" at bounding box center [404, 346] width 580 height 37
click at [199, 391] on li "+ Some companies out there just being ridiculous now. This is less than what I …" at bounding box center [383, 358] width 631 height 85
click at [200, 381] on icon at bounding box center [197, 380] width 14 height 11
click at [159, 376] on span "135" at bounding box center [158, 381] width 33 height 14
click at [114, 373] on div "· 135 · 46 · r/Accounting" at bounding box center [204, 381] width 180 height 17
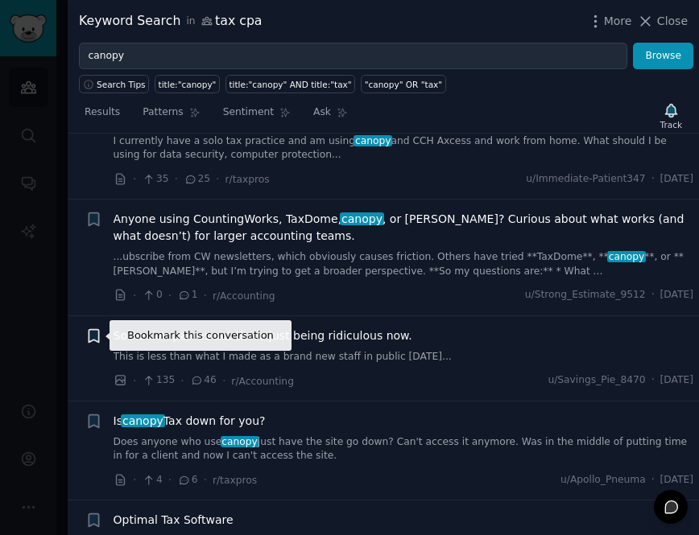
click at [89, 336] on icon "button" at bounding box center [94, 335] width 10 height 13
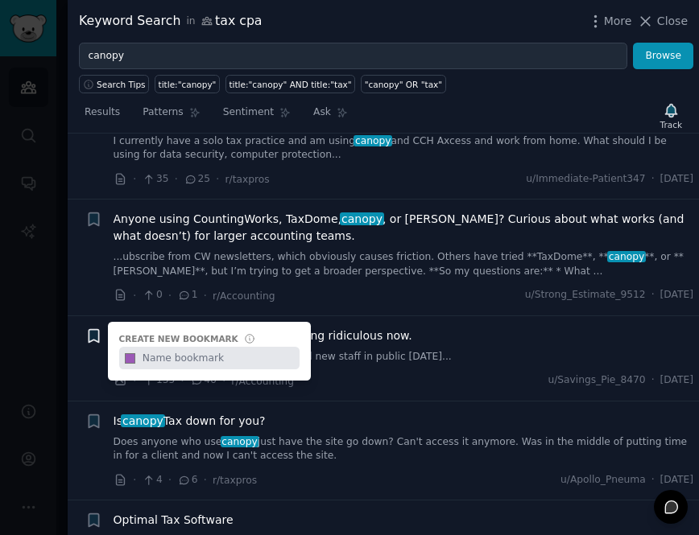
click at [89, 336] on div "+ Create new bookmark #9b59b6" at bounding box center [93, 336] width 17 height 17
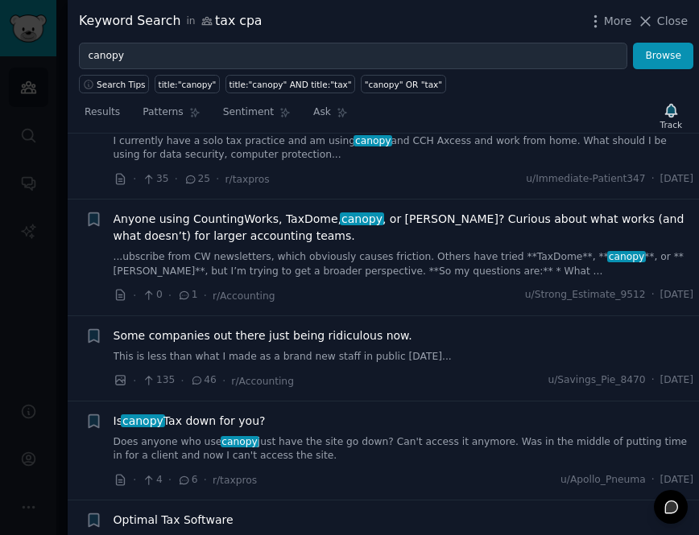
click at [142, 336] on span "Some companies out there just being ridiculous now." at bounding box center [263, 336] width 299 height 17
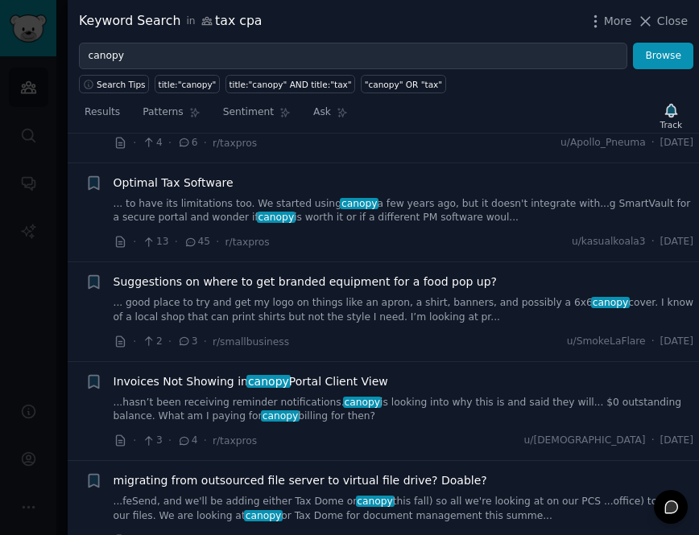
scroll to position [1483, 0]
click at [285, 196] on div "Optimal Tax Software ... to have its limitations too. We started using canopy a…" at bounding box center [404, 200] width 580 height 51
click at [234, 204] on link "... to have its limitations too. We started using canopy a few years ago, but i…" at bounding box center [404, 212] width 580 height 28
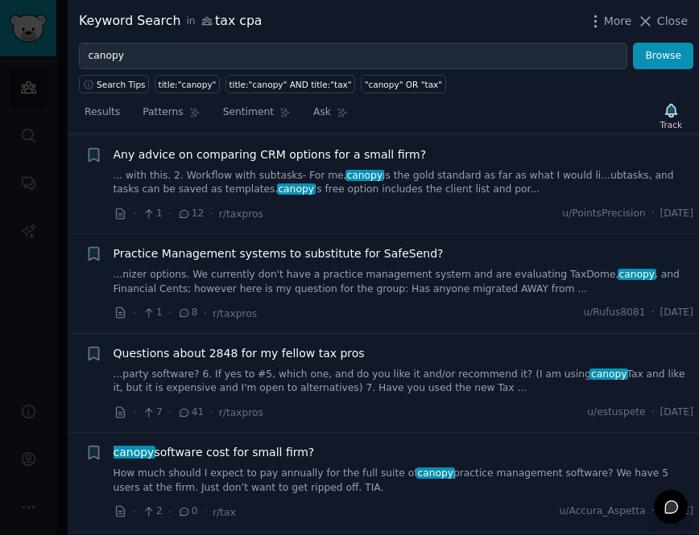
scroll to position [2783, 0]
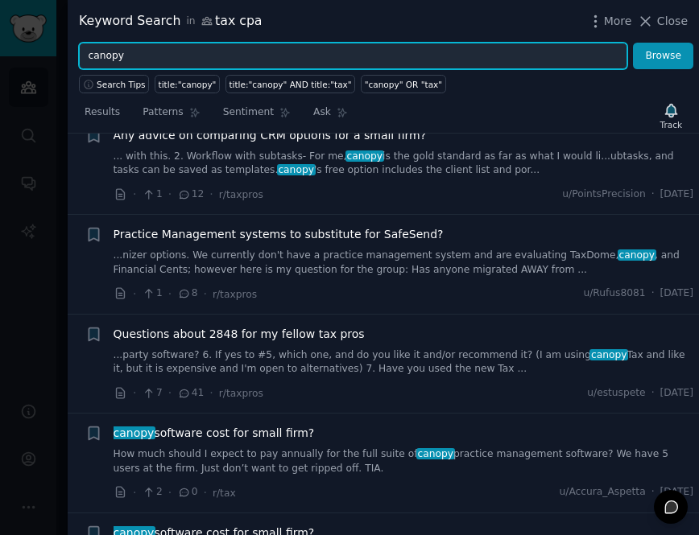
click at [131, 59] on input "canopy" at bounding box center [353, 56] width 548 height 27
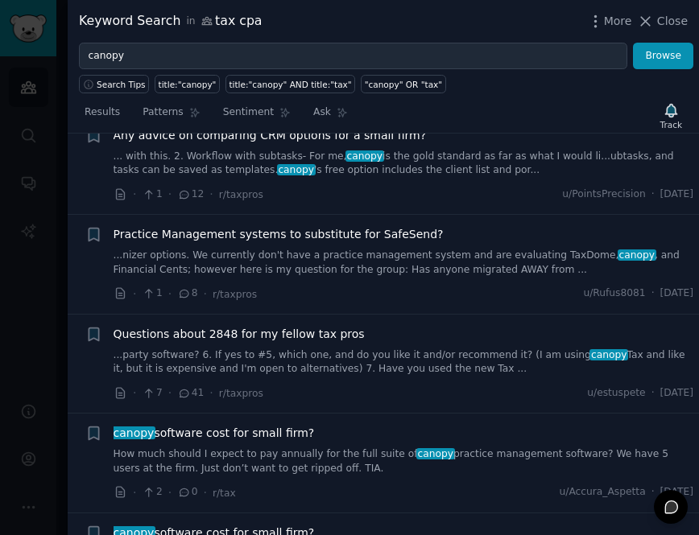
click at [38, 130] on div at bounding box center [349, 267] width 699 height 535
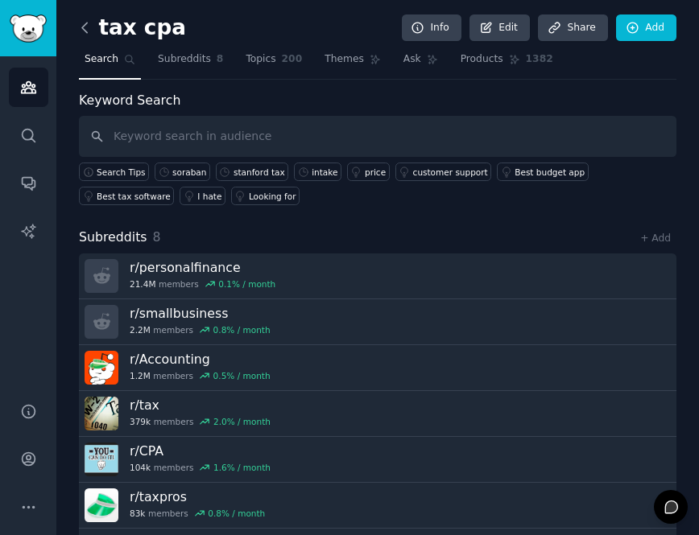
click at [81, 23] on icon at bounding box center [84, 27] width 17 height 17
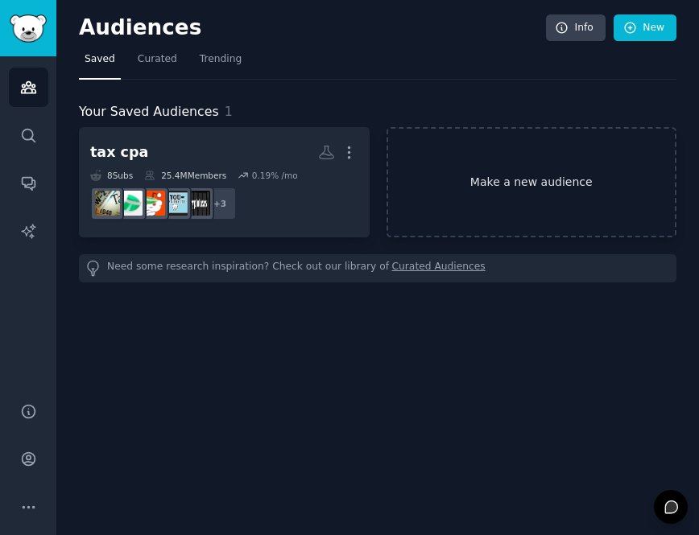
click at [516, 169] on link "Make a new audience" at bounding box center [531, 182] width 291 height 110
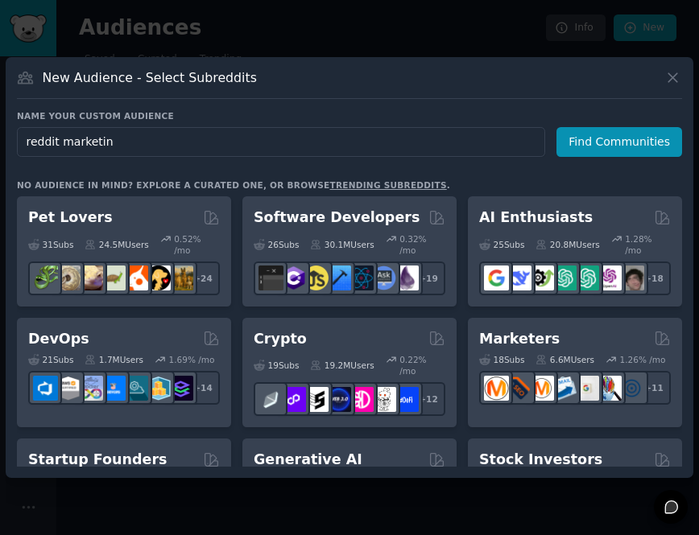
type input "reddit marketing"
click button "Find Communities" at bounding box center [619, 142] width 126 height 30
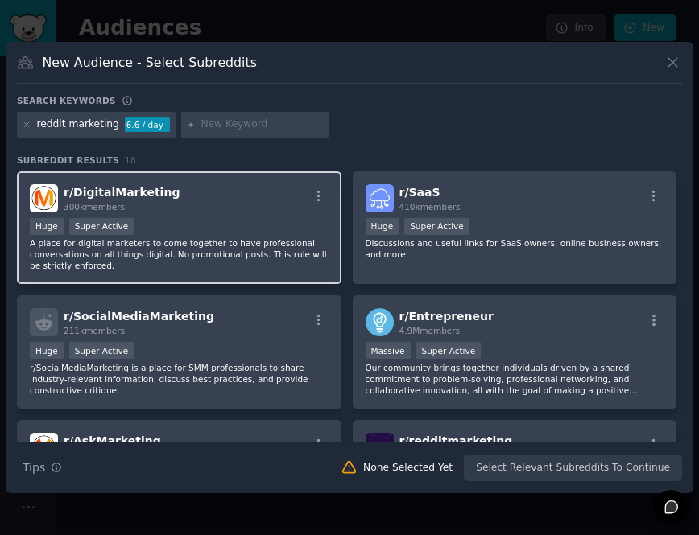
click at [266, 253] on p "A place for digital marketers to come together to have professional conversatio…" at bounding box center [179, 254] width 299 height 34
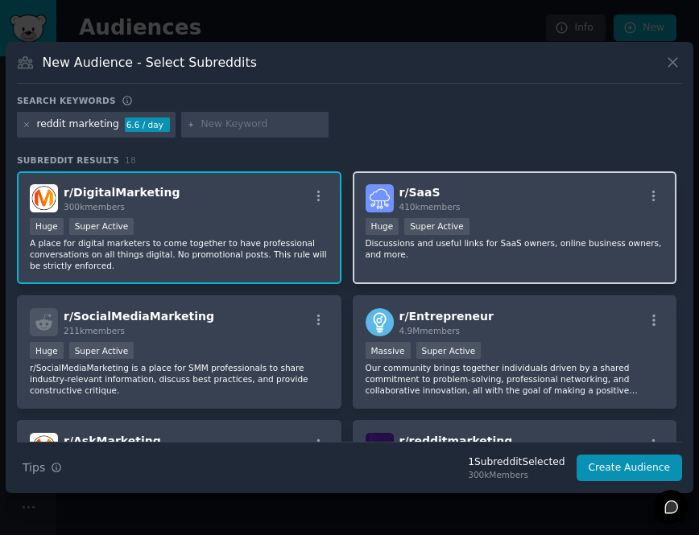
click at [476, 243] on p "Discussions and useful links for SaaS owners, online business owners, and more." at bounding box center [514, 248] width 299 height 23
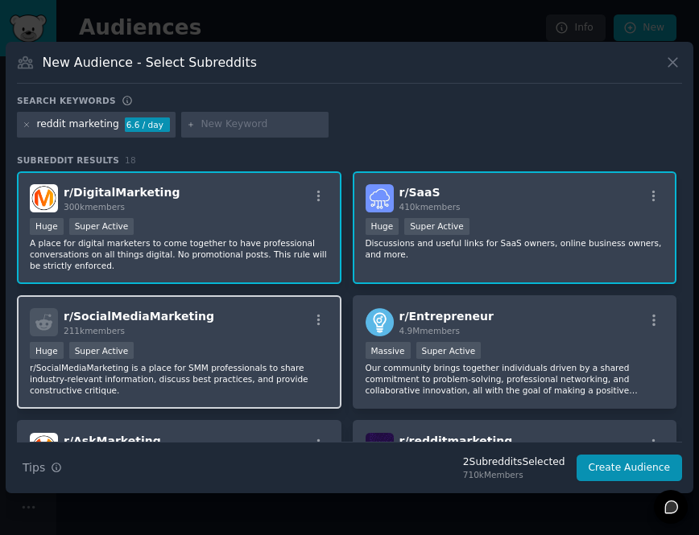
click at [281, 362] on p "r/SocialMediaMarketing is a place for SMM professionals to share industry-relev…" at bounding box center [179, 379] width 299 height 34
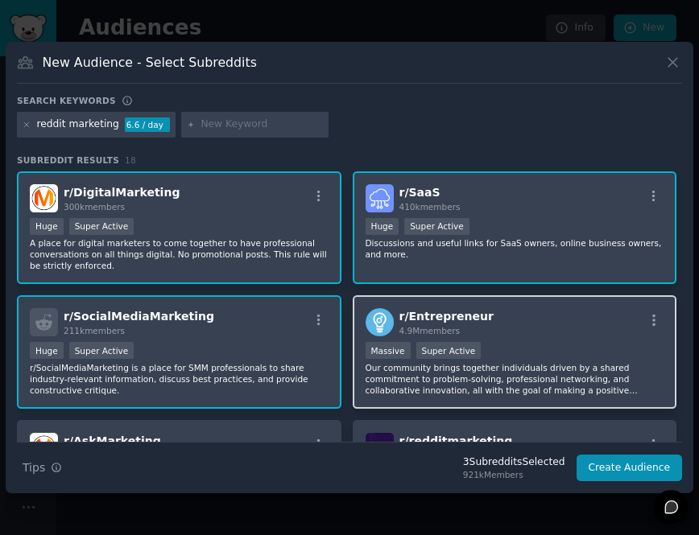
click at [407, 329] on span "4.9M members" at bounding box center [429, 331] width 61 height 10
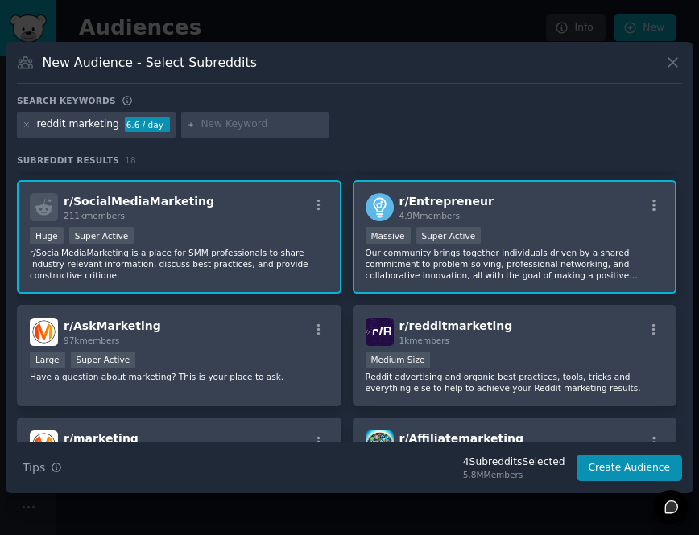
scroll to position [117, 0]
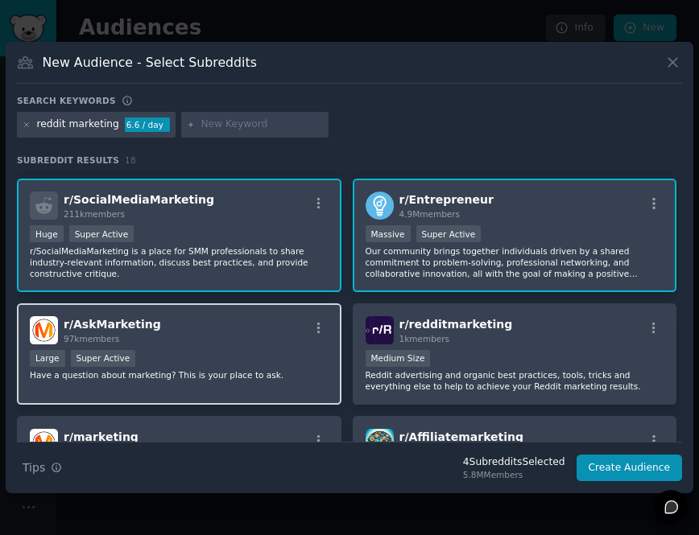
click at [311, 369] on div "Large Super Active" at bounding box center [179, 360] width 299 height 20
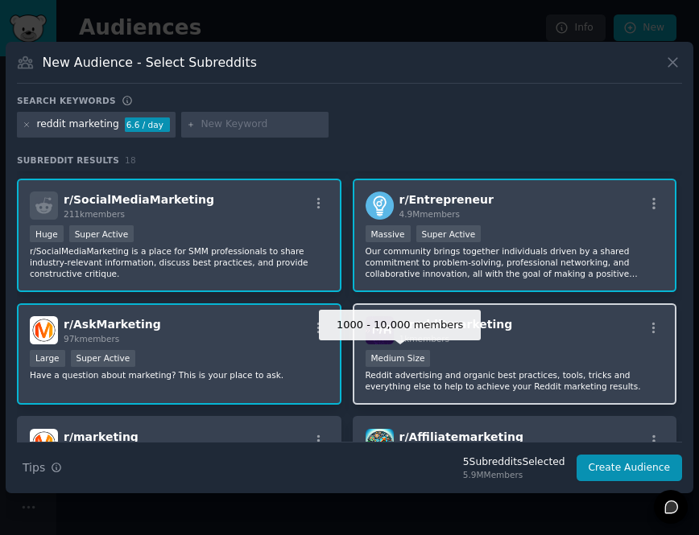
click at [415, 364] on div "Medium Size" at bounding box center [397, 358] width 65 height 17
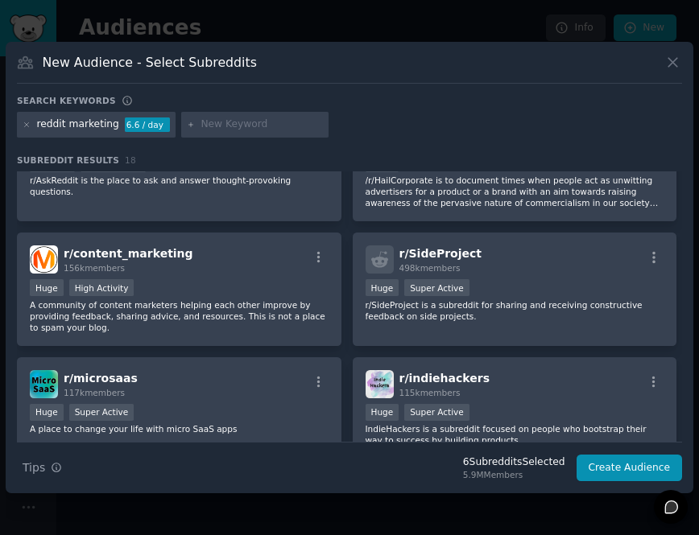
scroll to position [550, 0]
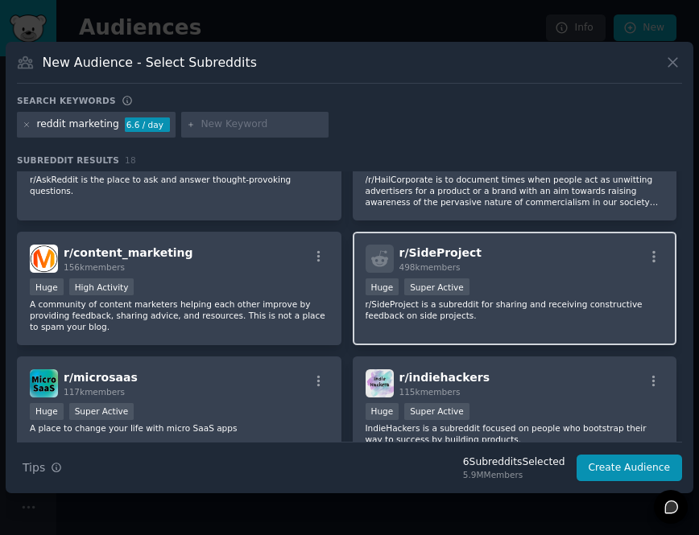
click at [427, 310] on p "r/SideProject is a subreddit for sharing and receiving constructive feedback on…" at bounding box center [514, 310] width 299 height 23
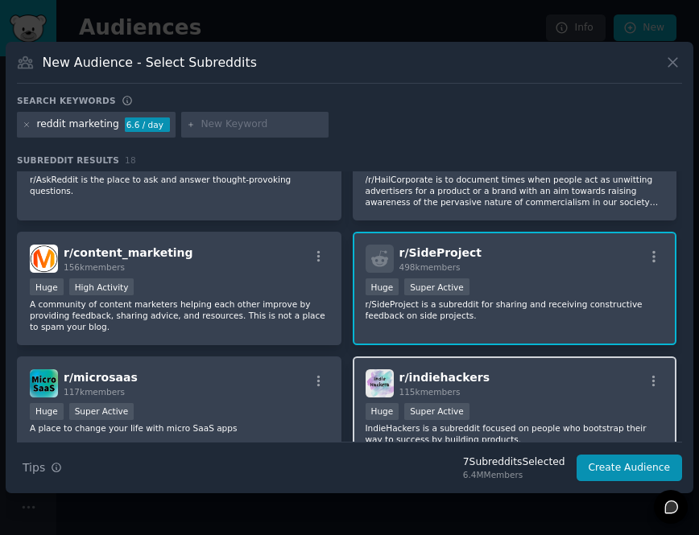
click at [443, 369] on h2 "r/ indiehackers 115k members" at bounding box center [444, 383] width 91 height 28
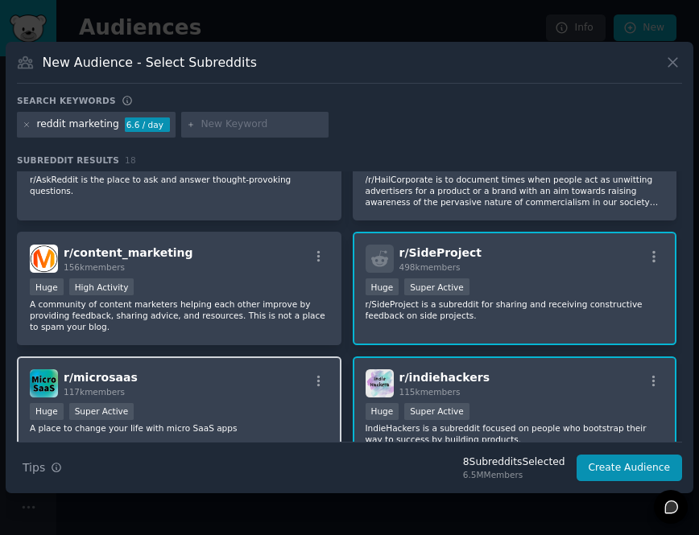
click at [246, 438] on div "r/ microsaas 117k members Huge Super Active A place to change your life with mi…" at bounding box center [179, 408] width 324 height 102
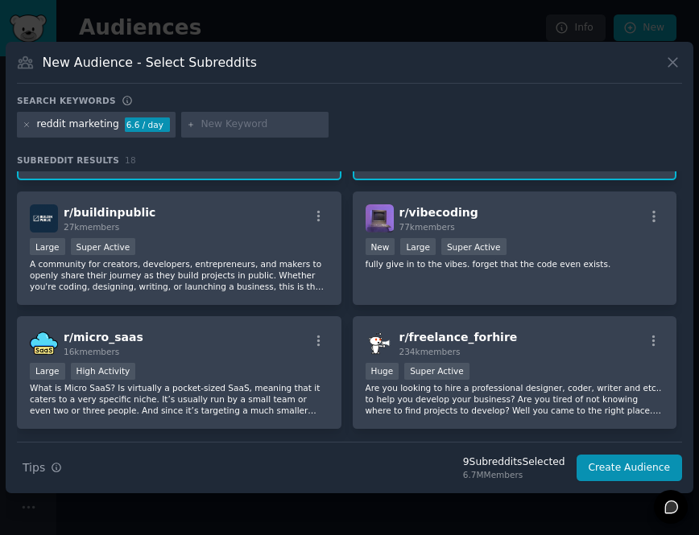
scroll to position [830, 0]
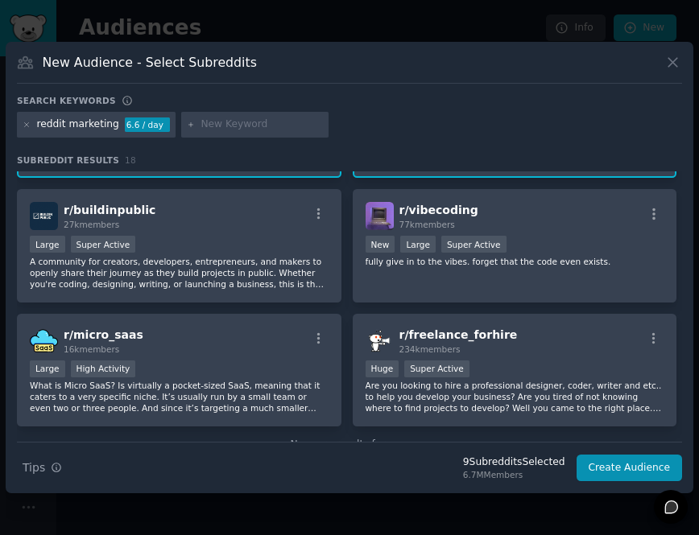
click at [283, 390] on p "What is Micro SaaS? Is virtually a pocket-sized SaaS, meaning that it caters to…" at bounding box center [179, 397] width 299 height 34
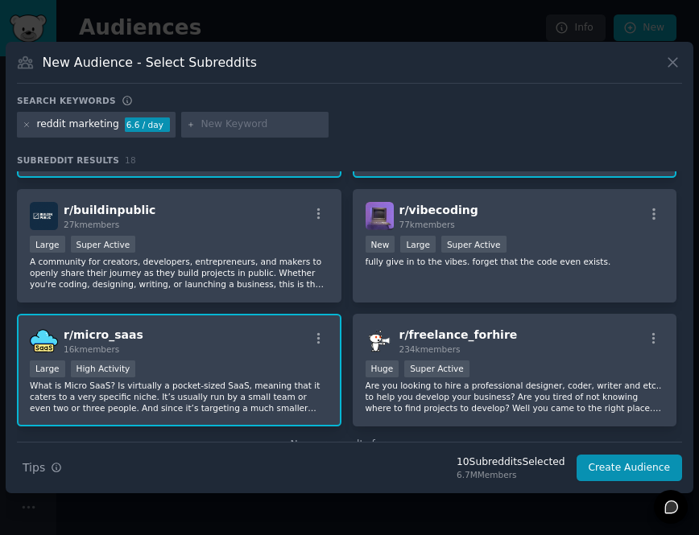
scroll to position [871, 0]
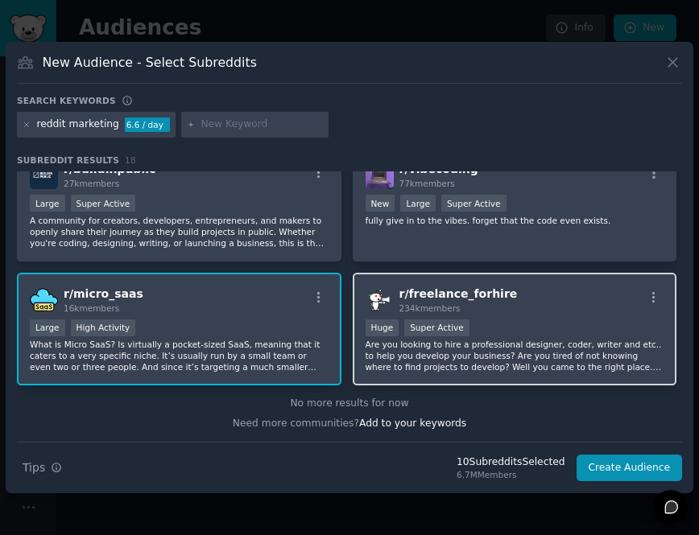
click at [605, 349] on p "Are you looking to hire a professional designer, coder, writer and etc.. to hel…" at bounding box center [514, 356] width 299 height 34
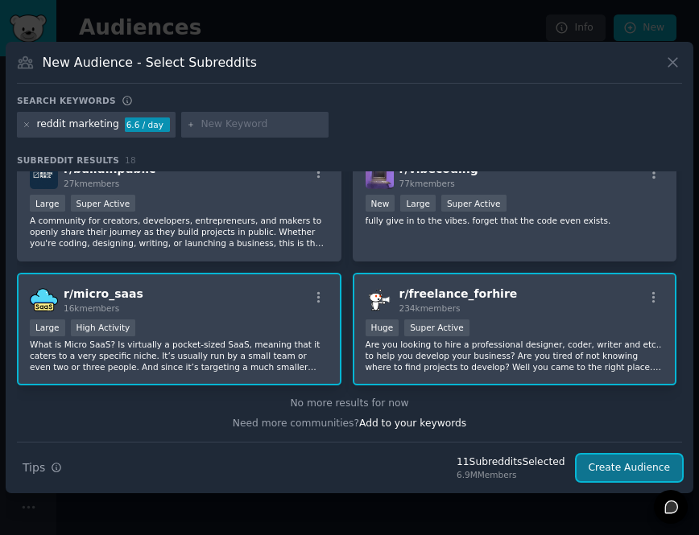
click at [654, 470] on button "Create Audience" at bounding box center [629, 468] width 106 height 27
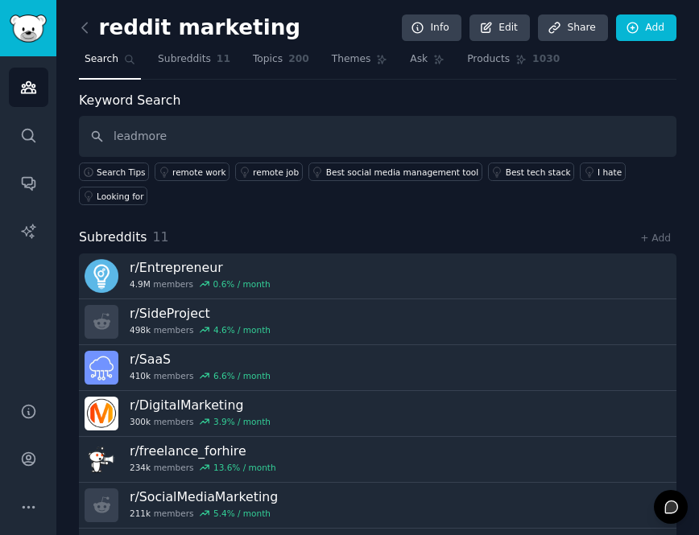
type input "leadmore"
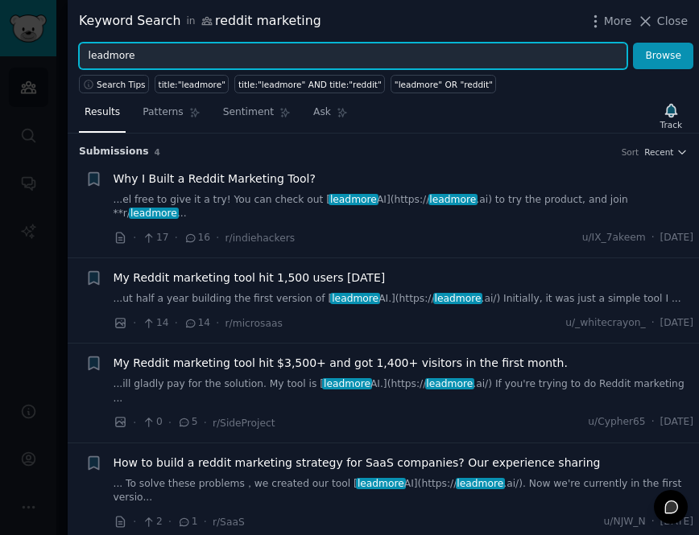
click at [135, 57] on input "leadmore" at bounding box center [353, 56] width 548 height 27
type input "gummy search"
click at [633, 43] on button "Browse" at bounding box center [663, 56] width 60 height 27
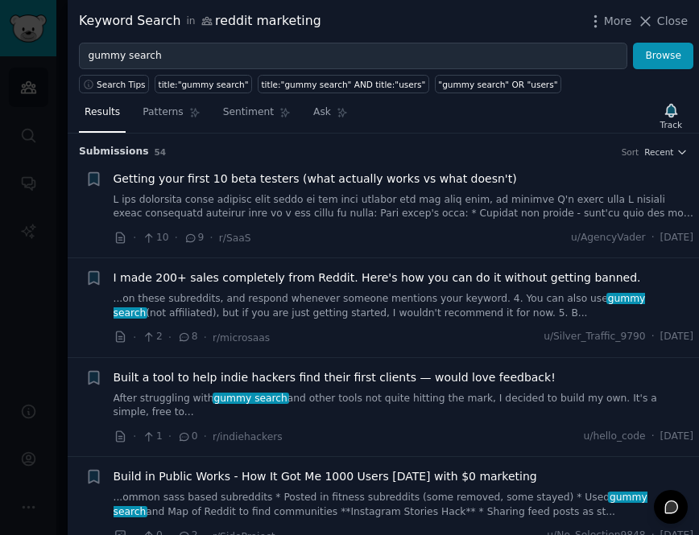
click at [41, 245] on div at bounding box center [349, 267] width 699 height 535
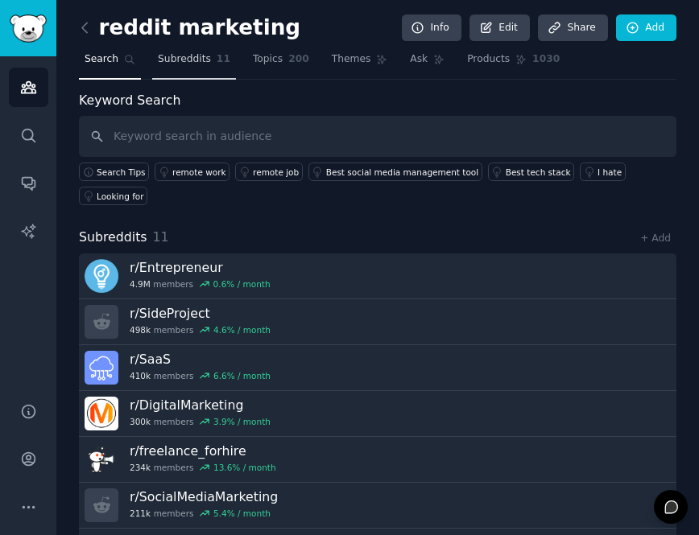
click at [203, 60] on span "Subreddits" at bounding box center [184, 59] width 53 height 14
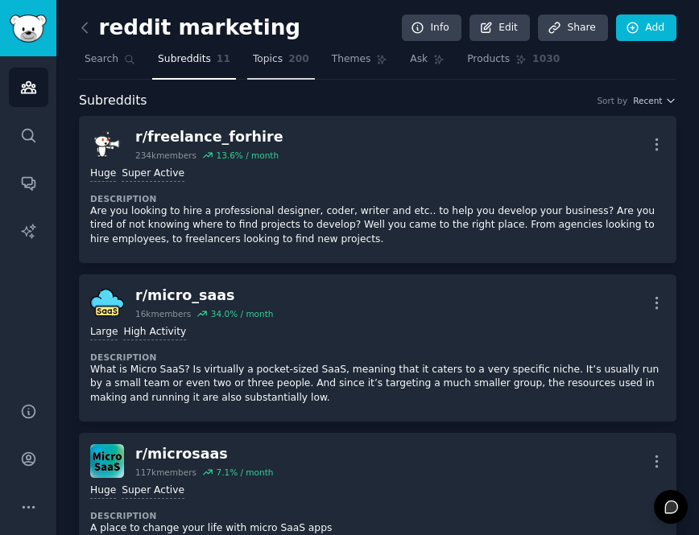
click at [261, 58] on span "Topics" at bounding box center [268, 59] width 30 height 14
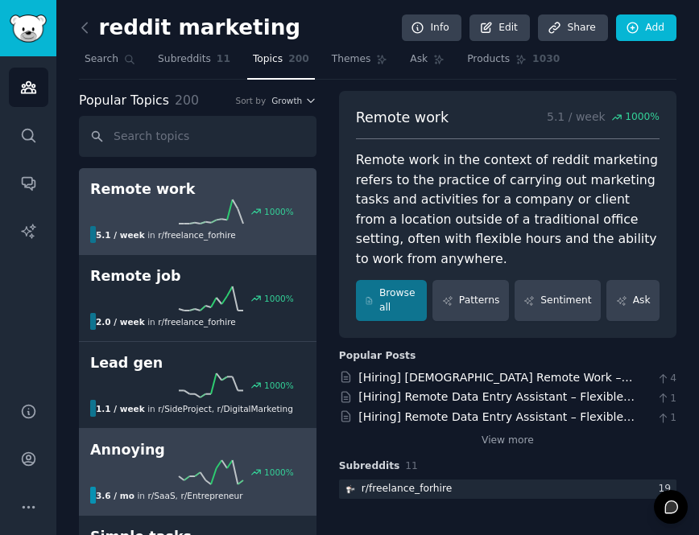
click at [207, 469] on icon at bounding box center [211, 472] width 64 height 24
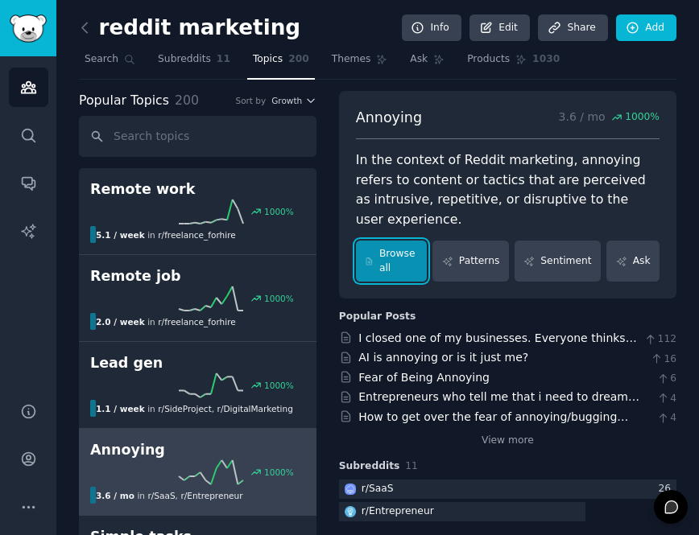
click at [400, 241] on link "Browse all" at bounding box center [392, 261] width 72 height 41
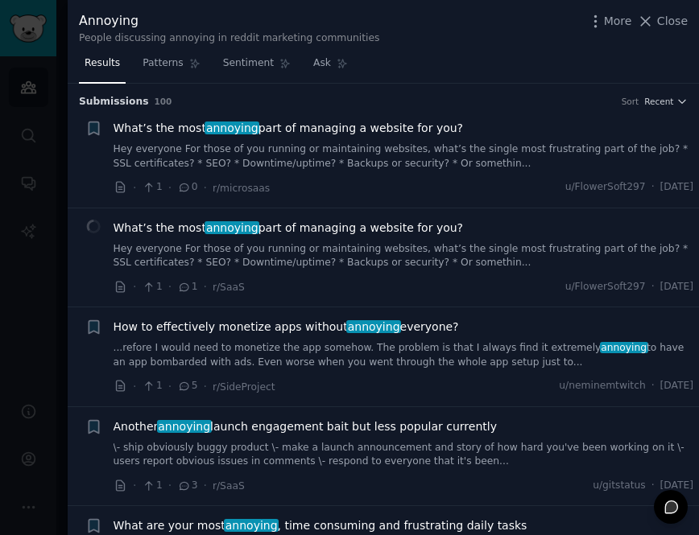
click at [44, 279] on div at bounding box center [349, 267] width 699 height 535
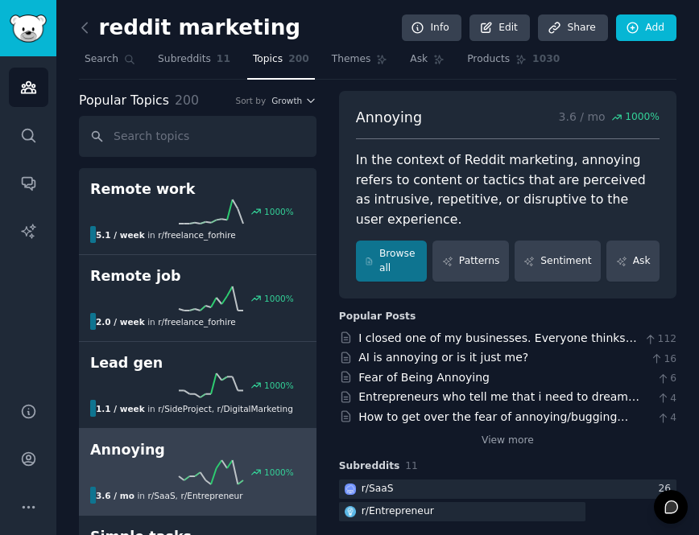
click at [85, 14] on div "reddit marketing Info Edit Share Add" at bounding box center [377, 30] width 597 height 33
click at [85, 30] on icon at bounding box center [84, 27] width 17 height 17
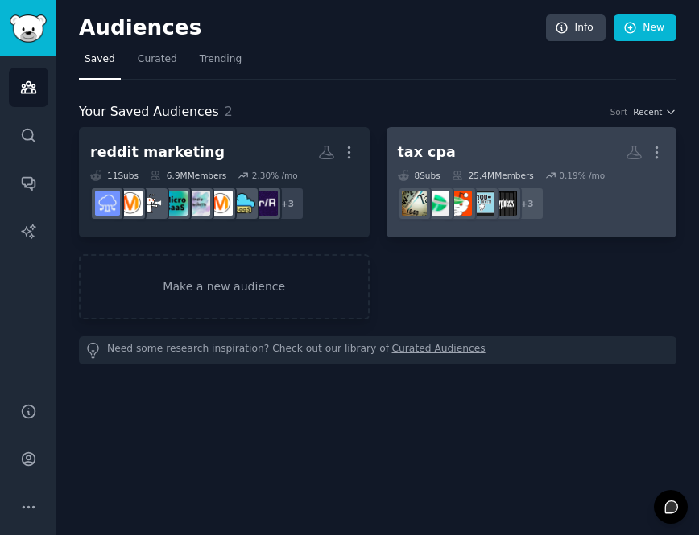
click at [528, 157] on h2 "tax cpa More" at bounding box center [532, 152] width 268 height 28
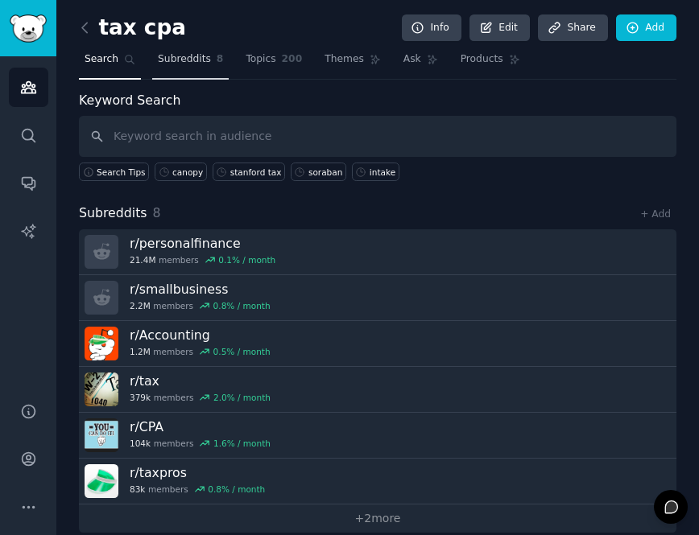
click at [184, 69] on link "Subreddits 8" at bounding box center [190, 63] width 76 height 33
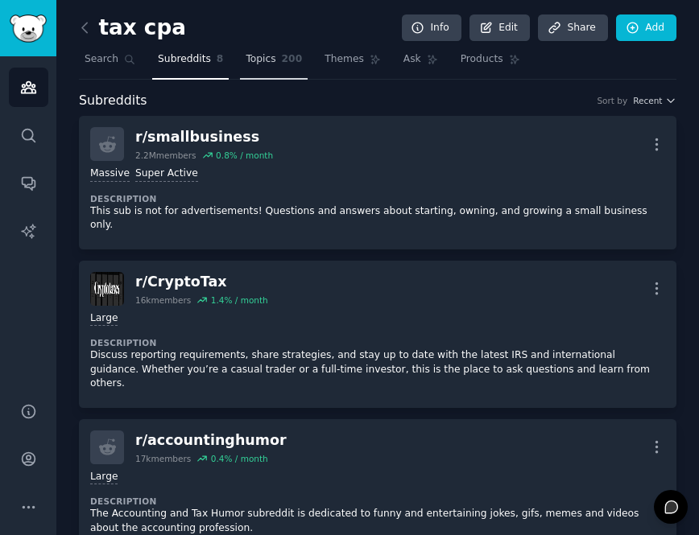
click at [278, 70] on link "Topics 200" at bounding box center [274, 63] width 68 height 33
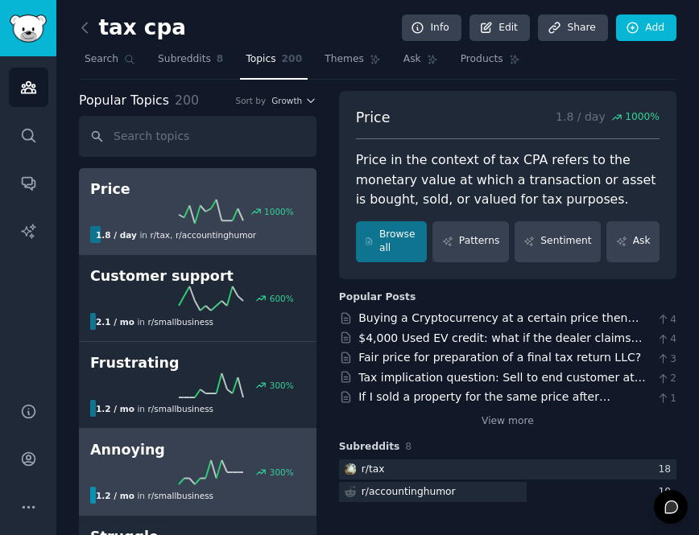
click at [189, 454] on h2 "Annoying" at bounding box center [197, 450] width 215 height 20
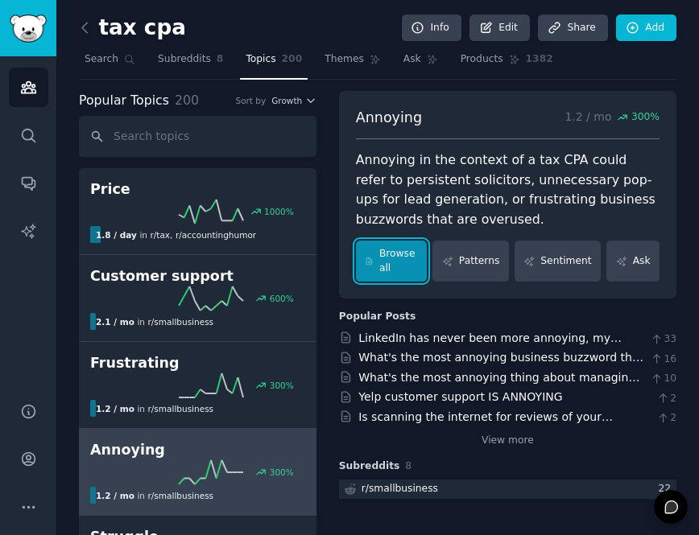
click at [408, 273] on link "Browse all" at bounding box center [392, 261] width 72 height 41
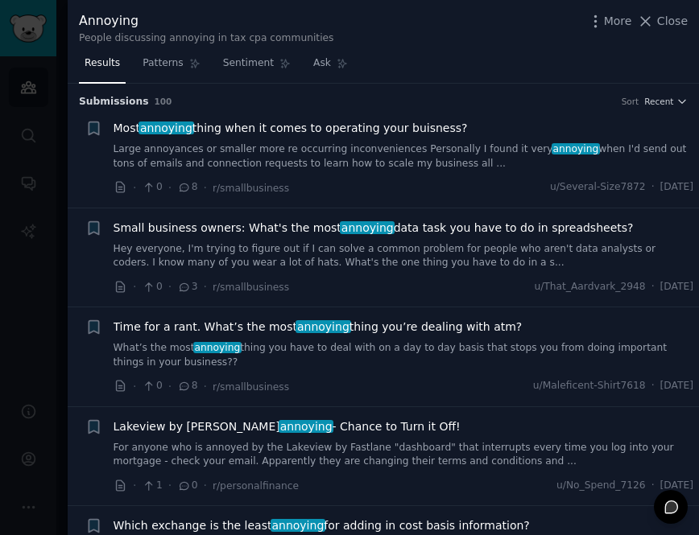
click at [188, 188] on icon at bounding box center [184, 187] width 14 height 11
click at [188, 155] on link "Large annoyances or smaller more re occurring inconveniences Personally I found…" at bounding box center [404, 156] width 580 height 28
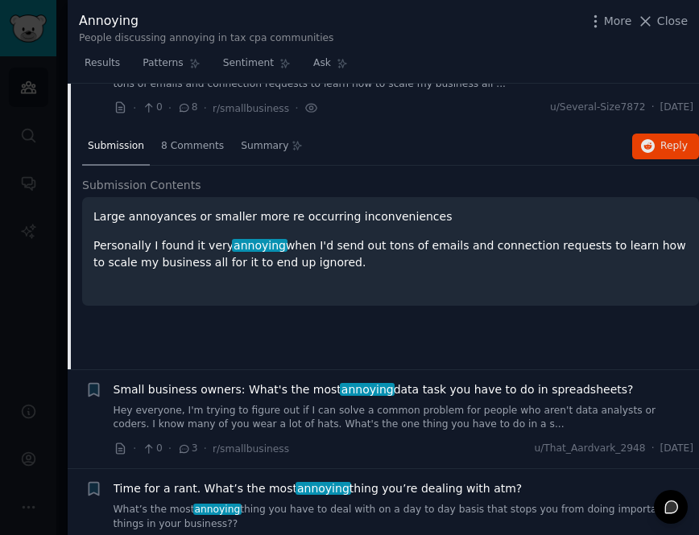
scroll to position [81, 0]
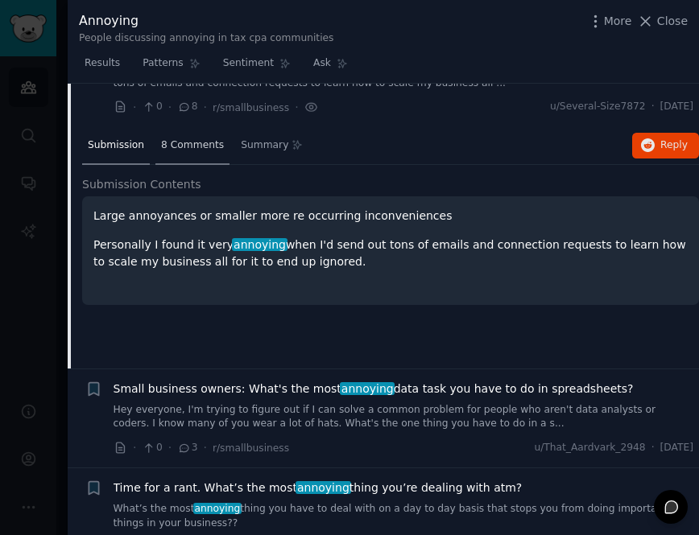
click at [198, 136] on div "8 Comments" at bounding box center [192, 146] width 74 height 39
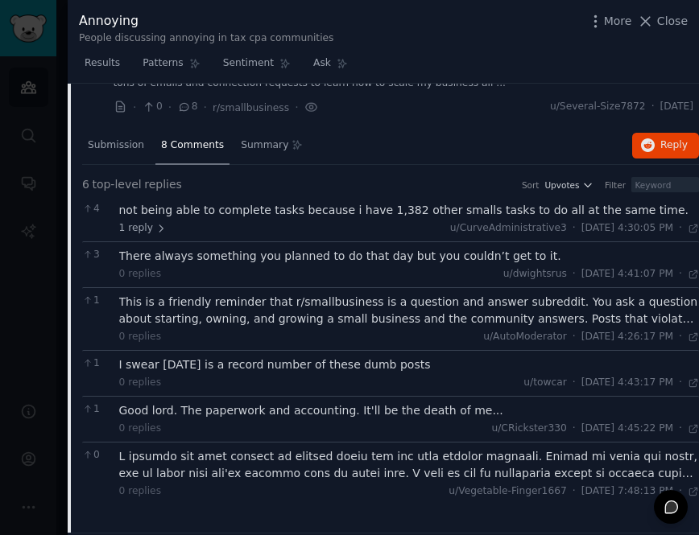
click at [228, 248] on div "There always something you planned to do that day but you couldn’t get to it." at bounding box center [409, 256] width 580 height 17
click at [17, 272] on div at bounding box center [349, 267] width 699 height 535
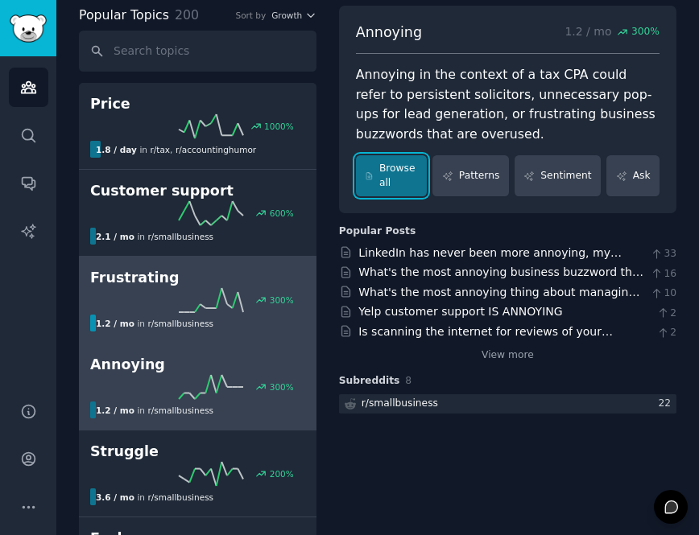
scroll to position [90, 0]
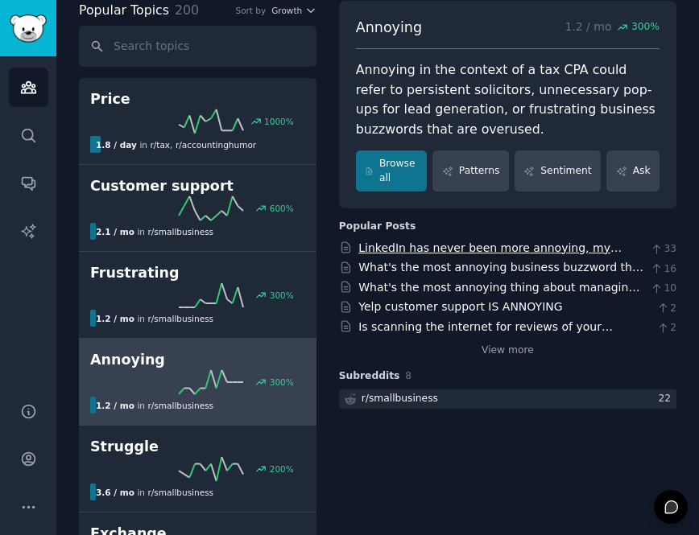
click at [445, 248] on link "LinkedIn has never been more annoying, my God!!!" at bounding box center [489, 257] width 263 height 30
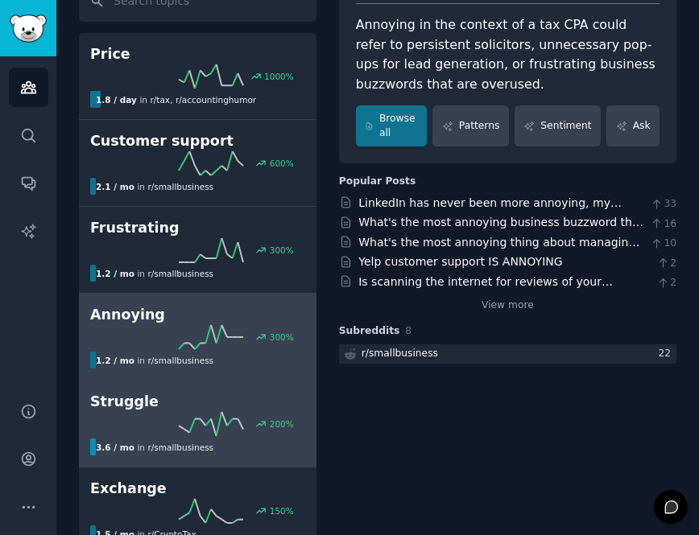
scroll to position [0, 0]
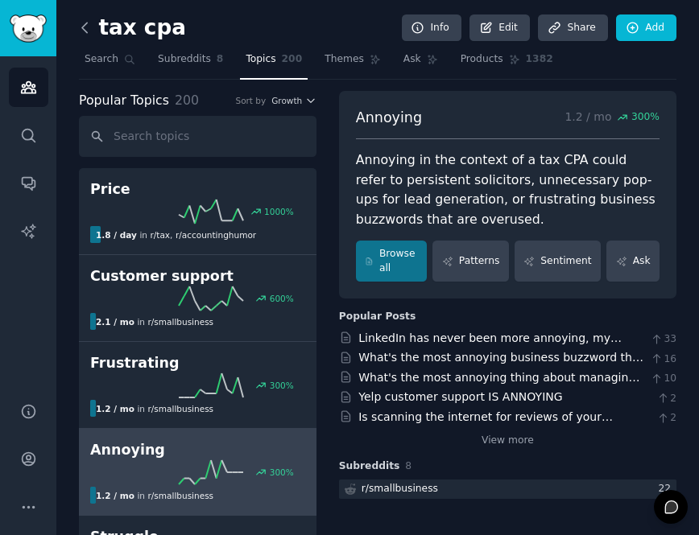
click at [90, 19] on icon at bounding box center [84, 27] width 17 height 17
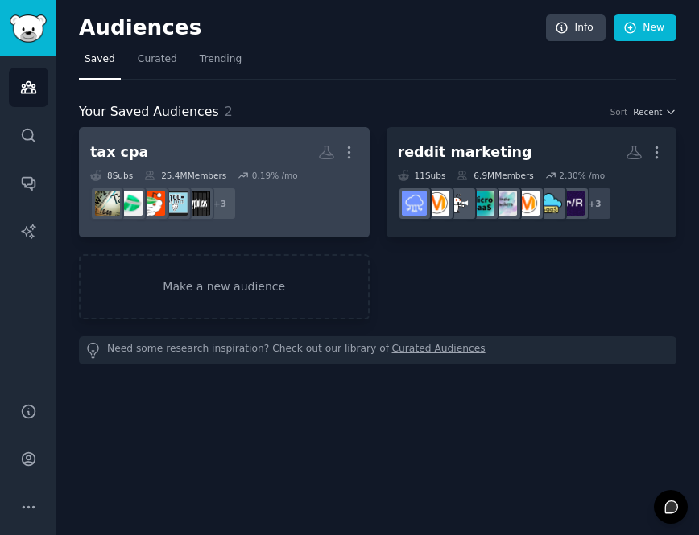
click at [191, 153] on h2 "tax cpa More" at bounding box center [224, 152] width 268 height 28
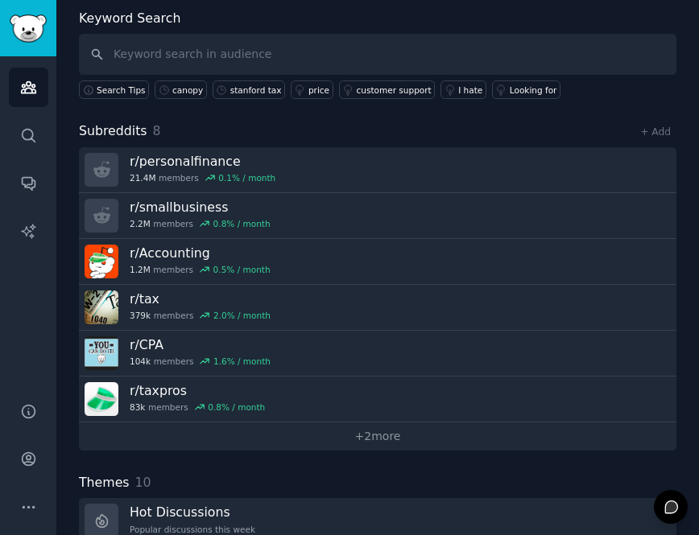
scroll to position [108, 0]
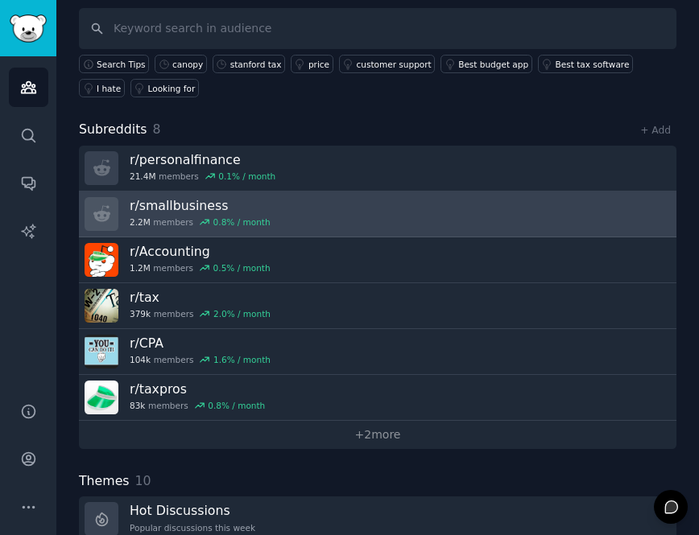
click at [639, 208] on link "r/ smallbusiness 2.2M members 0.8 % / month" at bounding box center [377, 215] width 597 height 46
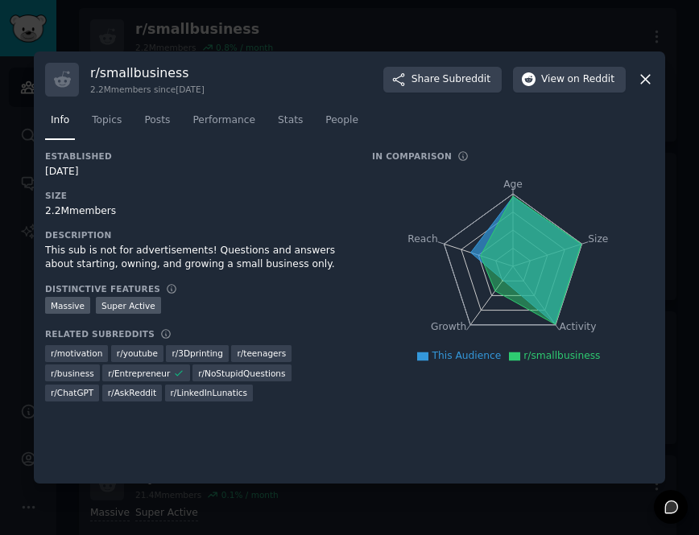
click at [644, 73] on icon at bounding box center [645, 79] width 17 height 17
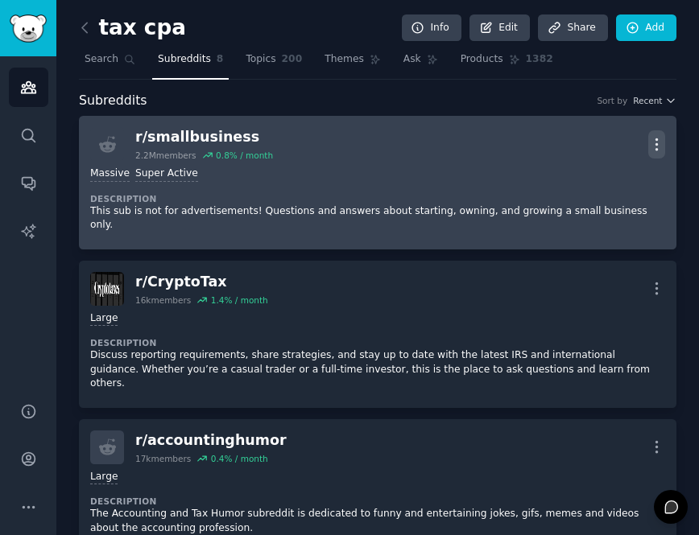
click at [655, 141] on icon "button" at bounding box center [656, 144] width 17 height 17
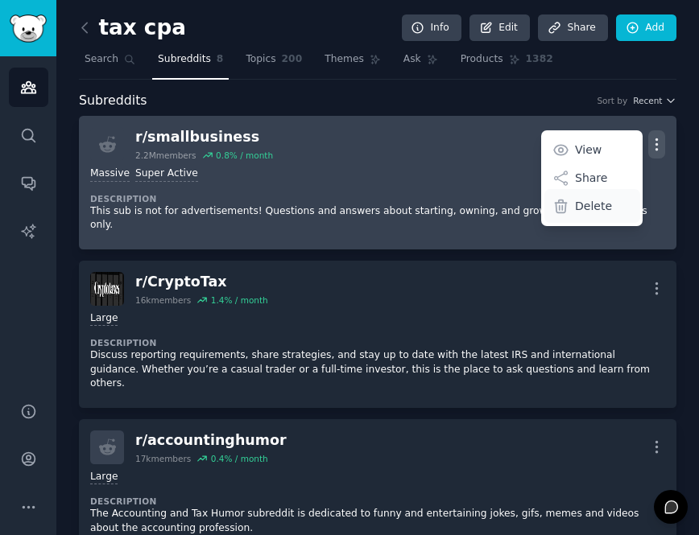
click at [604, 205] on p "Delete" at bounding box center [593, 206] width 37 height 17
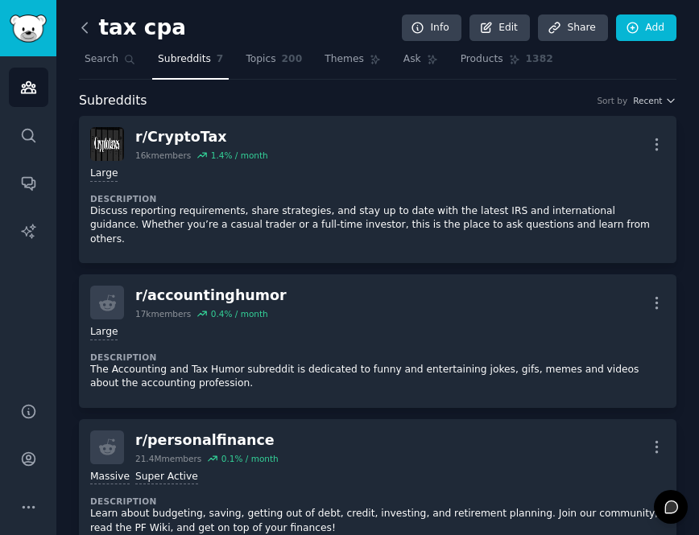
click at [87, 28] on icon at bounding box center [84, 27] width 17 height 17
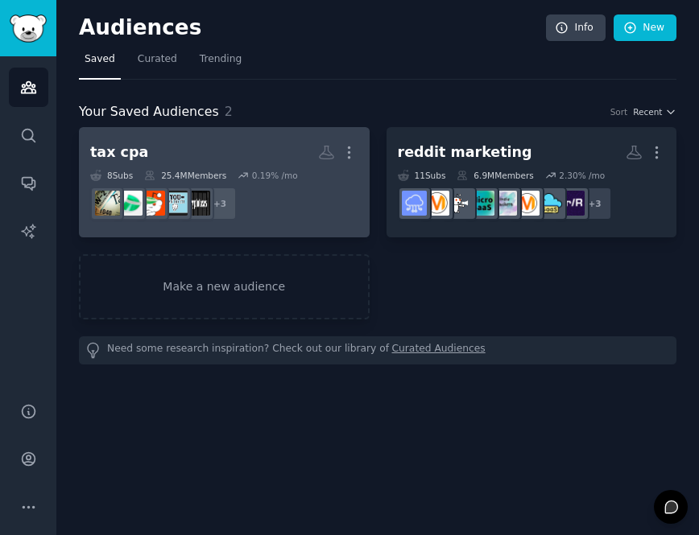
click at [228, 152] on h2 "tax cpa More" at bounding box center [224, 152] width 268 height 28
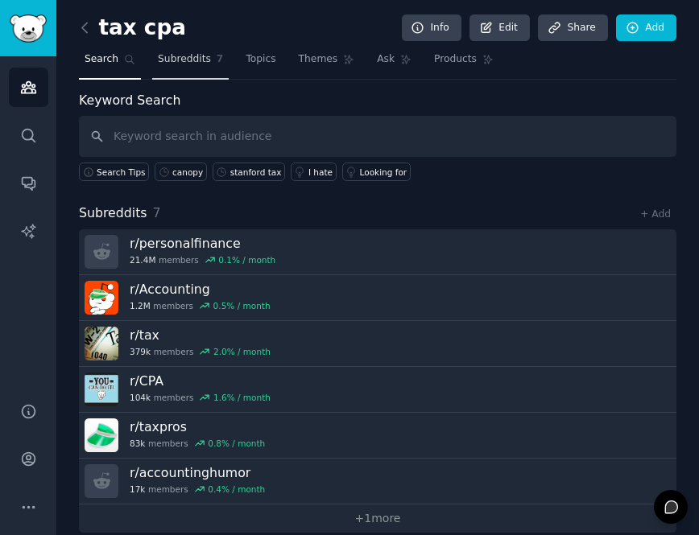
click at [200, 64] on span "Subreddits" at bounding box center [184, 59] width 53 height 14
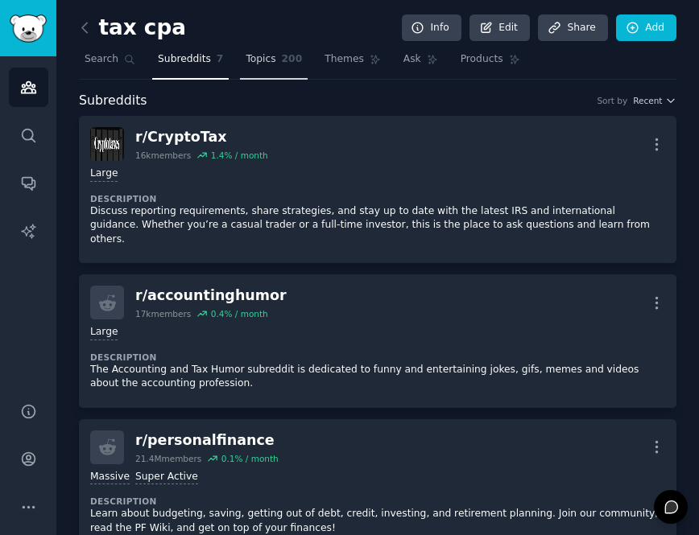
click at [272, 56] on span "Topics" at bounding box center [261, 59] width 30 height 14
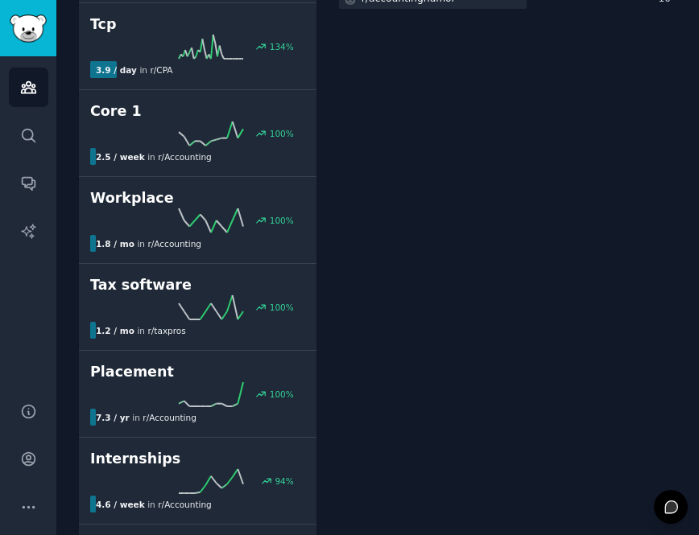
scroll to position [514, 0]
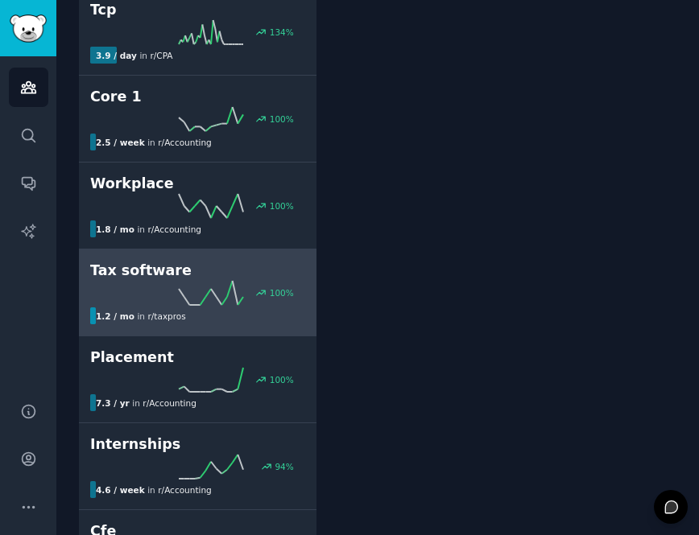
click at [242, 316] on div "1.2 / mo in r/ taxpros" at bounding box center [192, 316] width 204 height 17
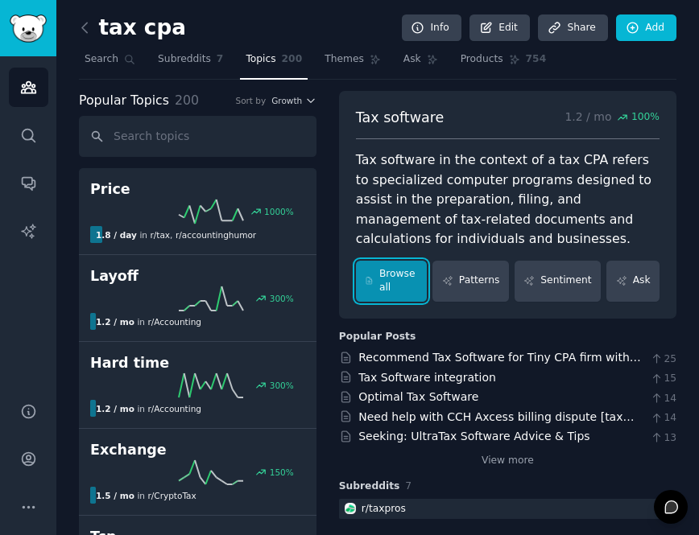
click at [393, 287] on link "Browse all" at bounding box center [392, 281] width 72 height 41
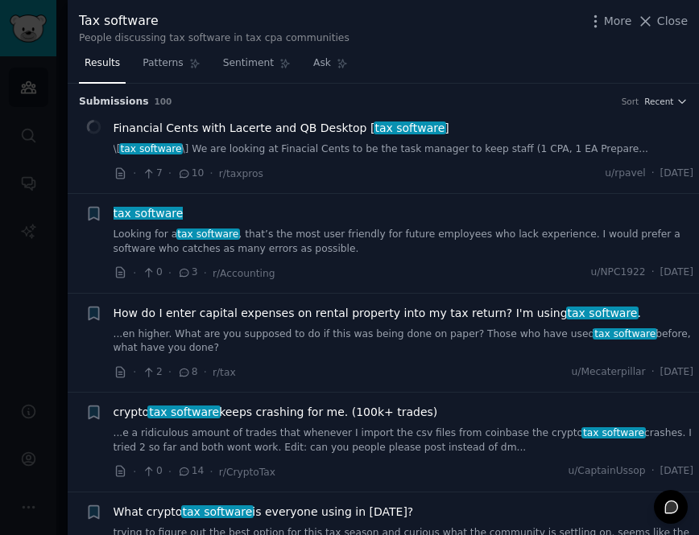
click at [189, 275] on icon at bounding box center [184, 272] width 14 height 11
click at [184, 275] on icon at bounding box center [184, 272] width 14 height 11
click at [248, 241] on link "Looking for a tax software , that’s the most user friendly for future employees…" at bounding box center [404, 242] width 580 height 28
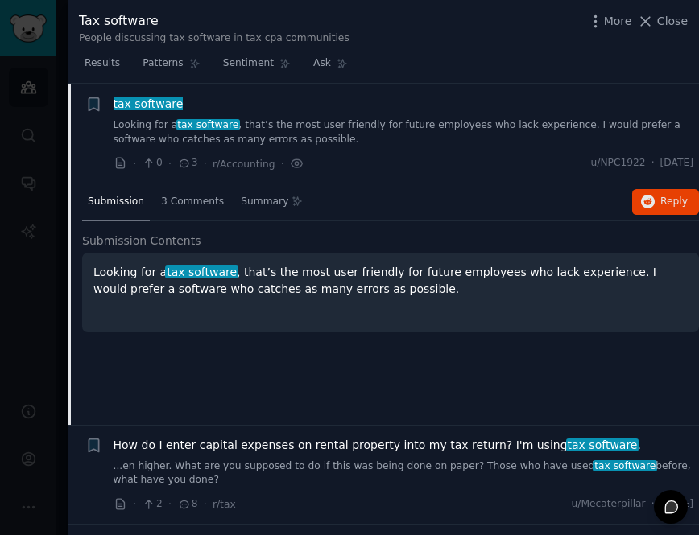
scroll to position [110, 0]
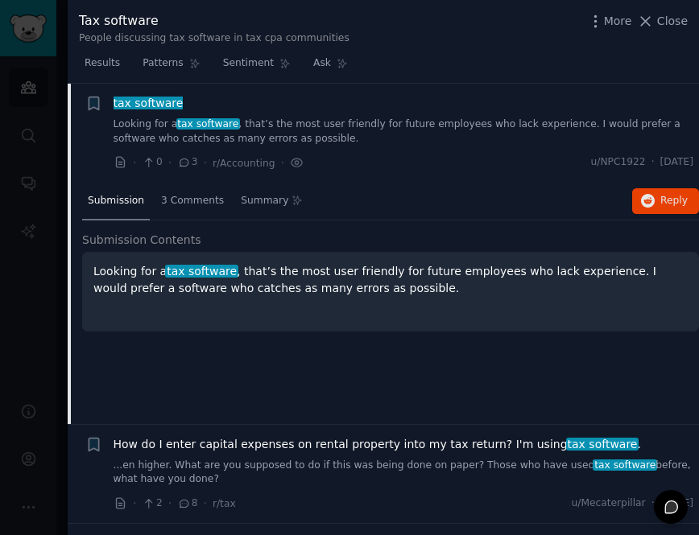
click at [270, 254] on div "Looking for a tax software , that’s the most user friendly for future employees…" at bounding box center [390, 292] width 617 height 80
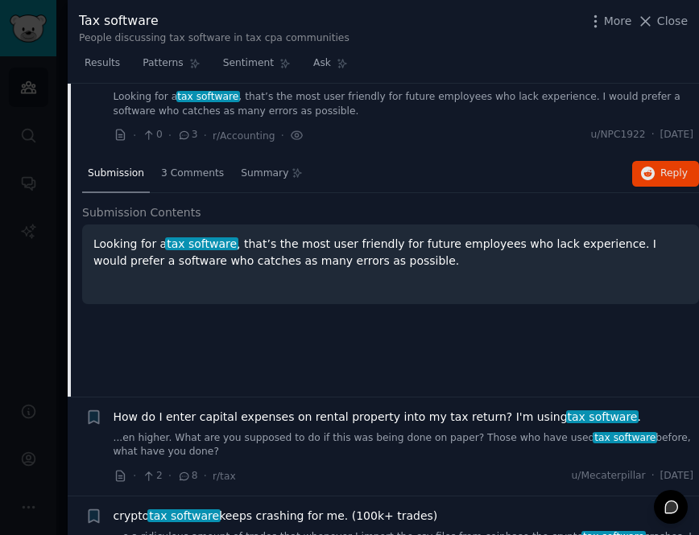
scroll to position [121, 0]
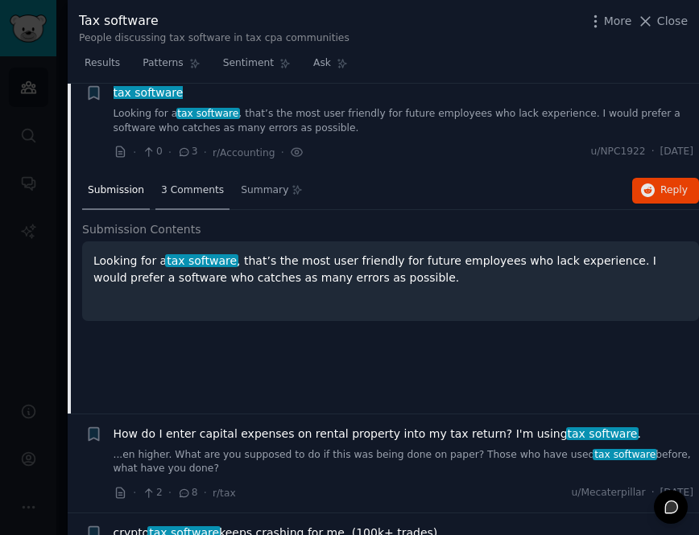
click at [175, 197] on div "3 Comments" at bounding box center [192, 191] width 74 height 39
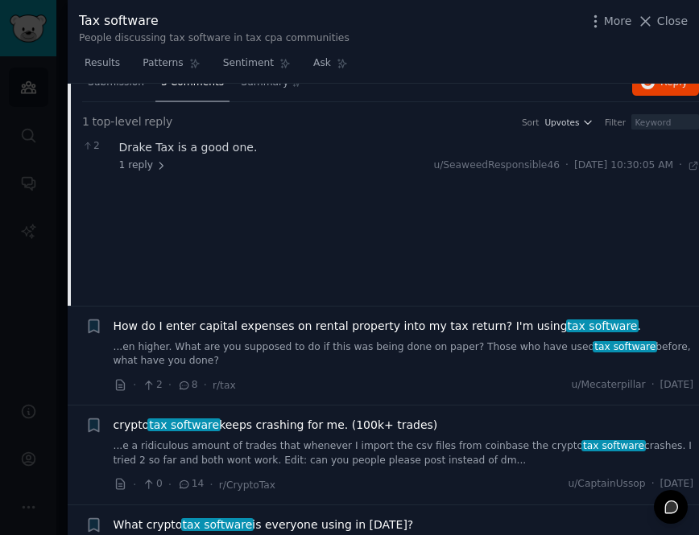
scroll to position [237, 0]
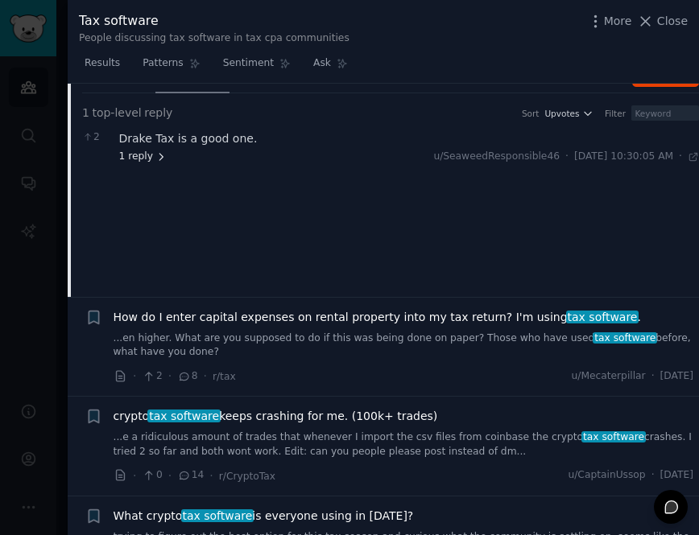
click at [148, 152] on span "1 reply" at bounding box center [143, 157] width 48 height 14
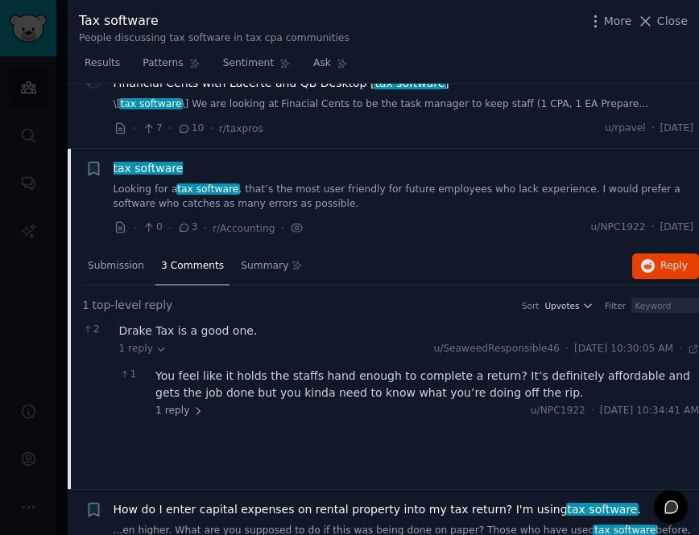
scroll to position [0, 0]
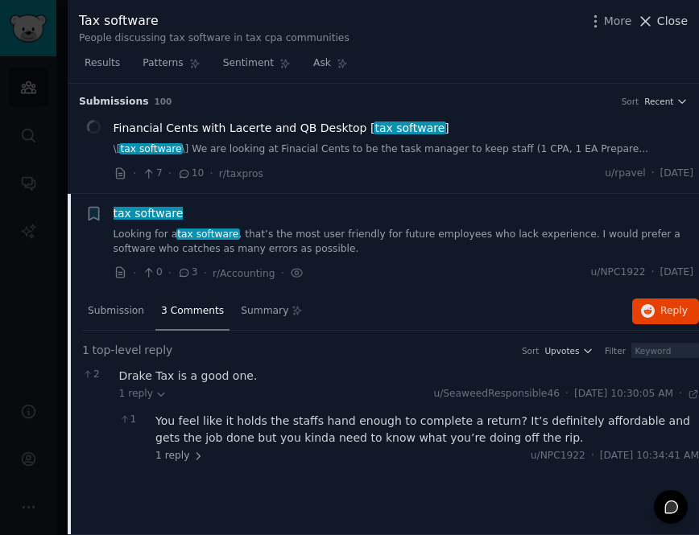
click at [667, 18] on span "Close" at bounding box center [672, 21] width 31 height 17
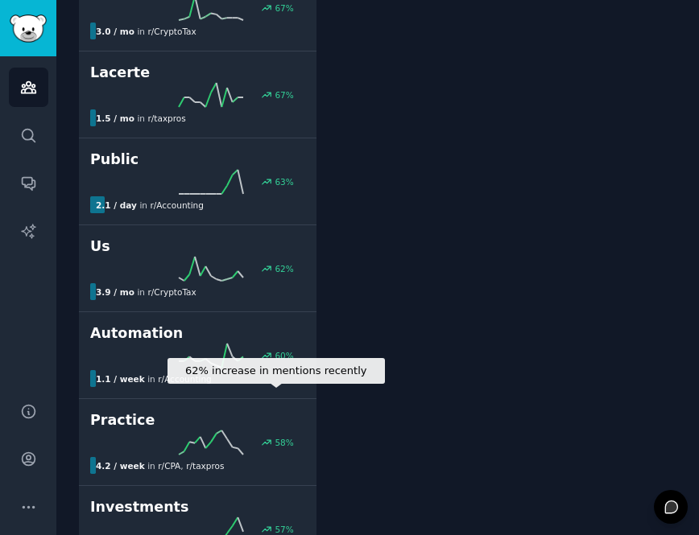
scroll to position [1248, 0]
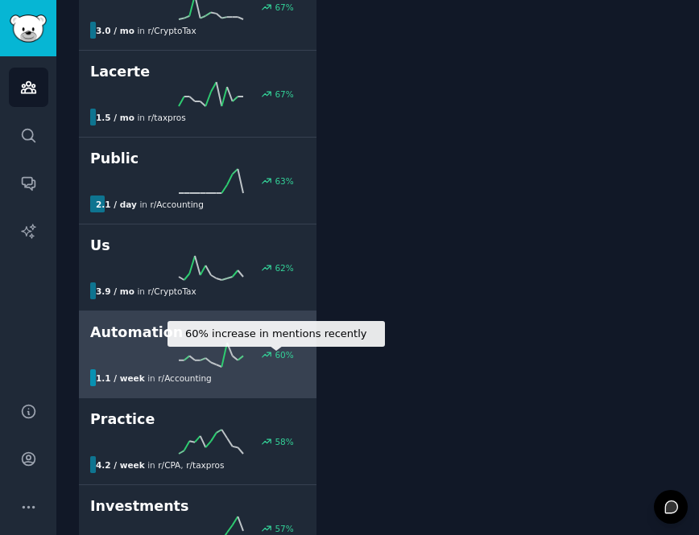
click at [266, 356] on icon at bounding box center [266, 354] width 11 height 11
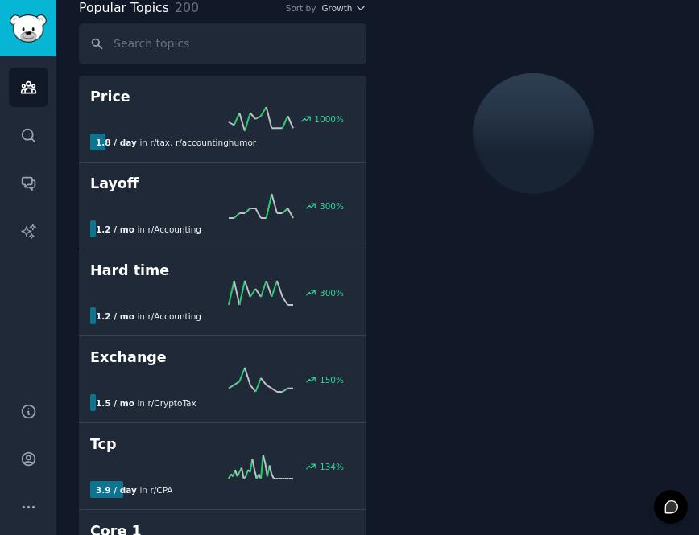
scroll to position [90, 0]
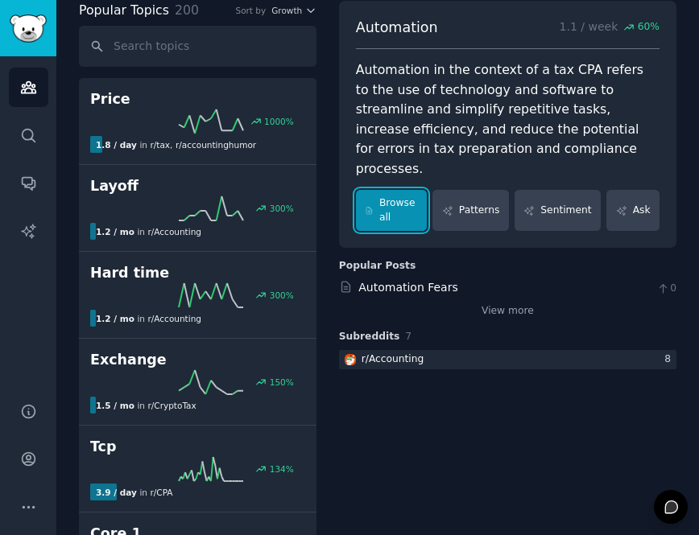
click at [382, 191] on link "Browse all" at bounding box center [392, 210] width 72 height 41
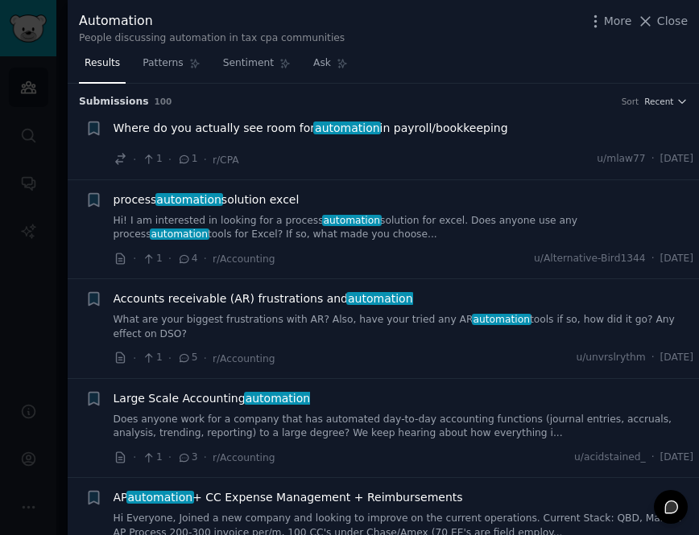
click at [75, 277] on li "+ process automation solution excel Hi! I am interested in looking for a proces…" at bounding box center [383, 229] width 631 height 99
click at [43, 267] on div at bounding box center [349, 267] width 699 height 535
click at [658, 21] on span "Close" at bounding box center [672, 21] width 31 height 17
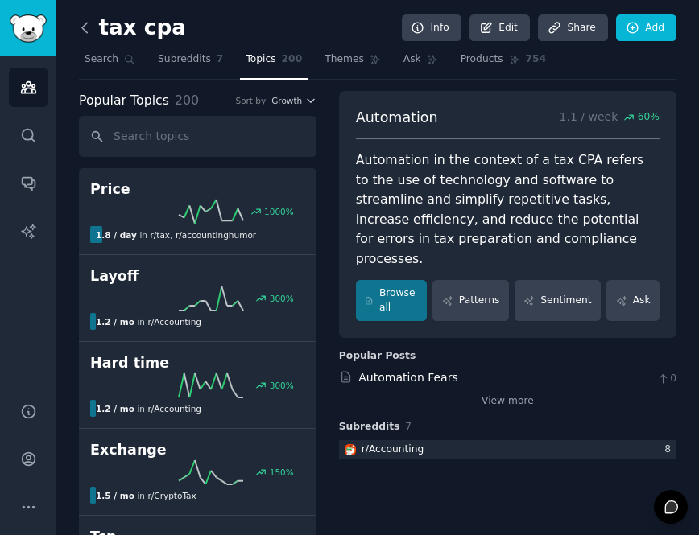
click at [85, 30] on icon at bounding box center [84, 27] width 17 height 17
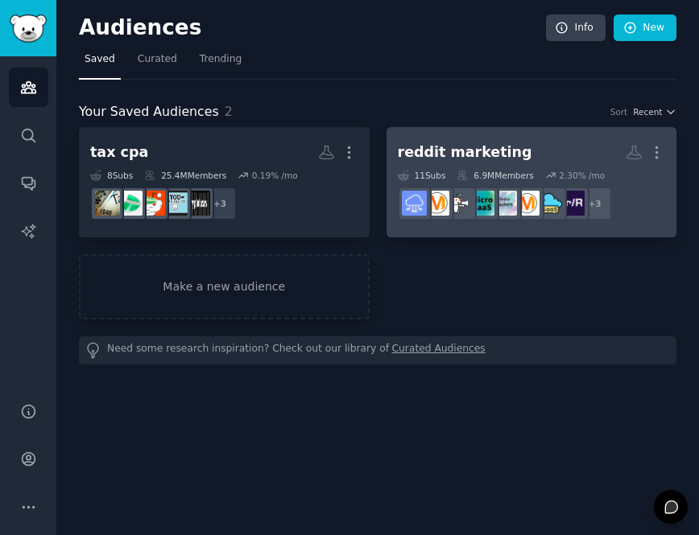
click at [553, 147] on h2 "reddit marketing More" at bounding box center [532, 152] width 268 height 28
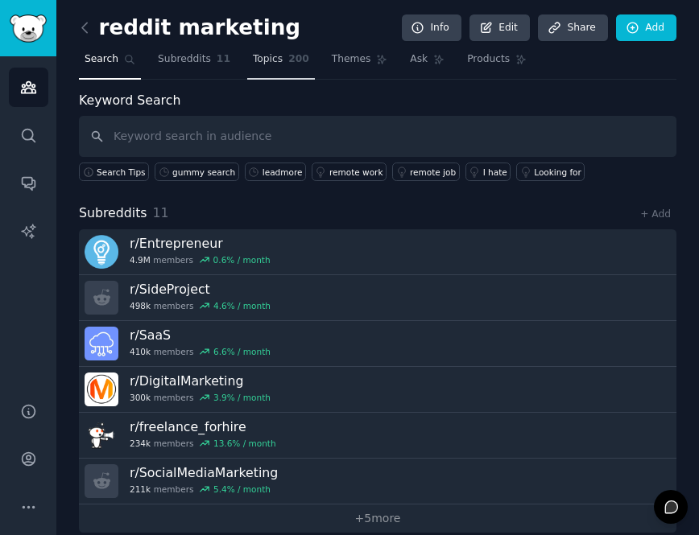
click at [276, 59] on span "Topics" at bounding box center [268, 59] width 30 height 14
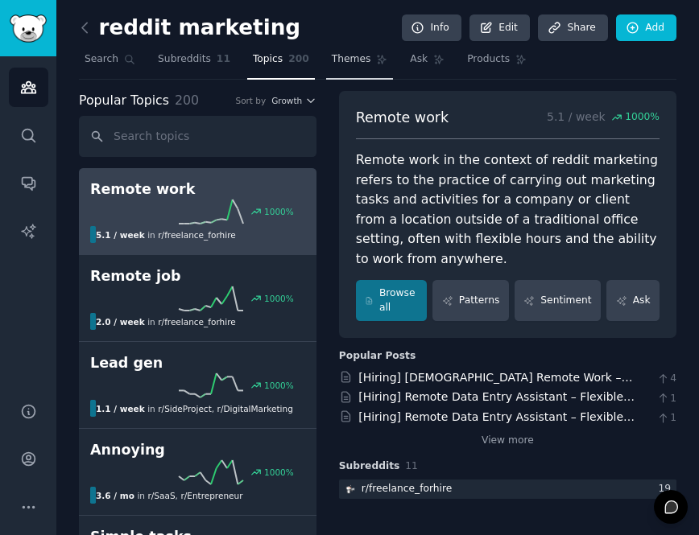
click at [372, 65] on link "Themes" at bounding box center [360, 63] width 68 height 33
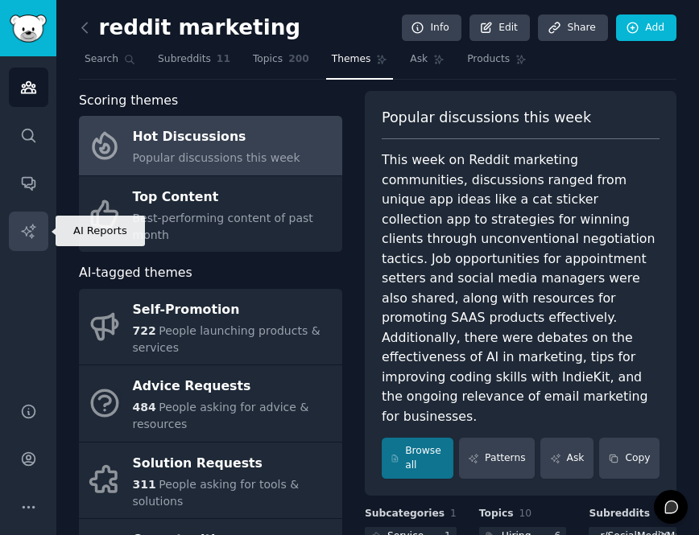
click at [24, 223] on icon "Sidebar" at bounding box center [28, 231] width 17 height 17
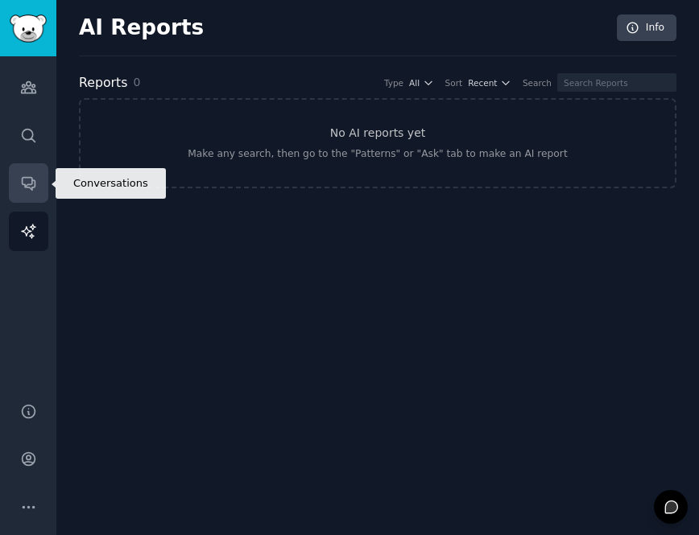
click at [29, 184] on icon "Sidebar" at bounding box center [28, 184] width 13 height 13
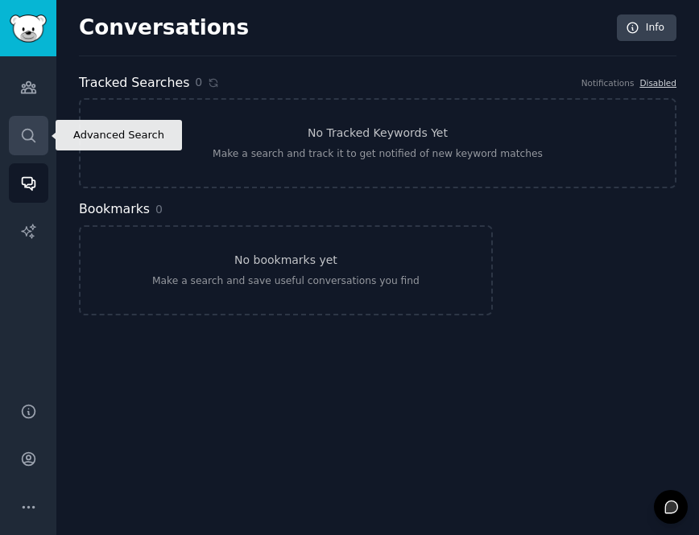
click at [31, 136] on icon "Sidebar" at bounding box center [28, 135] width 13 height 13
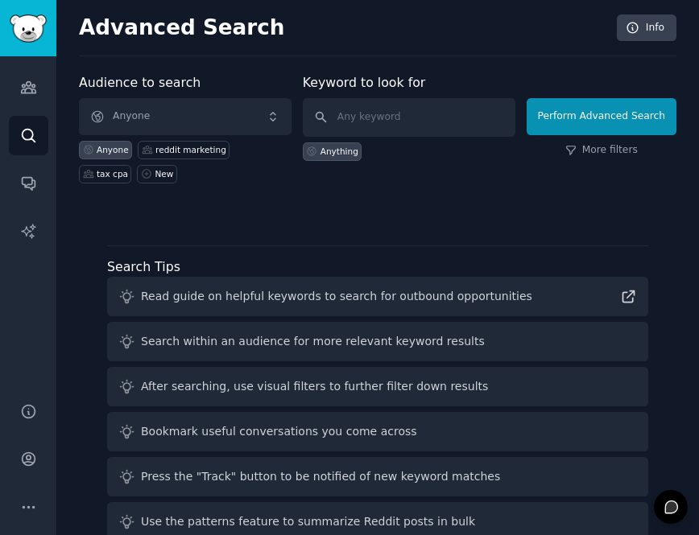
click at [32, 110] on div "Audiences Search Conversations AI Reports" at bounding box center [28, 219] width 56 height 327
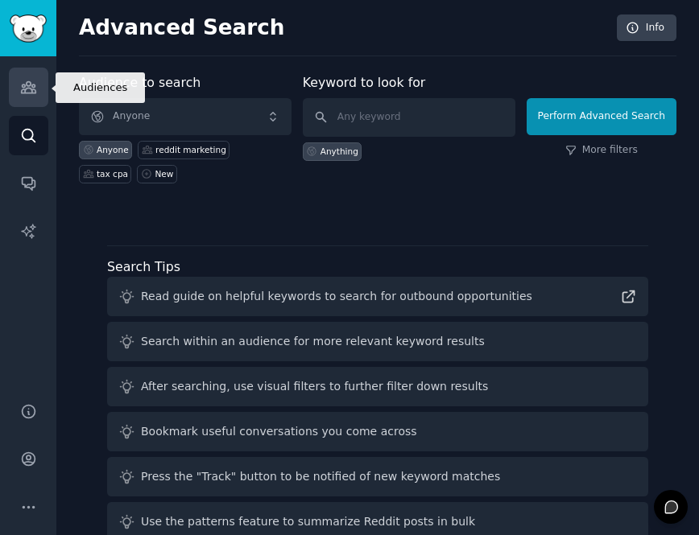
click at [32, 98] on link "Audiences" at bounding box center [28, 87] width 39 height 39
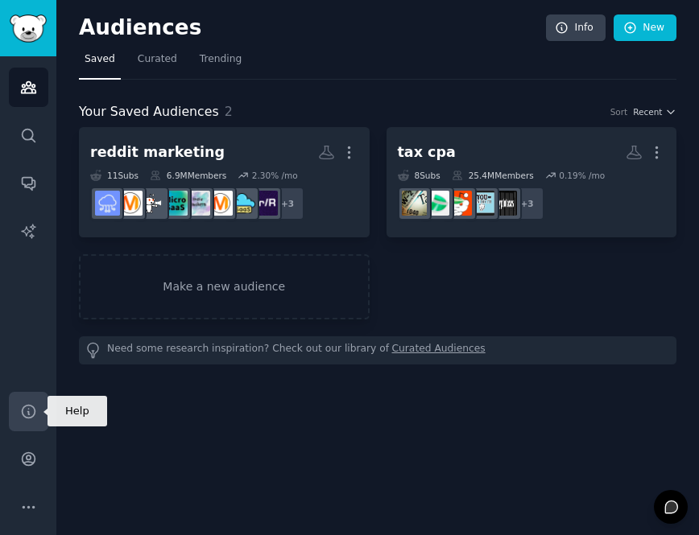
click at [32, 411] on icon "Sidebar" at bounding box center [28, 411] width 17 height 17
